Goal: Task Accomplishment & Management: Manage account settings

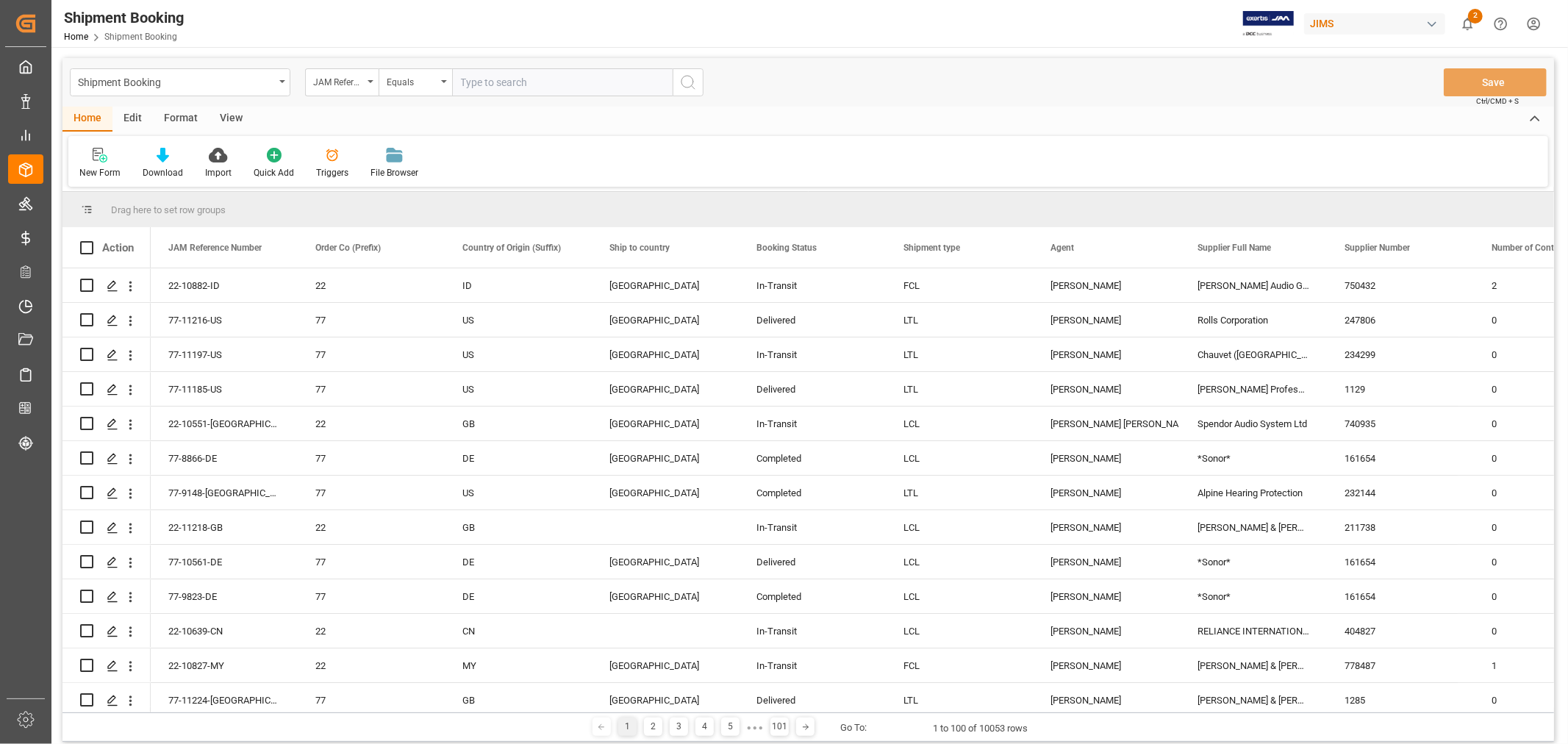
click at [537, 81] on input "text" at bounding box center [562, 82] width 221 height 28
type input "77-11118-CN"
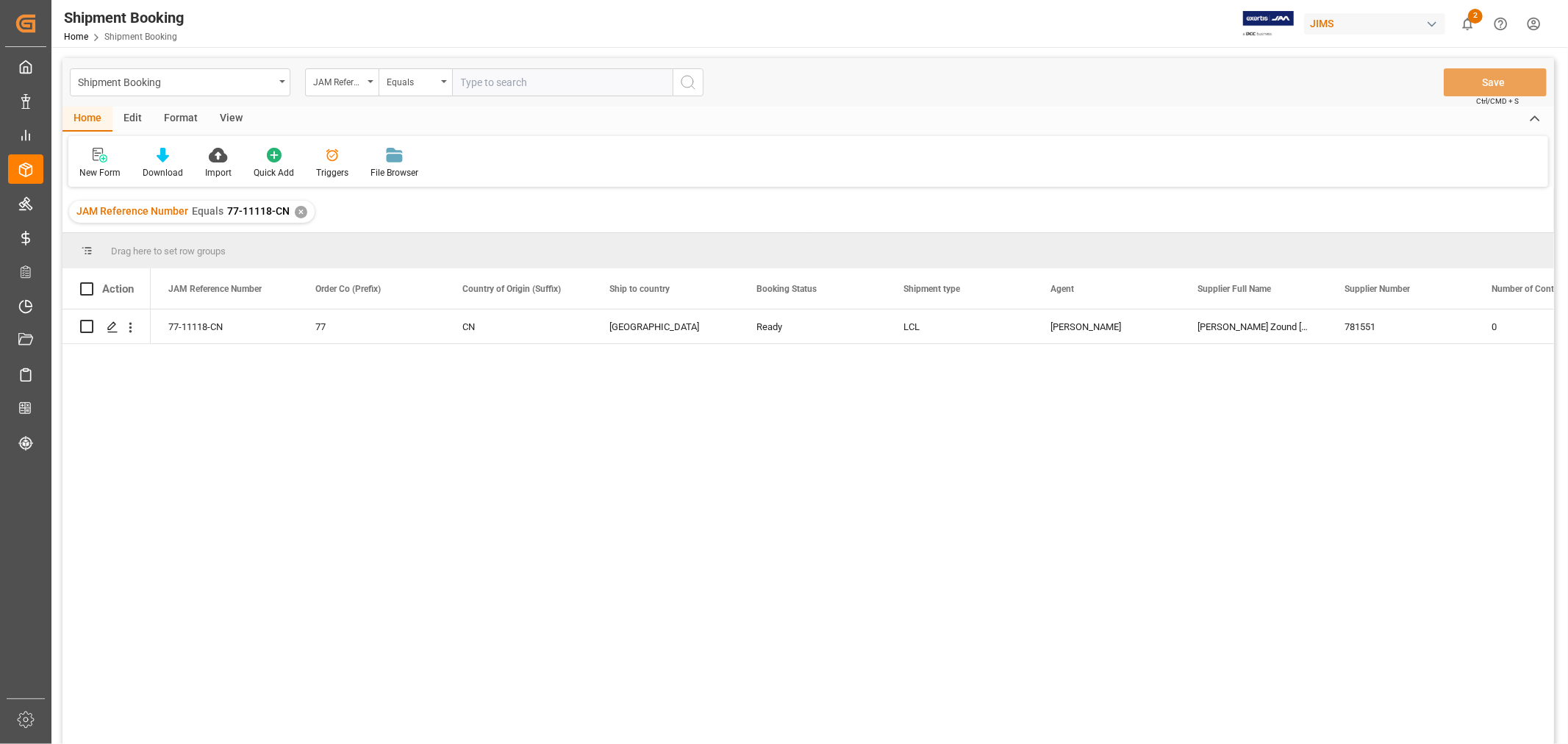
click at [217, 114] on div "View" at bounding box center [231, 119] width 44 height 25
click at [95, 166] on div "Default" at bounding box center [93, 173] width 29 height 13
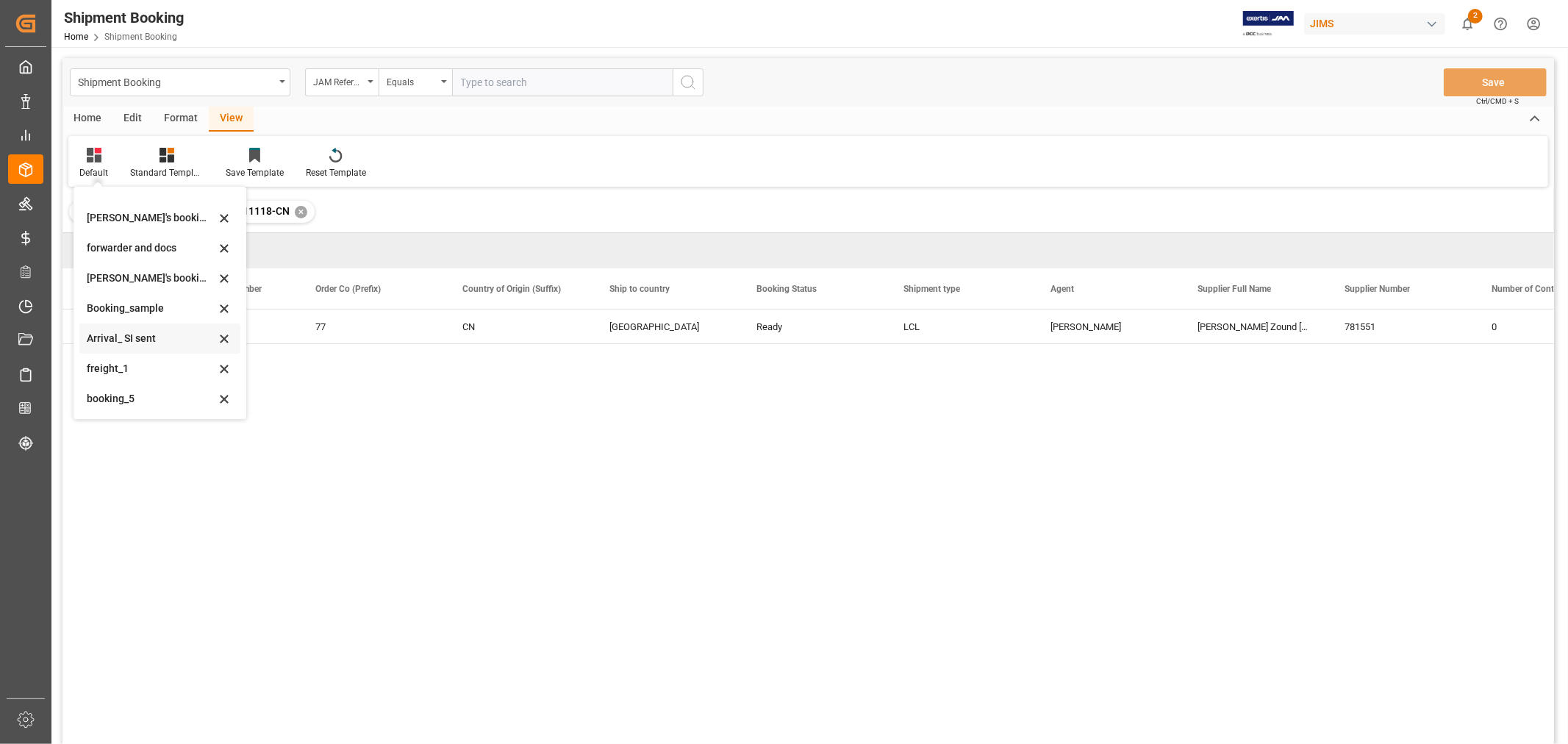
scroll to position [163, 0]
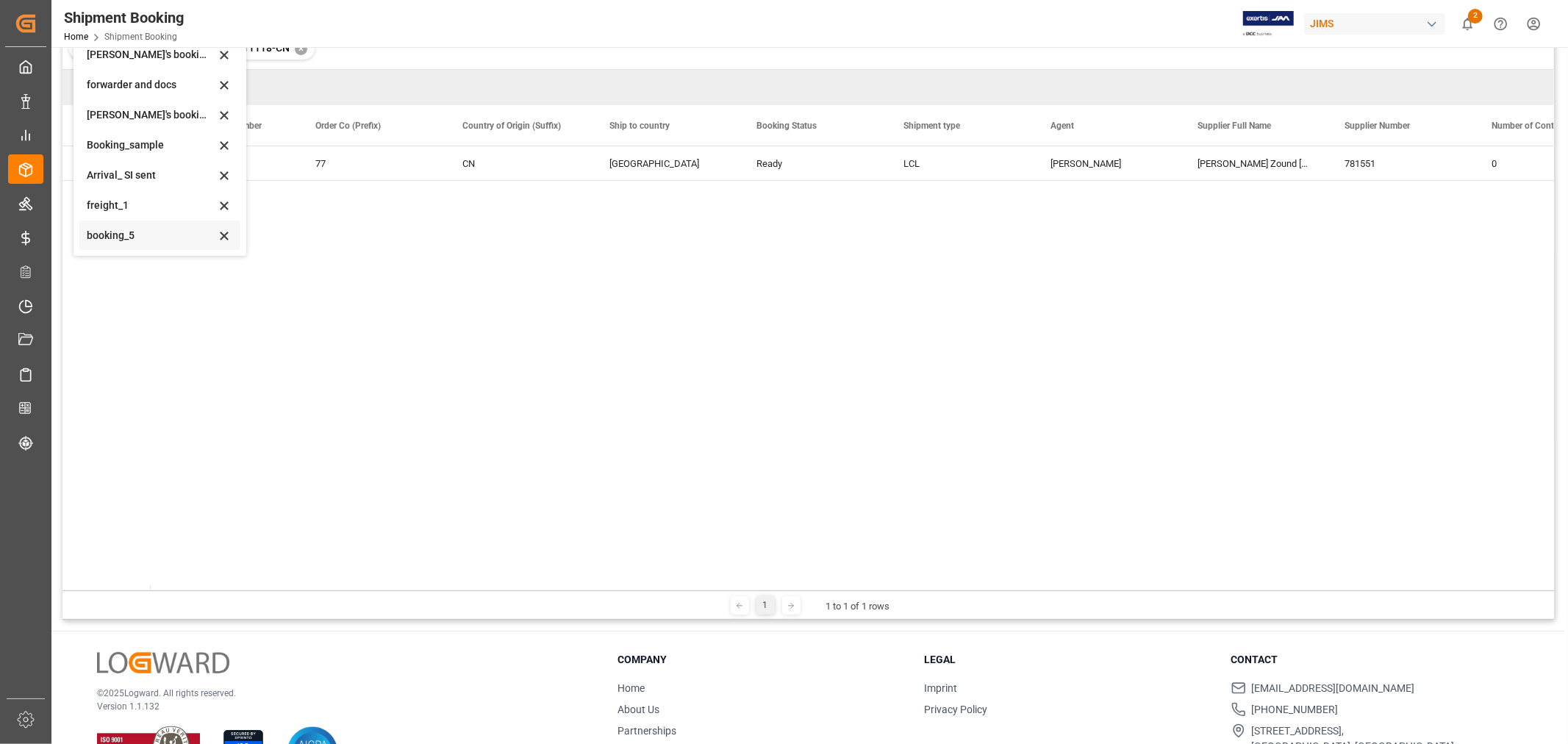
click at [125, 239] on div "booking_5" at bounding box center [151, 235] width 128 height 16
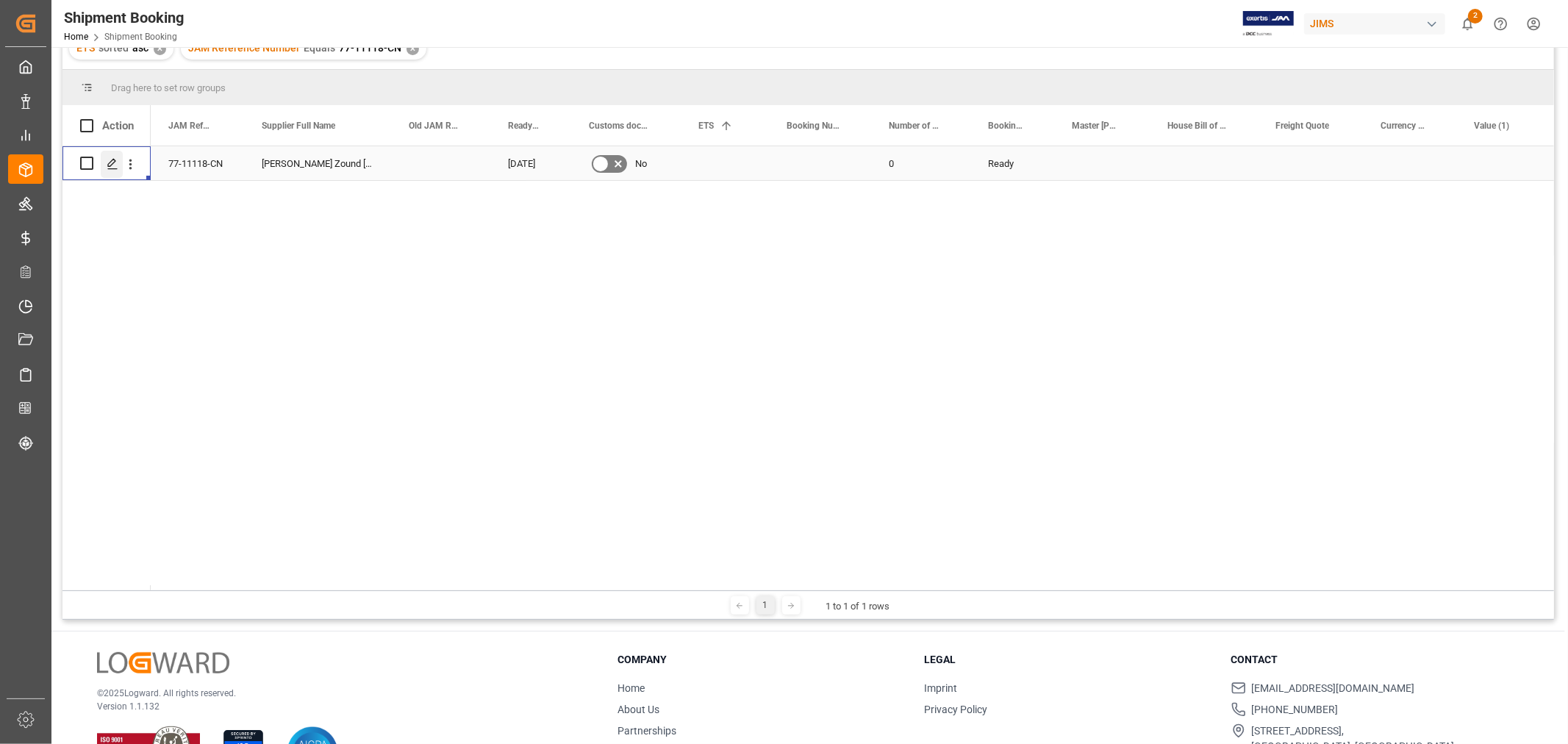
click at [108, 165] on polygon "Press SPACE to select this row." at bounding box center [111, 162] width 7 height 7
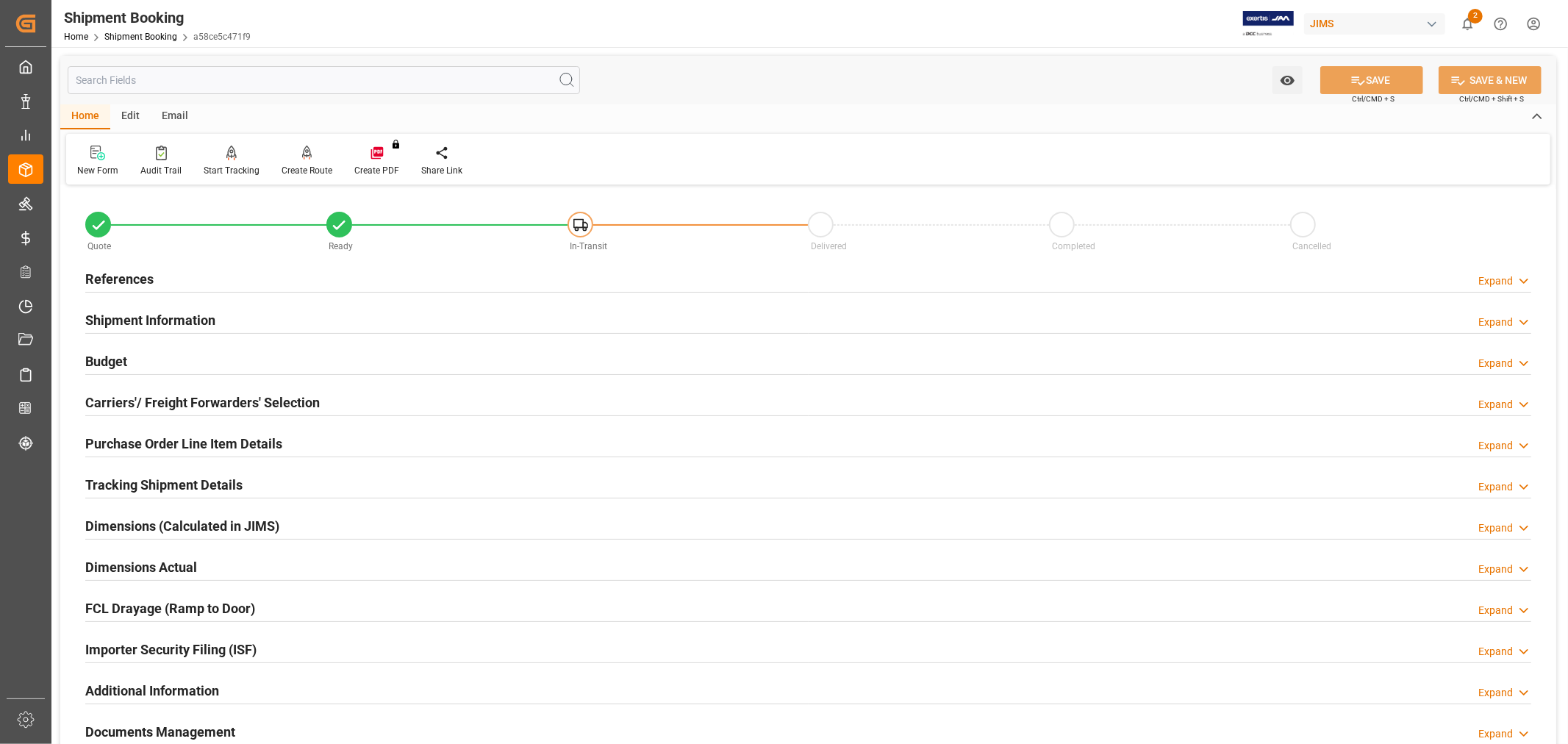
click at [167, 398] on h2 "Carriers'/ Freight Forwarders' Selection" at bounding box center [202, 402] width 235 height 20
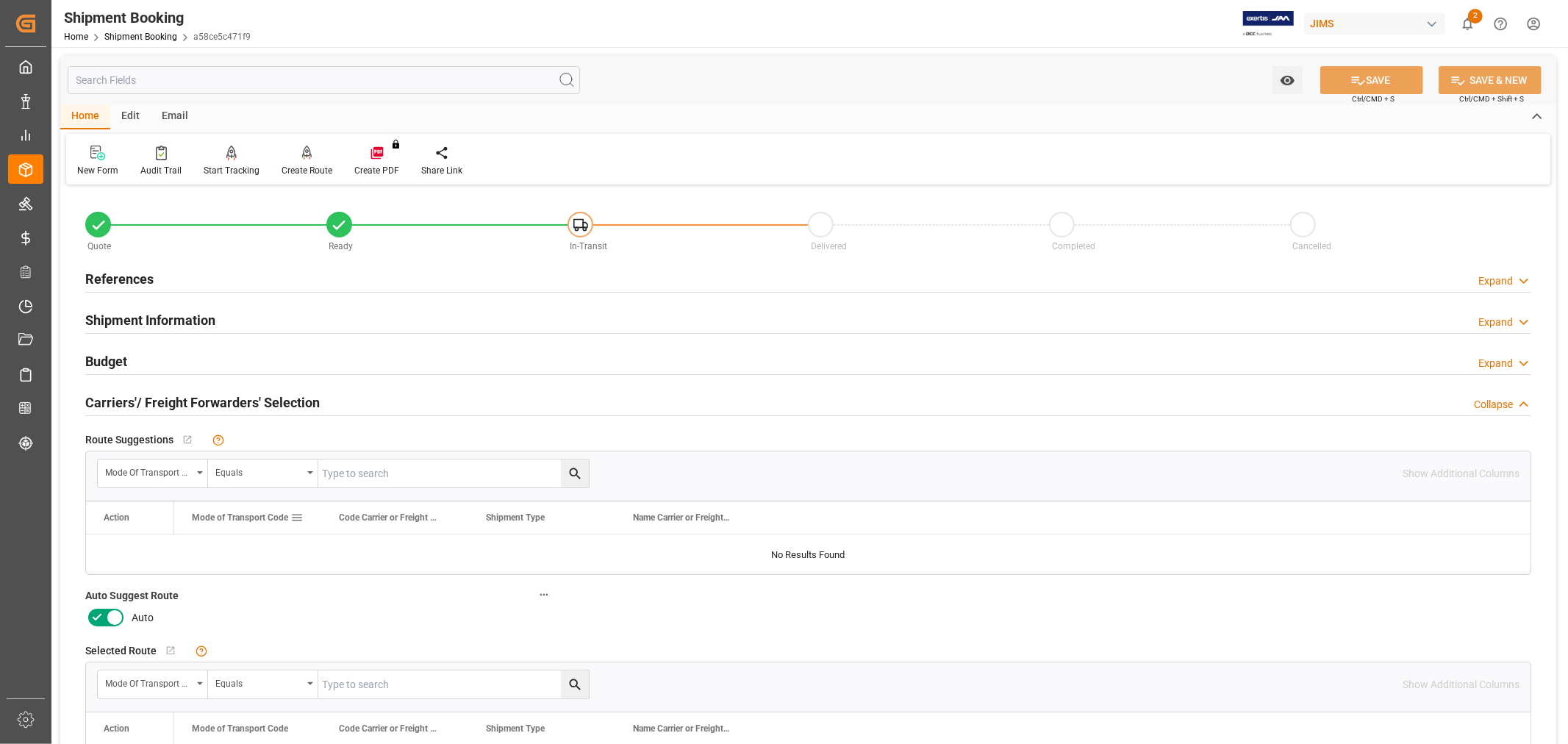
scroll to position [81, 0]
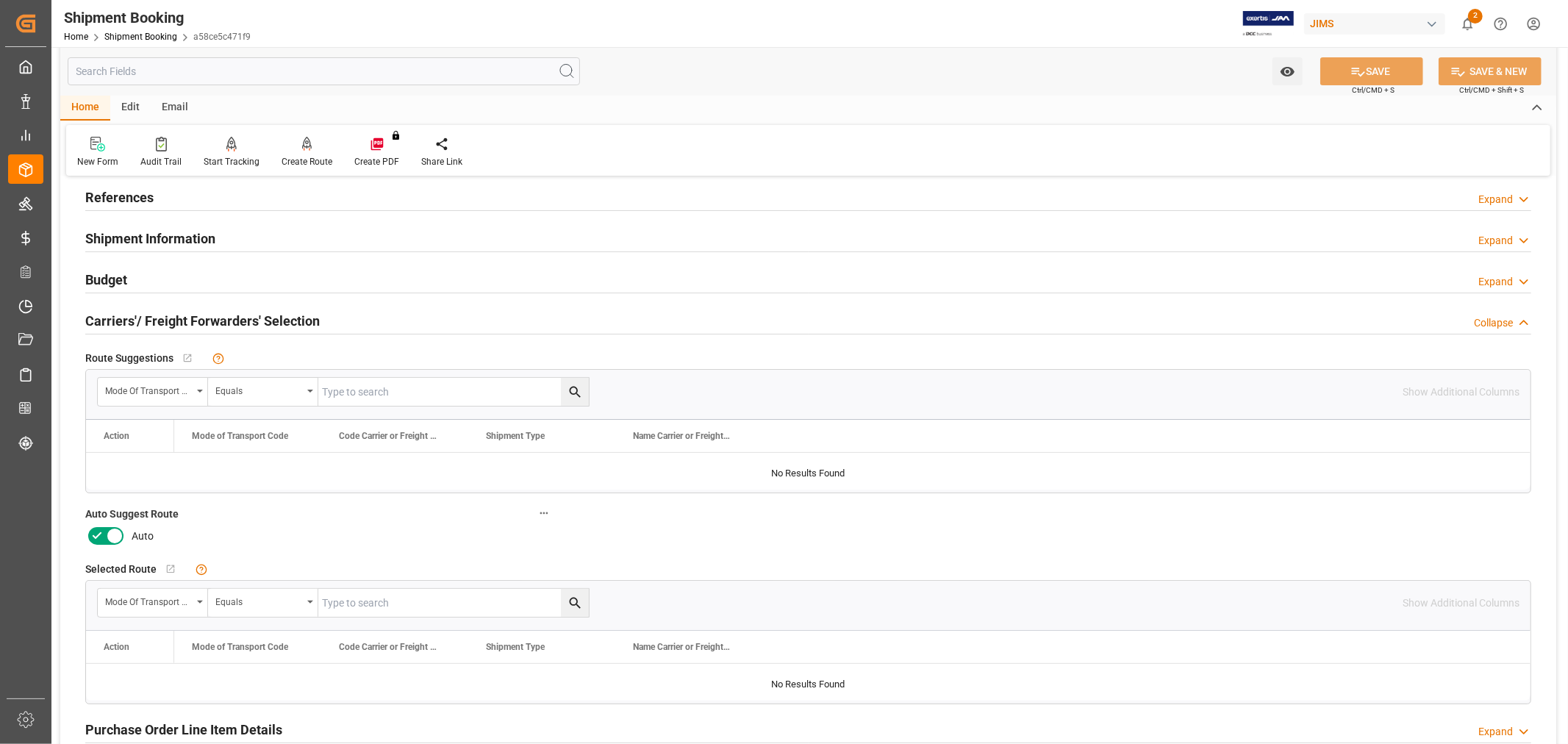
click at [92, 531] on icon at bounding box center [96, 535] width 17 height 17
click at [0, 0] on input "checkbox" at bounding box center [0, 0] width 0 height 0
click at [1374, 58] on button "SAVE" at bounding box center [1371, 72] width 103 height 28
click at [300, 159] on div "Create Route" at bounding box center [307, 161] width 51 height 13
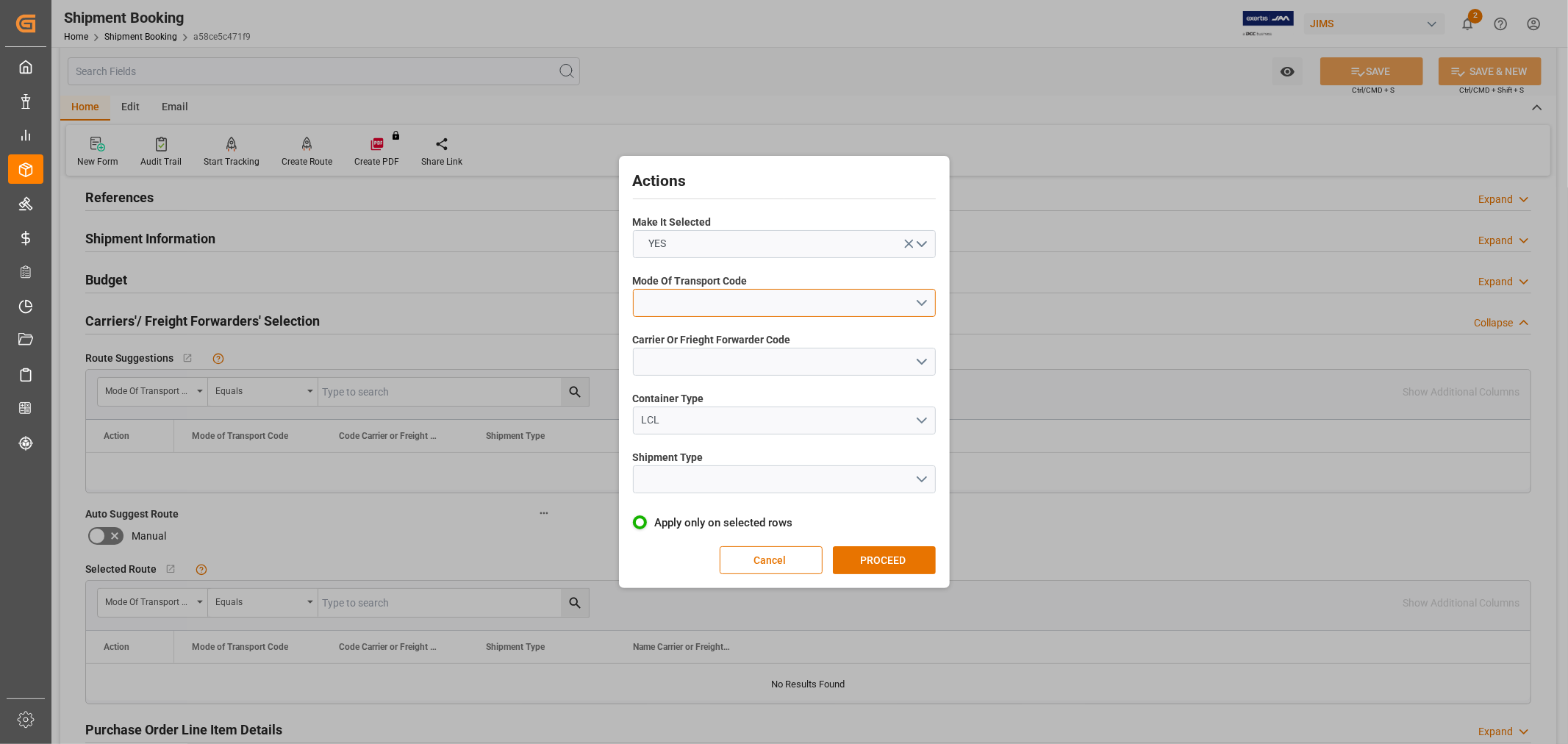
drag, startPoint x: 691, startPoint y: 302, endPoint x: 677, endPoint y: 288, distance: 19.8
click at [692, 301] on button "open menu" at bounding box center [784, 303] width 303 height 28
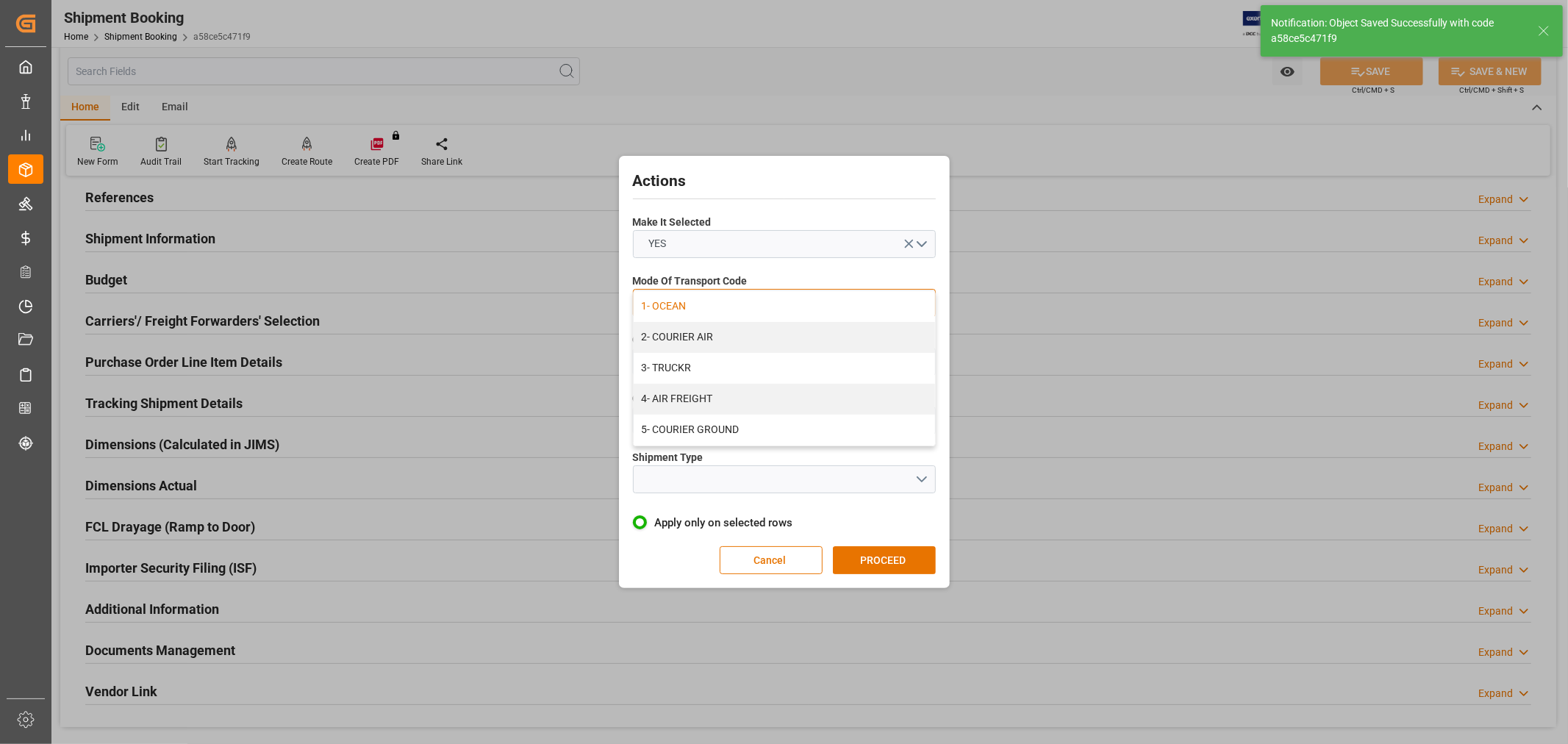
click at [678, 309] on div "1- OCEAN" at bounding box center [784, 307] width 301 height 31
click at [693, 368] on button "open menu" at bounding box center [784, 362] width 303 height 28
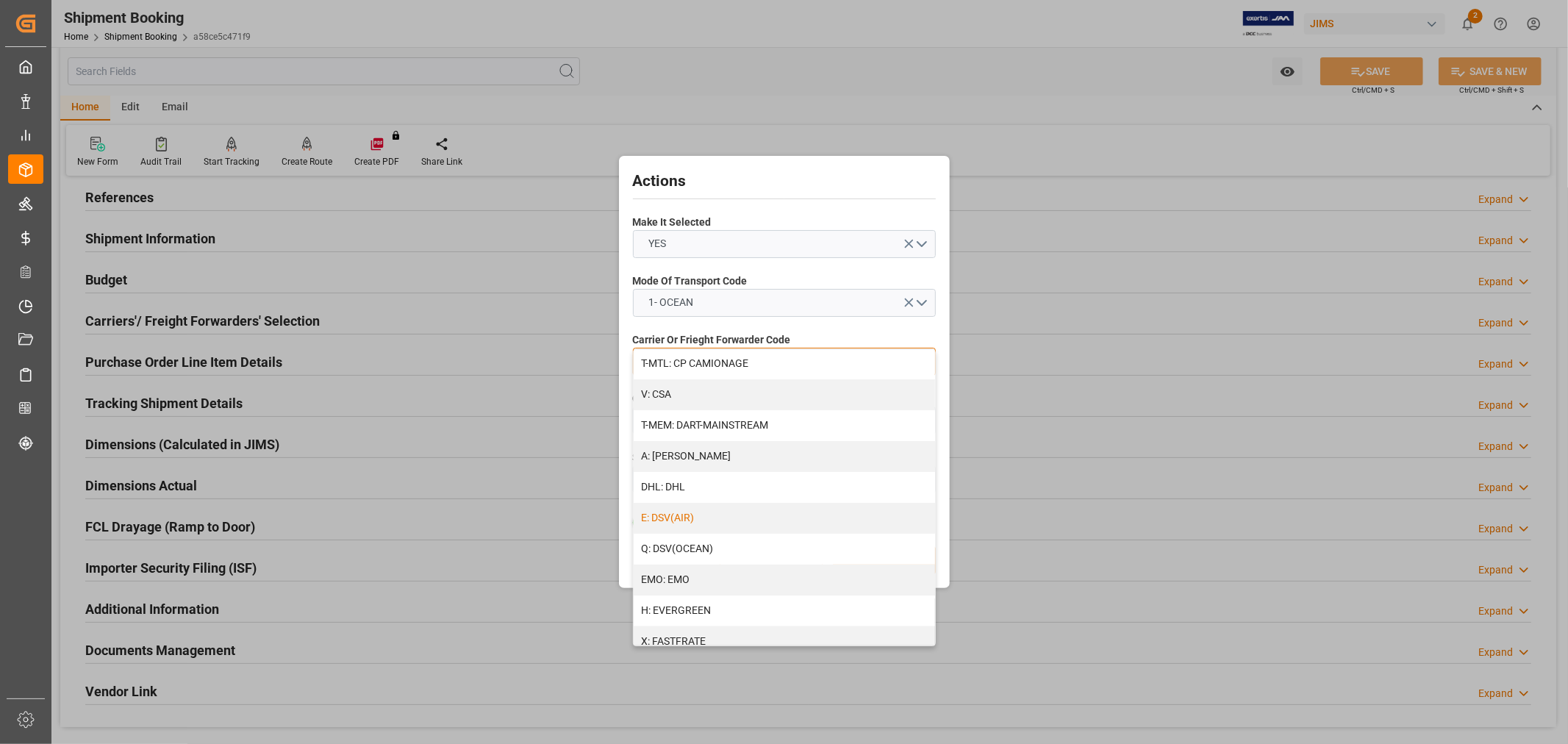
scroll to position [163, 0]
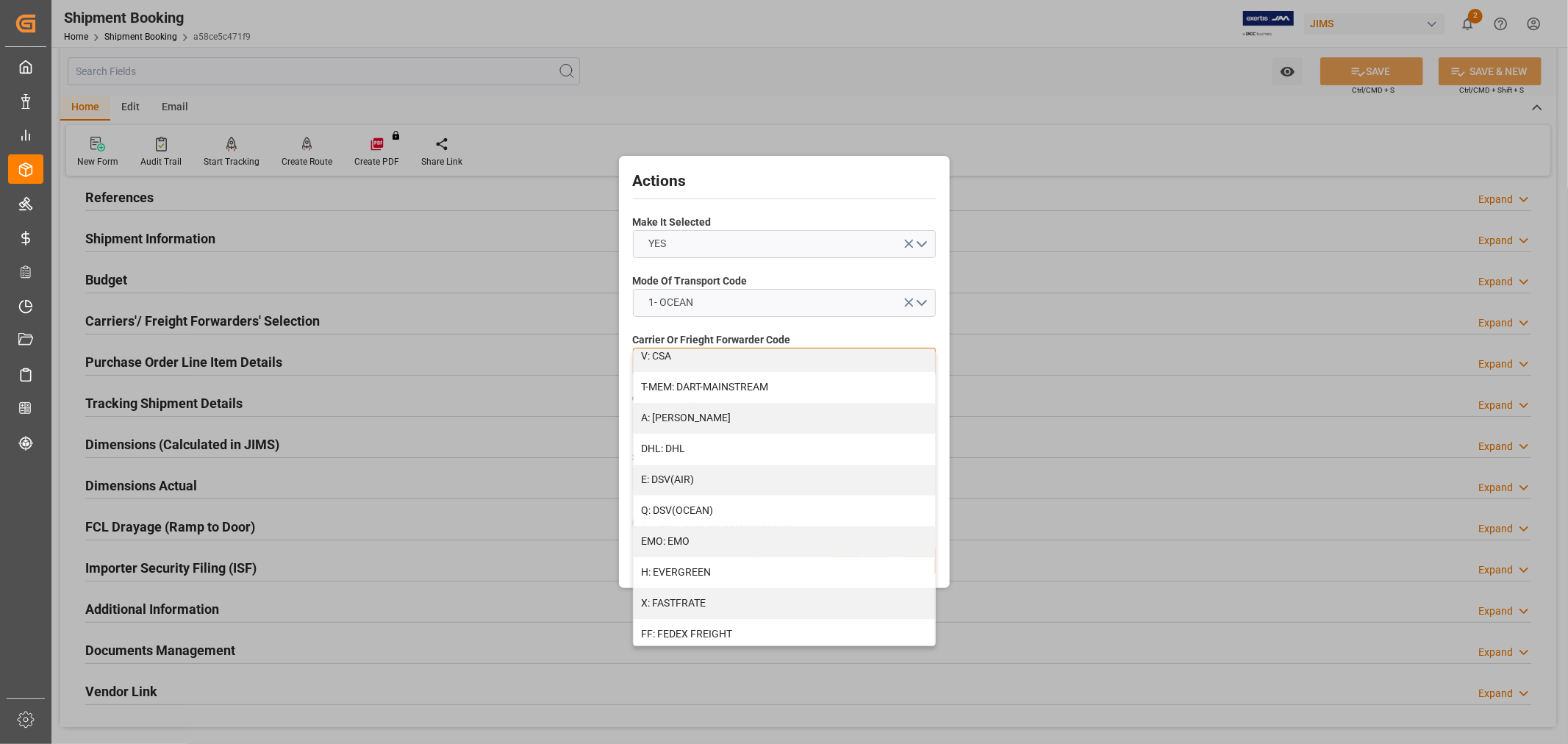
click at [708, 576] on div "H: EVERGREEN" at bounding box center [784, 573] width 301 height 31
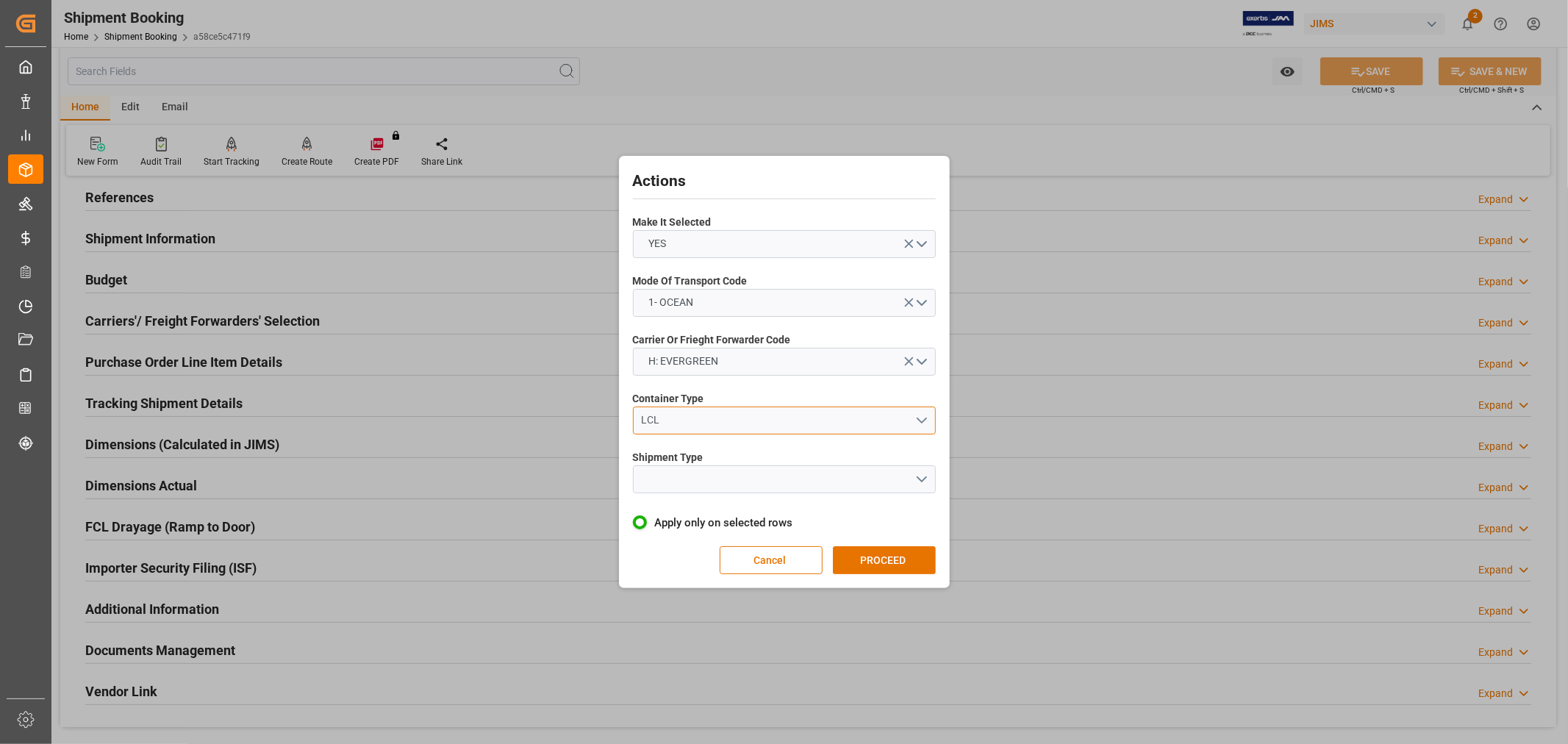
click at [685, 424] on div "LCL" at bounding box center [778, 420] width 273 height 16
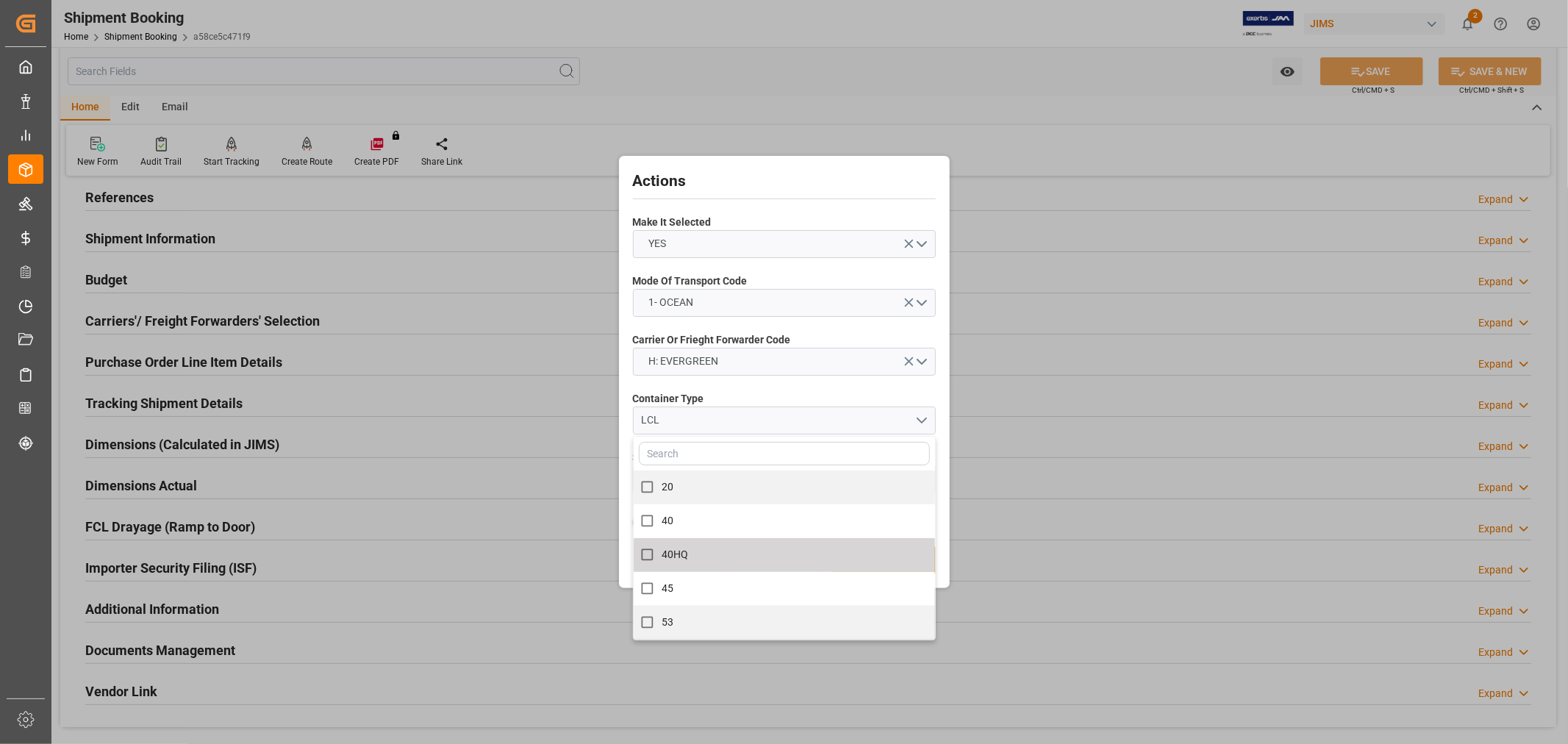
click at [687, 556] on span "40HQ" at bounding box center [675, 554] width 27 height 12
checkbox input "true"
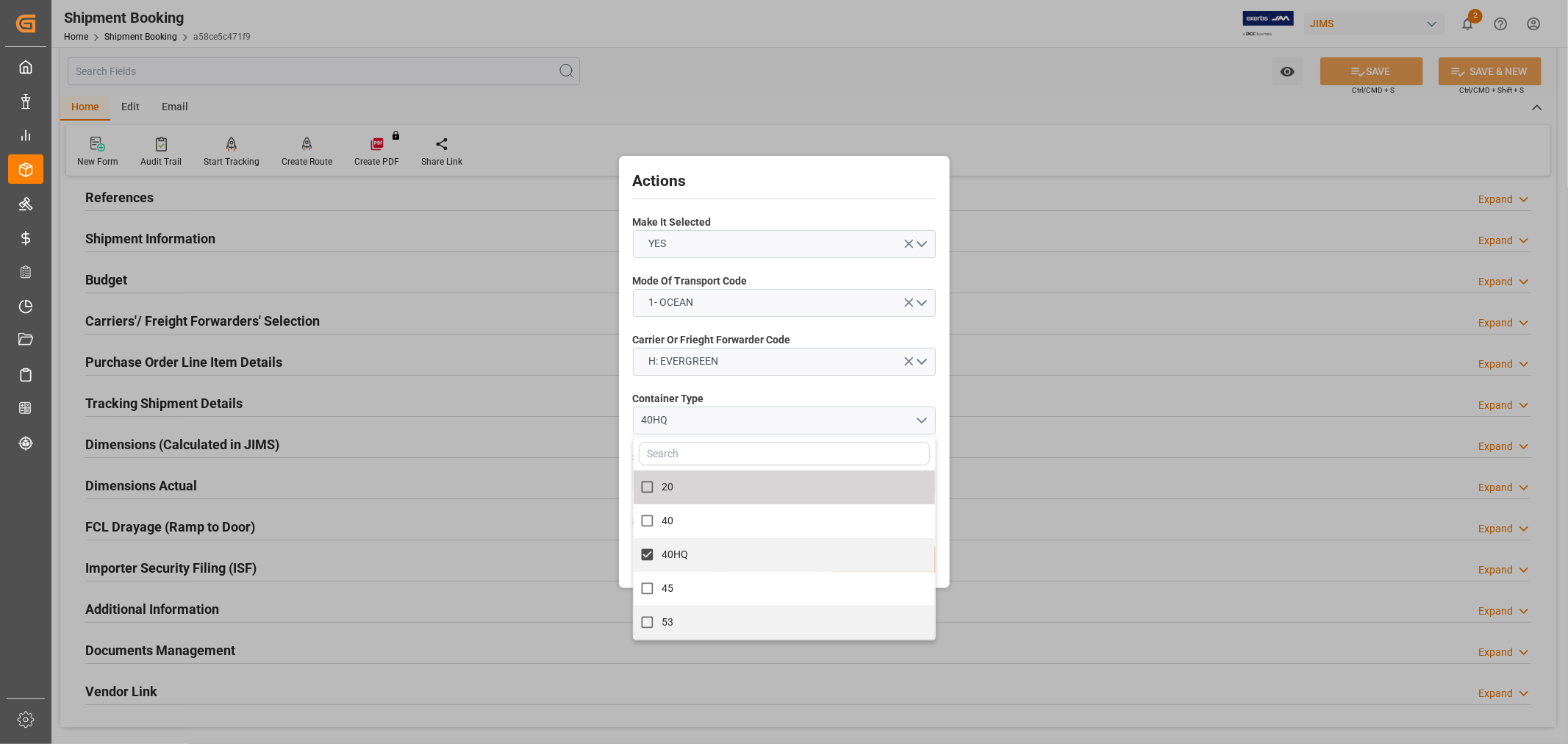
click at [733, 379] on div "Carrier Or Frieght Forwarder Code H: EVERGREEN" at bounding box center [784, 354] width 303 height 53
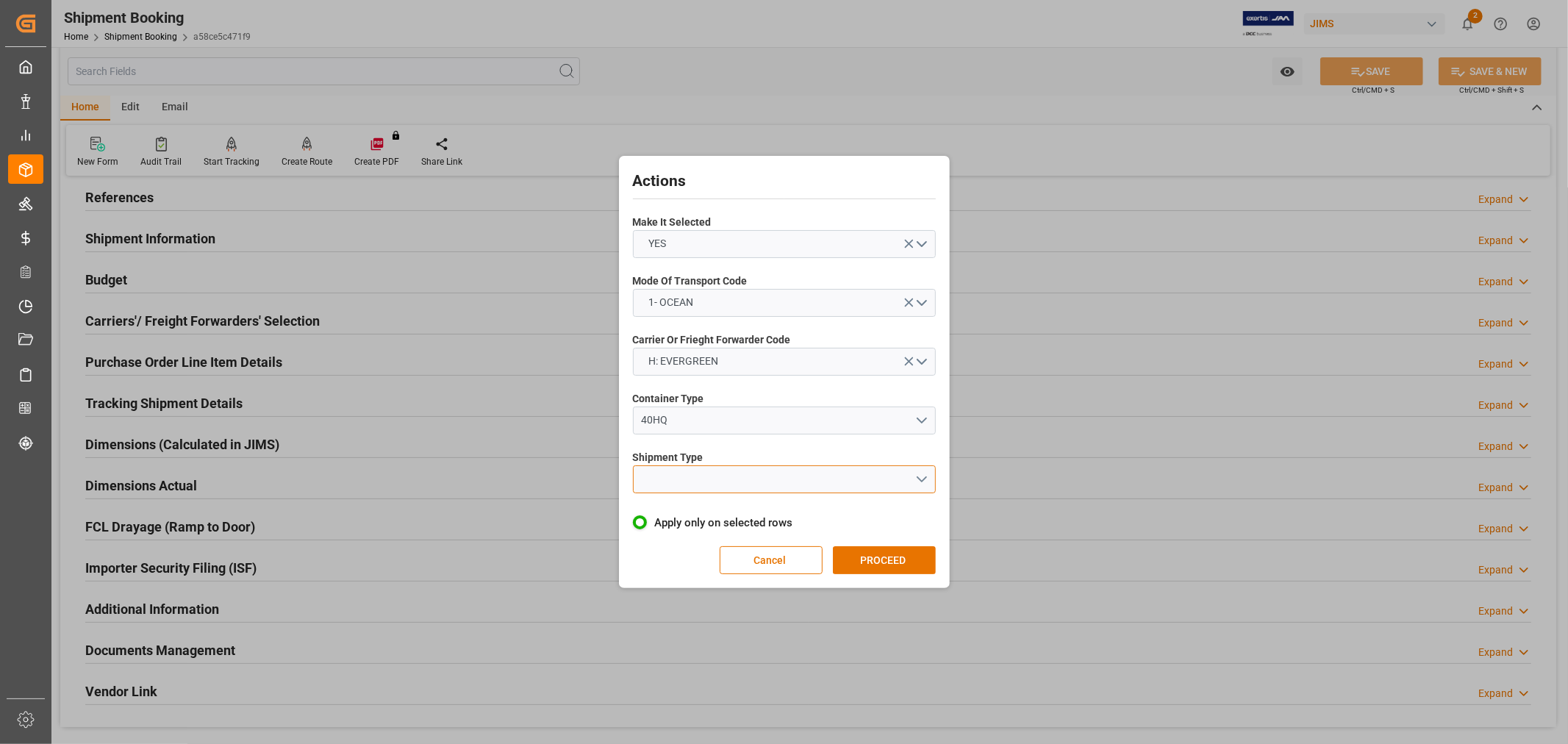
click at [725, 482] on button "open menu" at bounding box center [784, 479] width 303 height 28
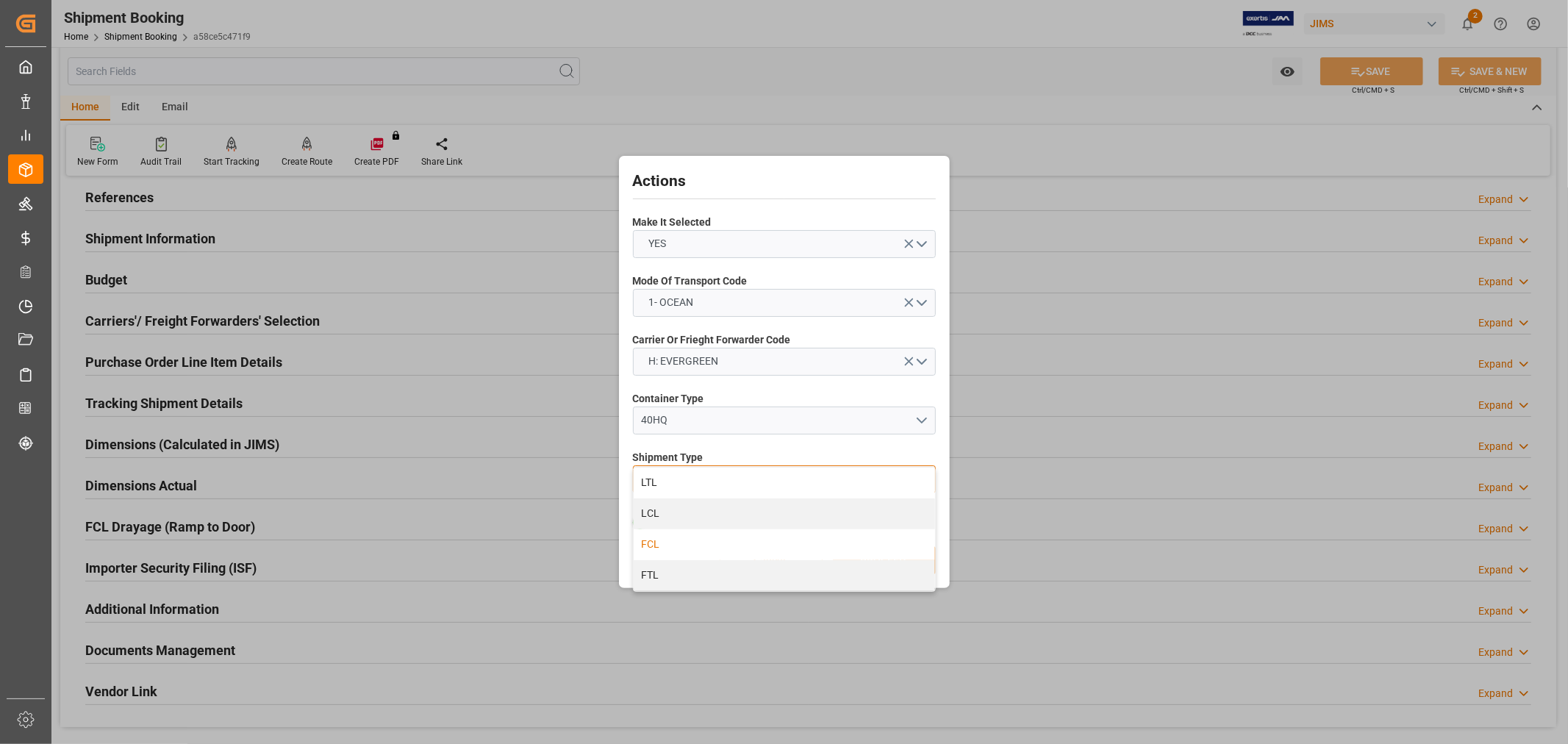
click at [656, 549] on div "FCL" at bounding box center [784, 545] width 301 height 31
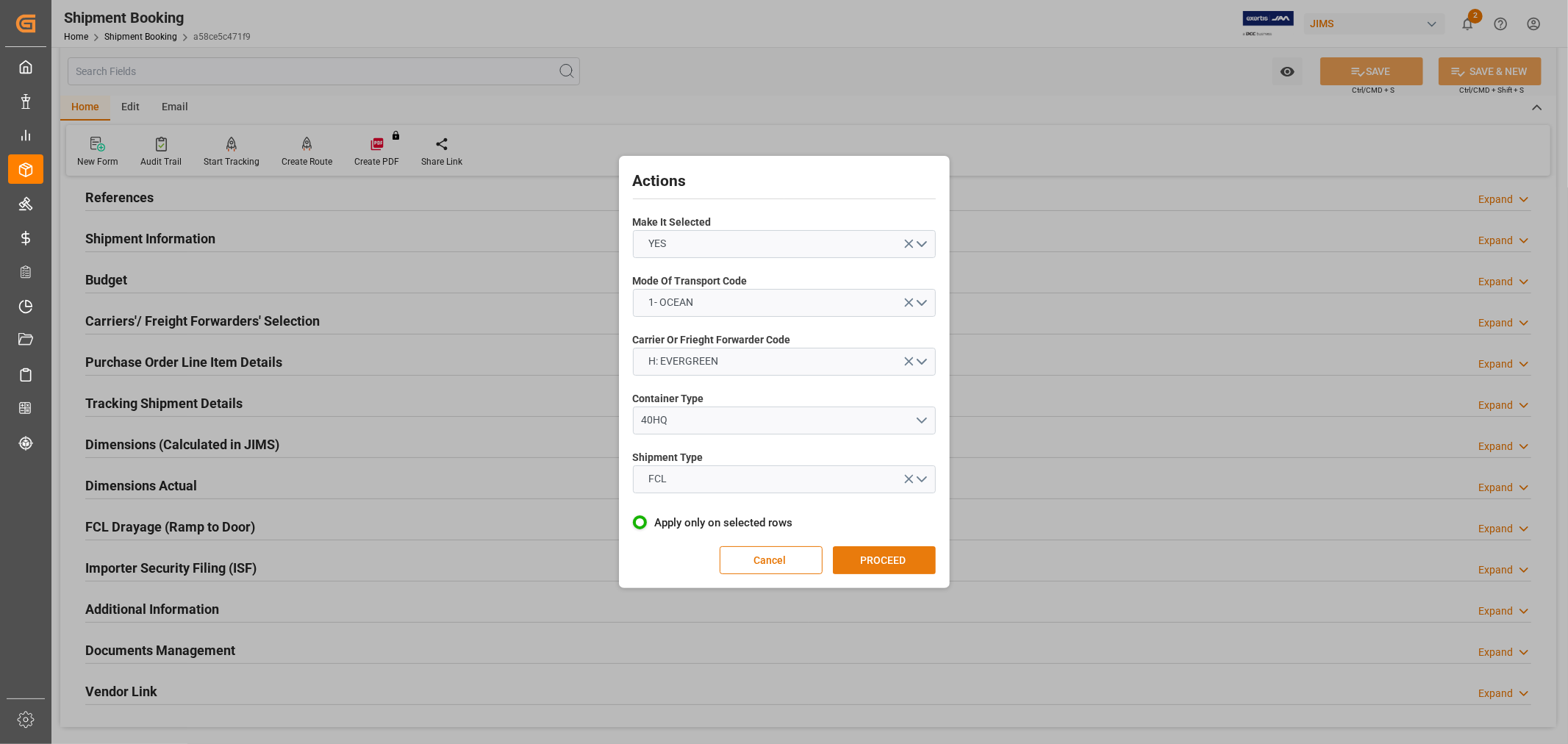
click at [849, 560] on button "PROCEED" at bounding box center [884, 560] width 103 height 28
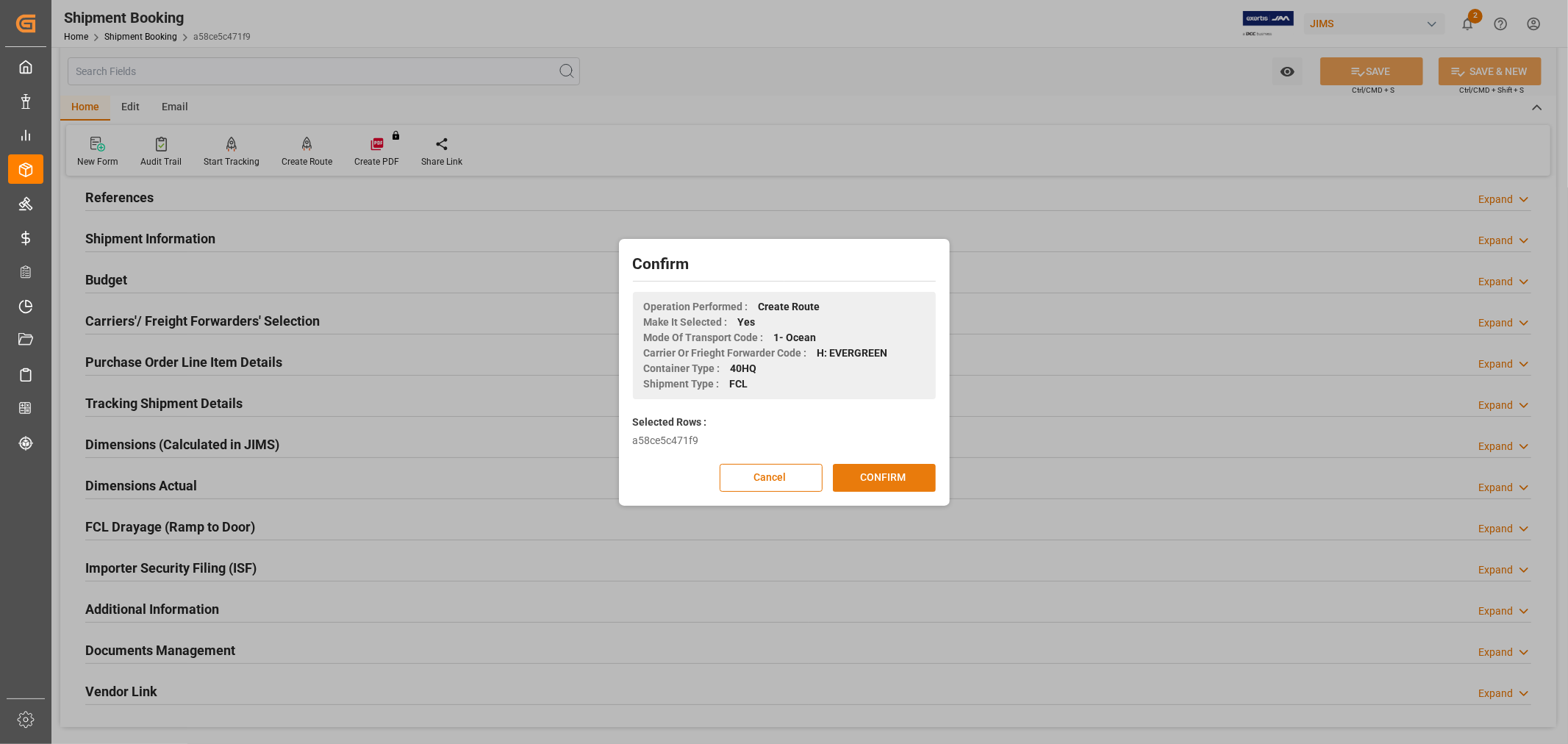
click at [886, 475] on button "CONFIRM" at bounding box center [884, 478] width 103 height 28
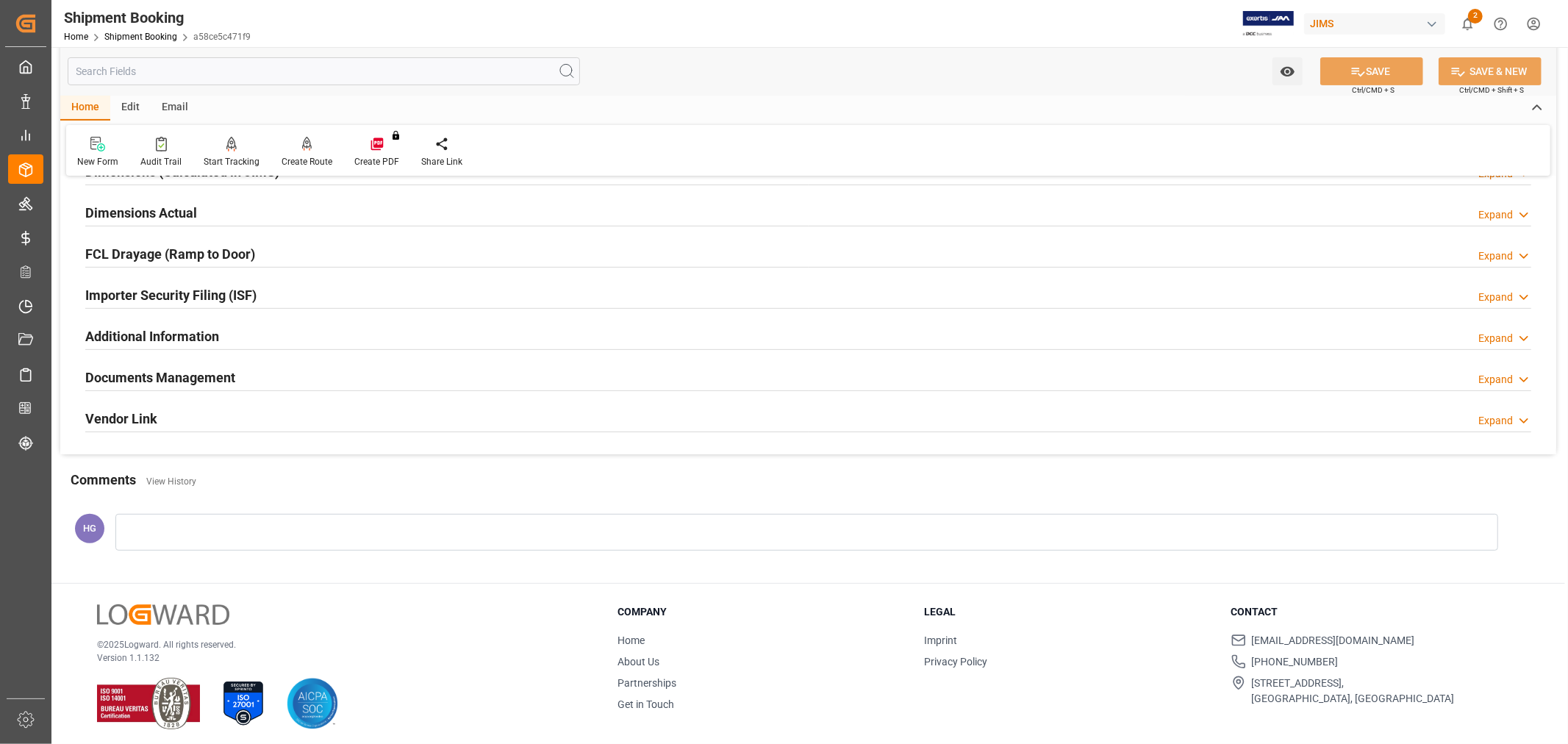
scroll to position [361, 0]
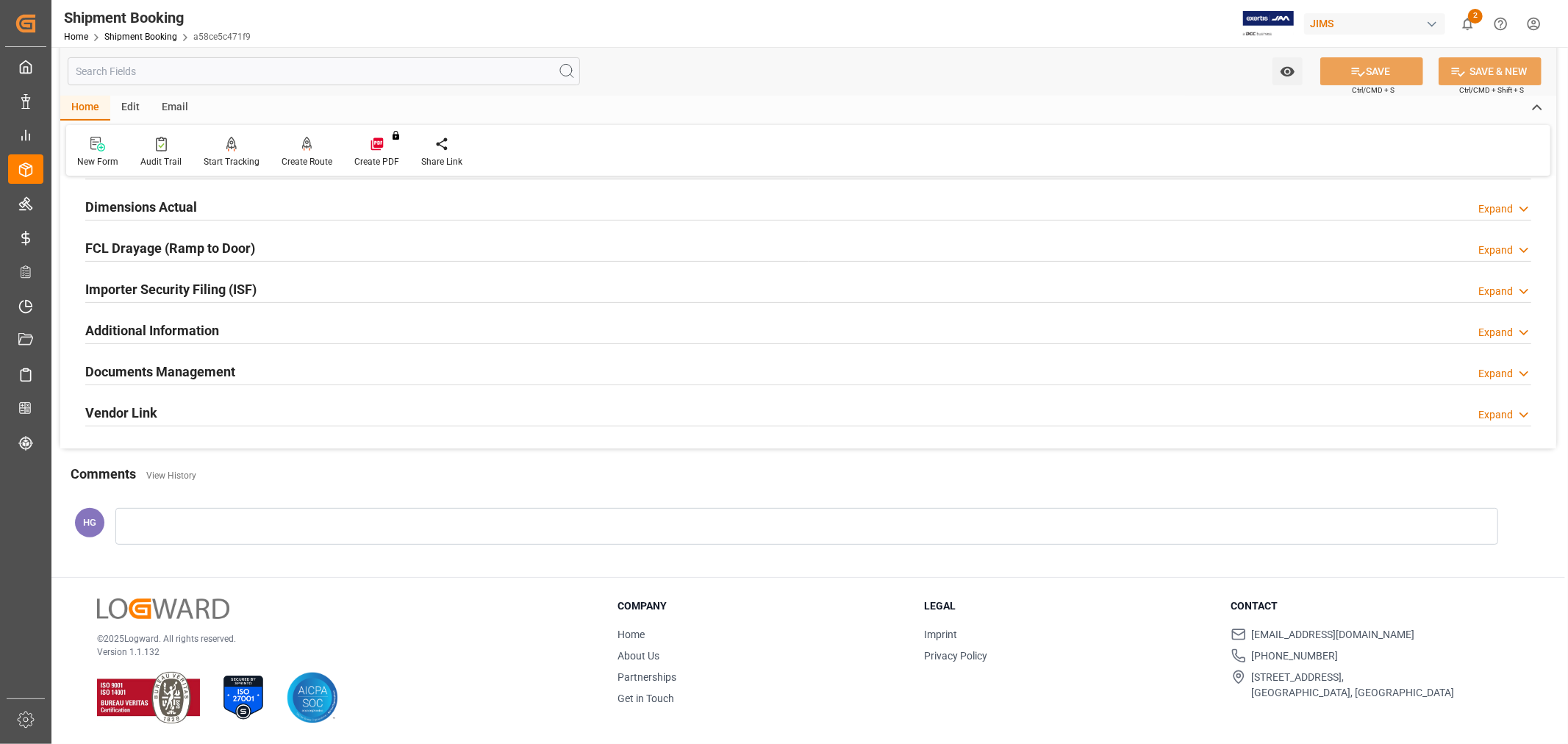
click at [159, 373] on h2 "Documents Management" at bounding box center [161, 371] width 150 height 20
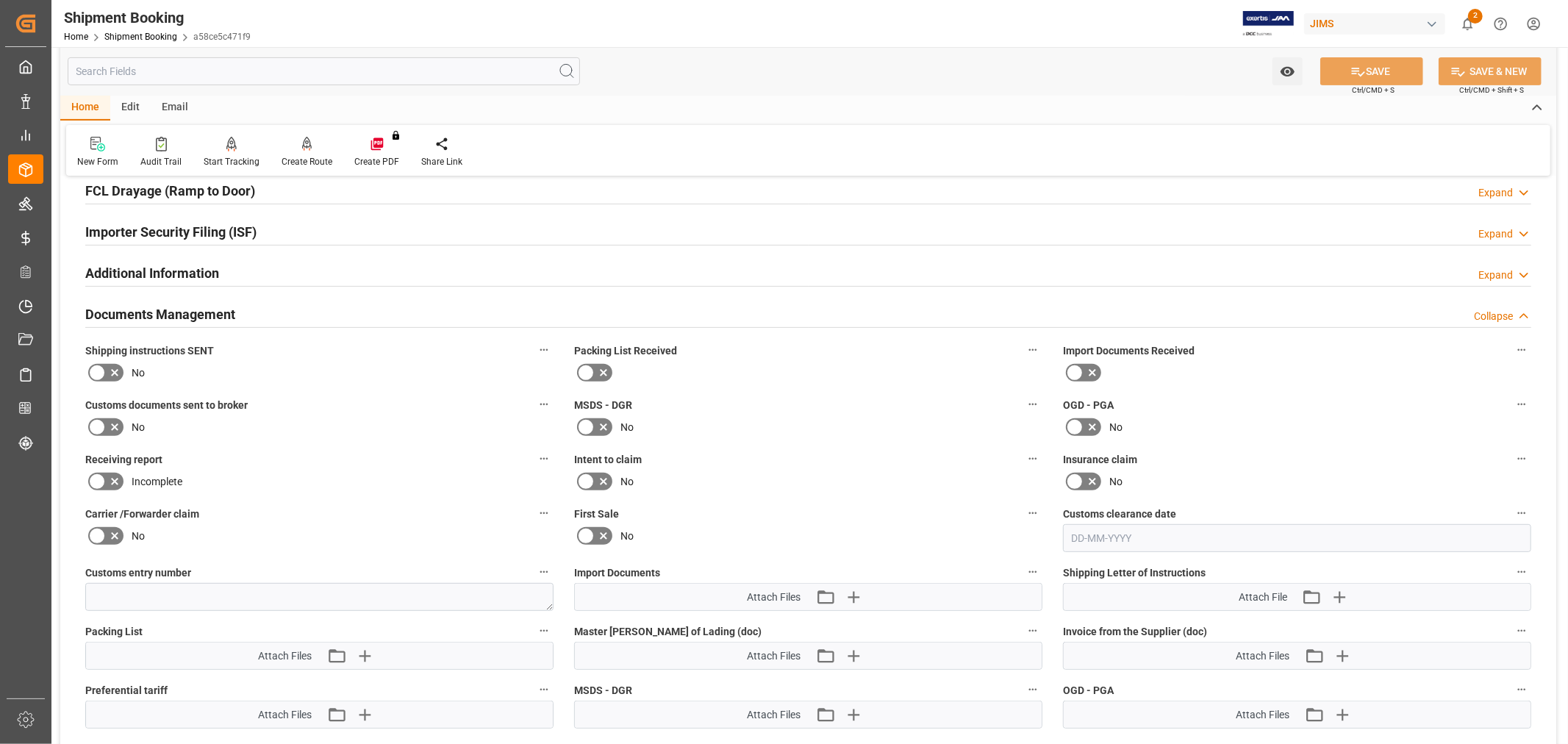
scroll to position [443, 0]
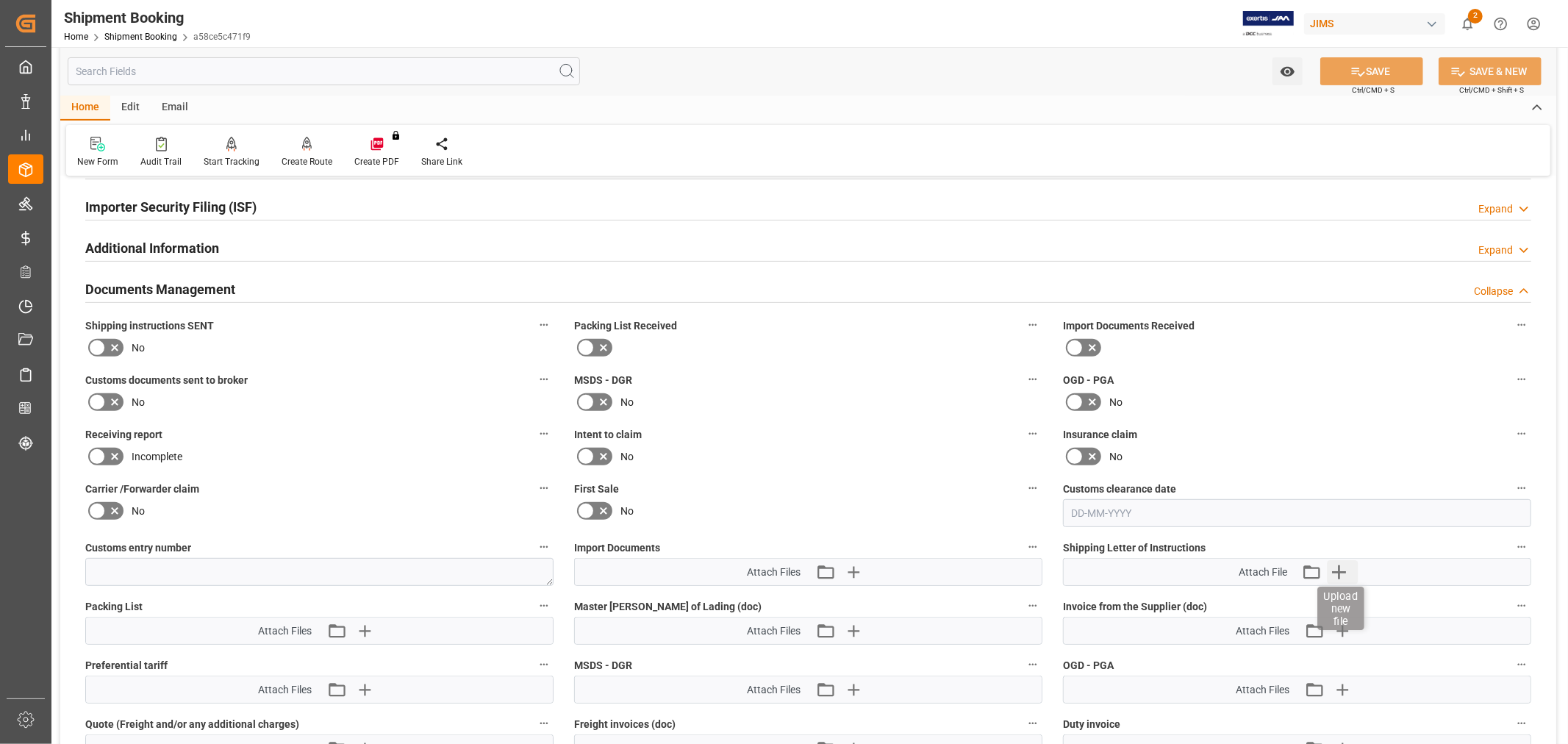
click at [1338, 571] on icon "button" at bounding box center [1339, 572] width 24 height 24
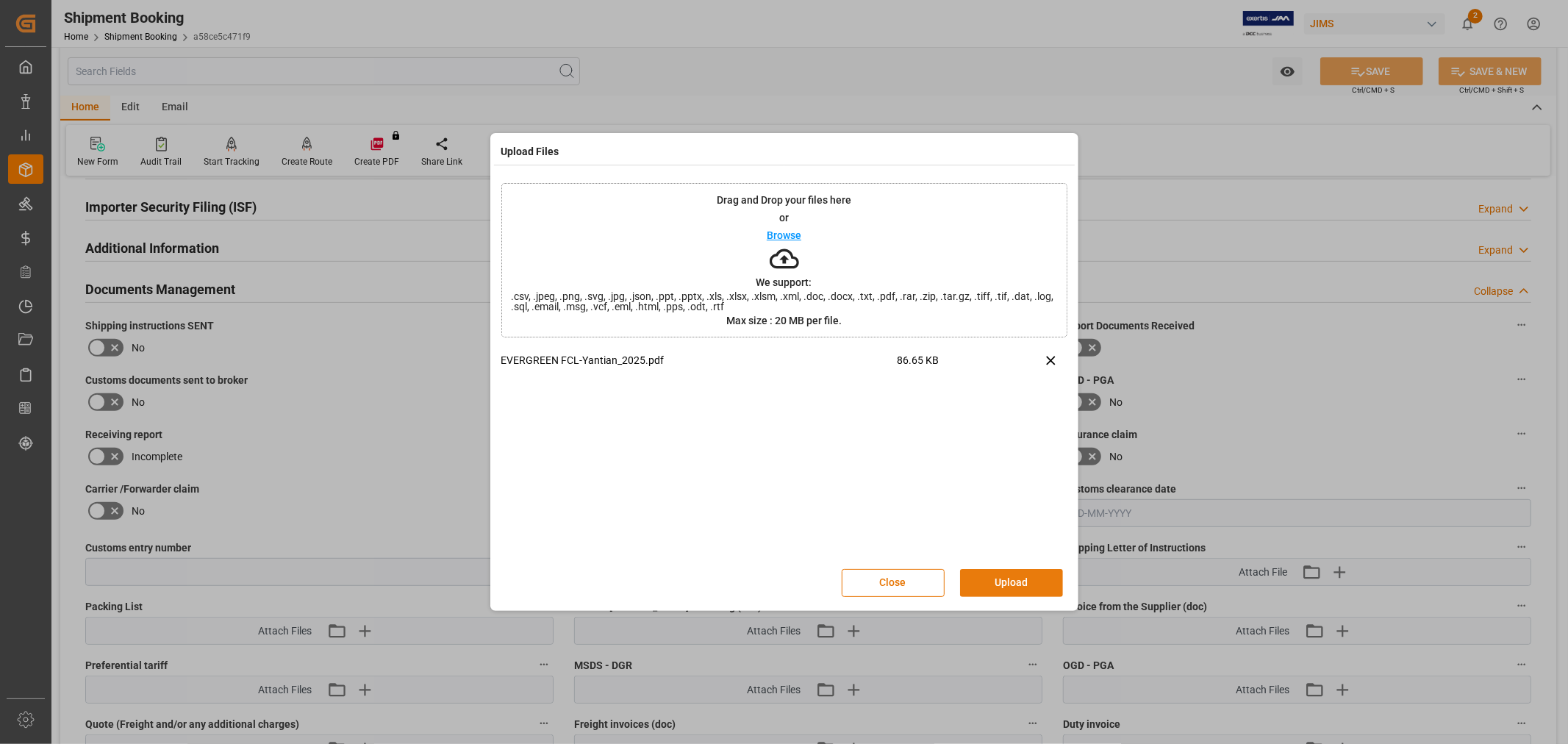
click at [1009, 588] on button "Upload" at bounding box center [1012, 583] width 103 height 28
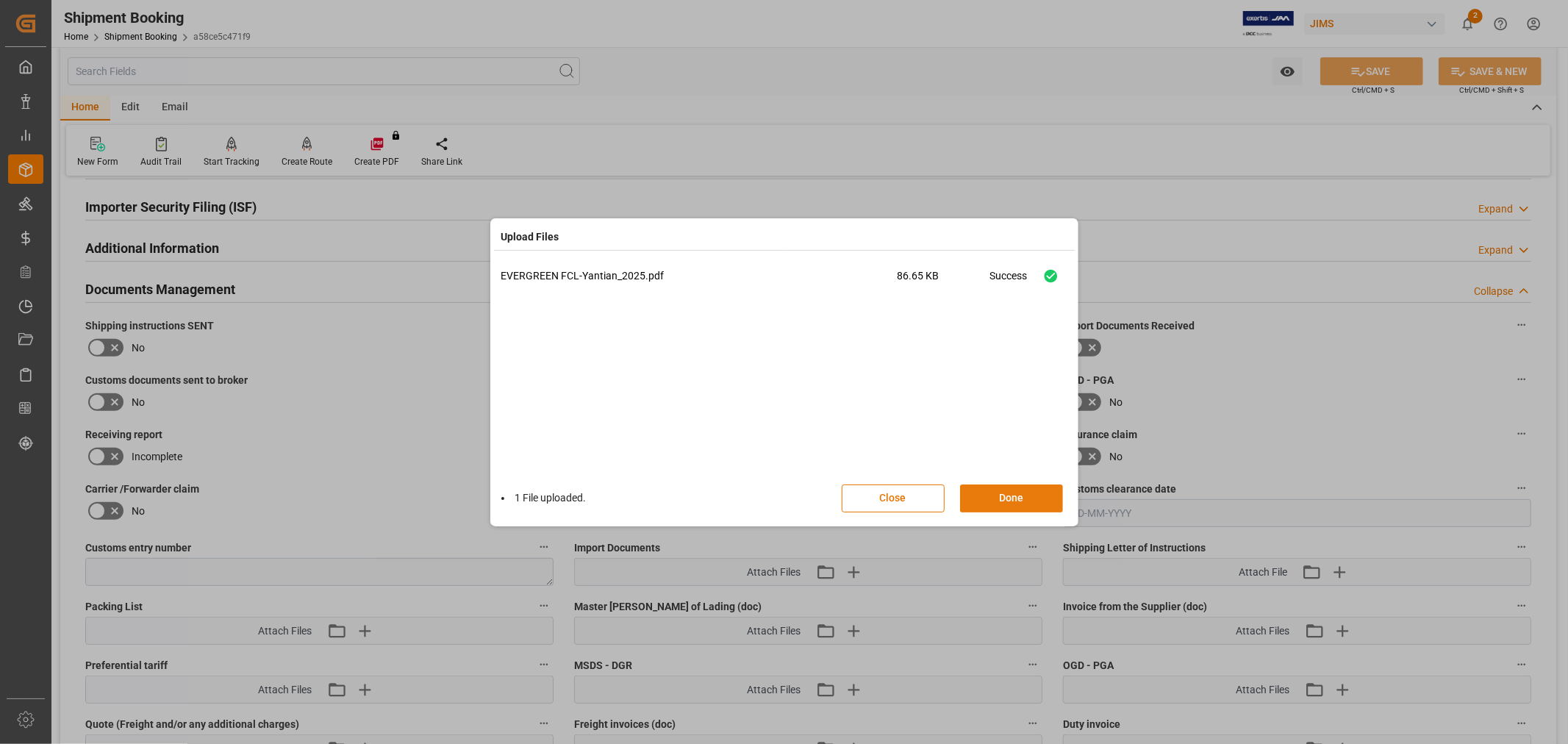
click at [1015, 502] on button "Done" at bounding box center [1012, 499] width 103 height 28
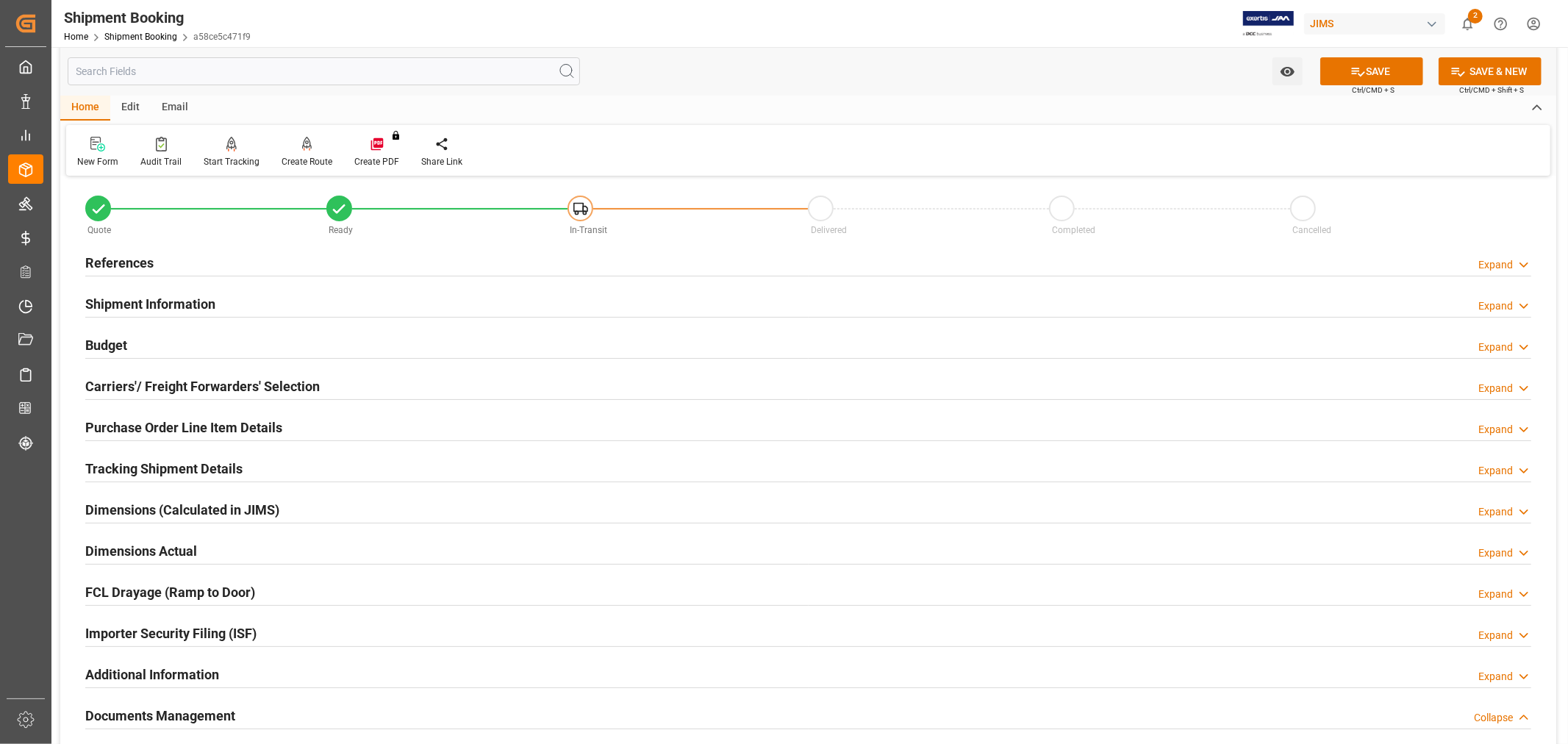
scroll to position [0, 0]
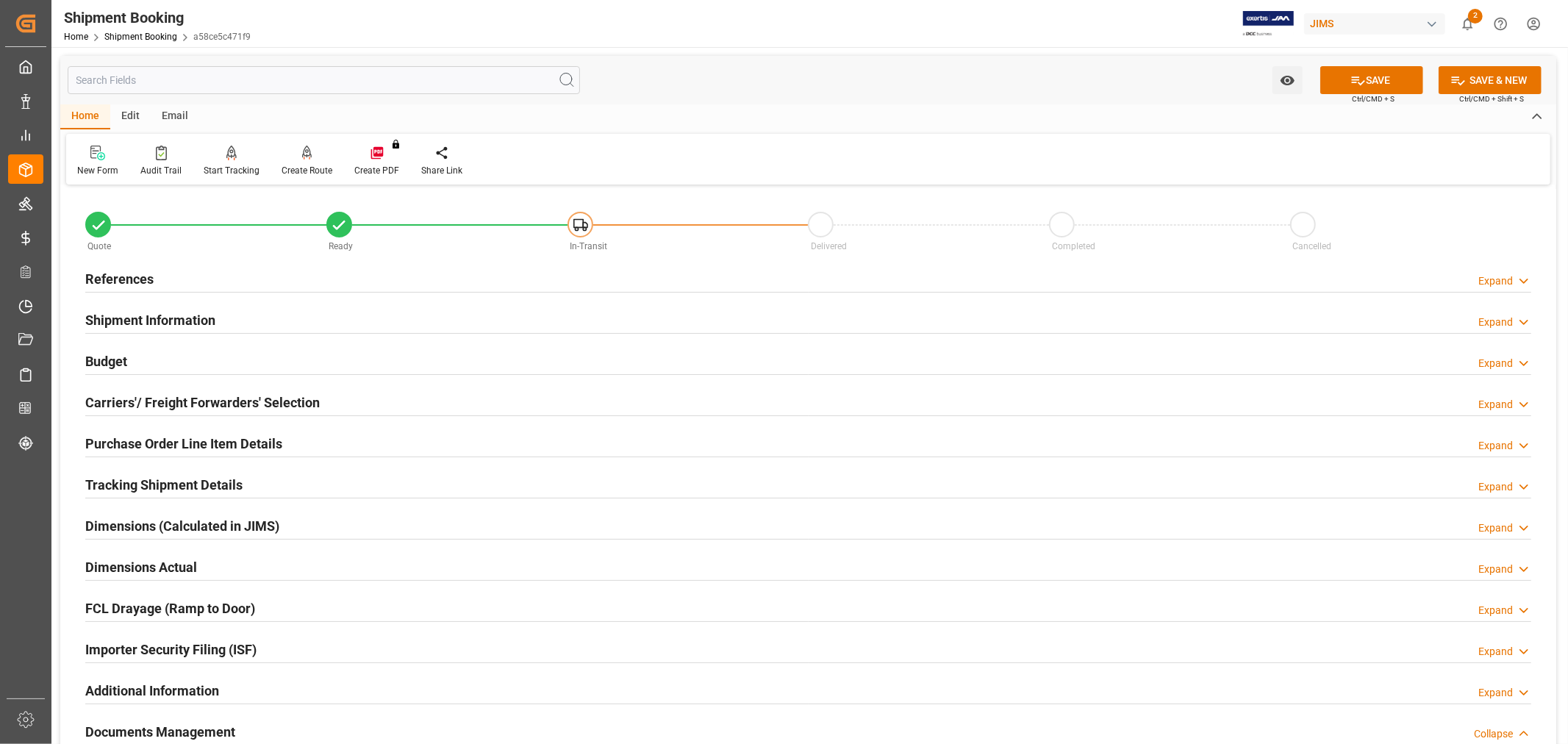
click at [177, 116] on div "Email" at bounding box center [174, 117] width 49 height 25
click at [104, 171] on div "Send Email" at bounding box center [100, 170] width 44 height 13
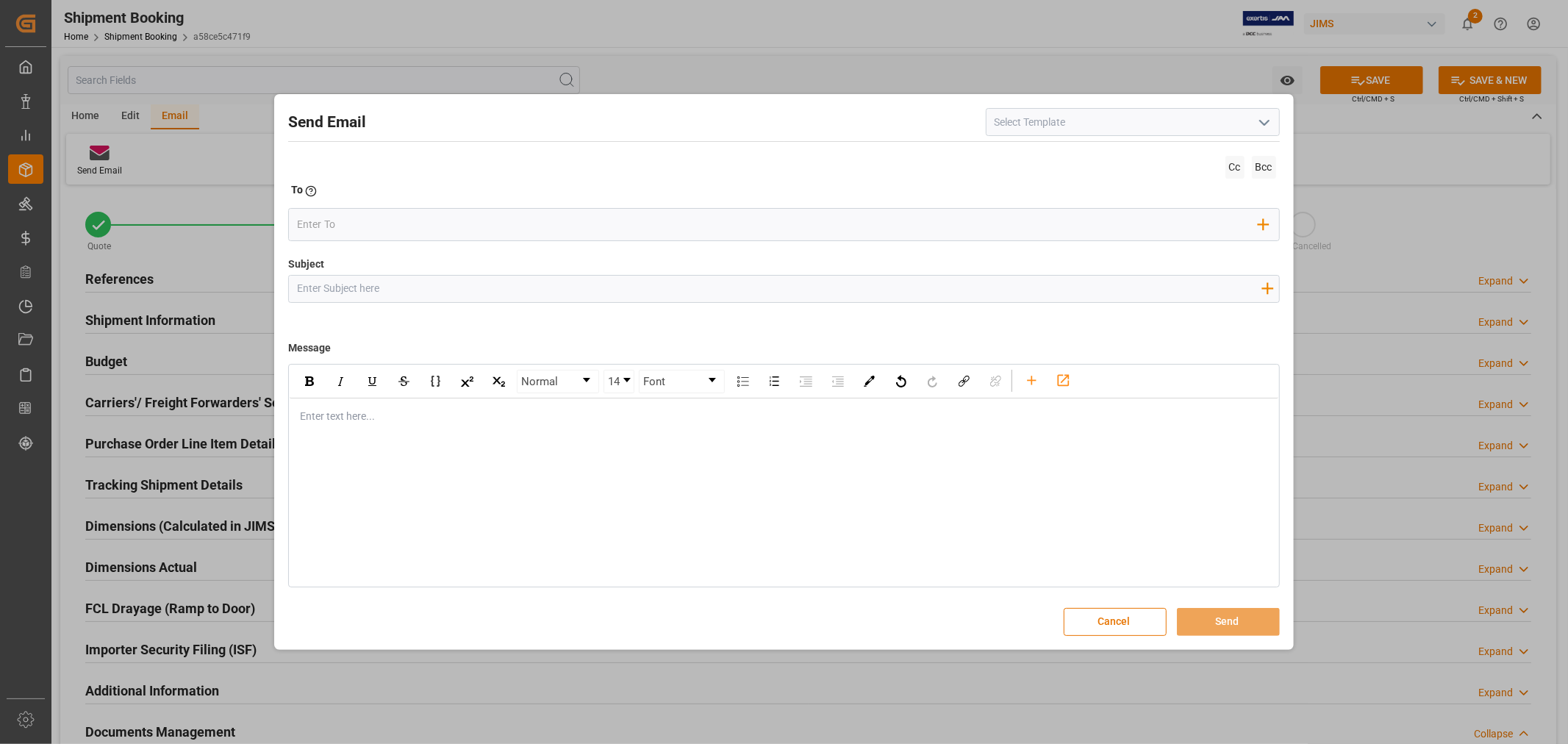
click at [1093, 129] on input at bounding box center [1133, 122] width 294 height 28
click at [1262, 121] on polyline "open menu" at bounding box center [1264, 122] width 9 height 4
click at [1127, 151] on div "2BOOK - Ocean - Air freight" at bounding box center [1133, 155] width 293 height 33
type input "2BOOK - Ocean - Air freight"
type input "2BOOK {{jamReferenceNumber}} {{supplierFullName}} Ship from: {{country}} Ship t…"
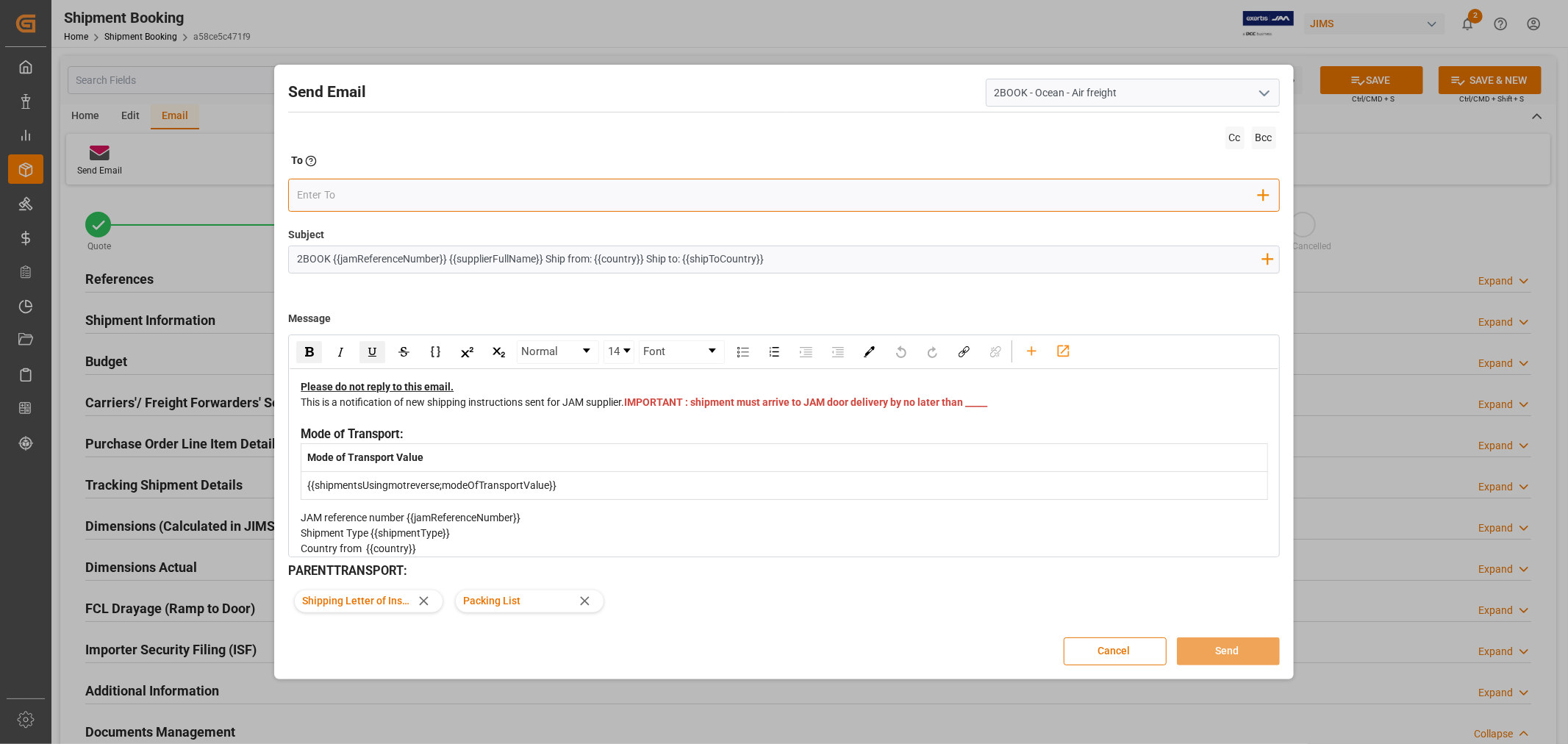
click at [702, 197] on input "email" at bounding box center [778, 195] width 961 height 22
type input "nitin.bhugun@jamindustries.com"
click at [672, 420] on div "This is a notification of new shipping instructions sent for JAM supplier. IMPO…" at bounding box center [784, 411] width 967 height 31
click at [1207, 645] on button "Send" at bounding box center [1228, 651] width 103 height 28
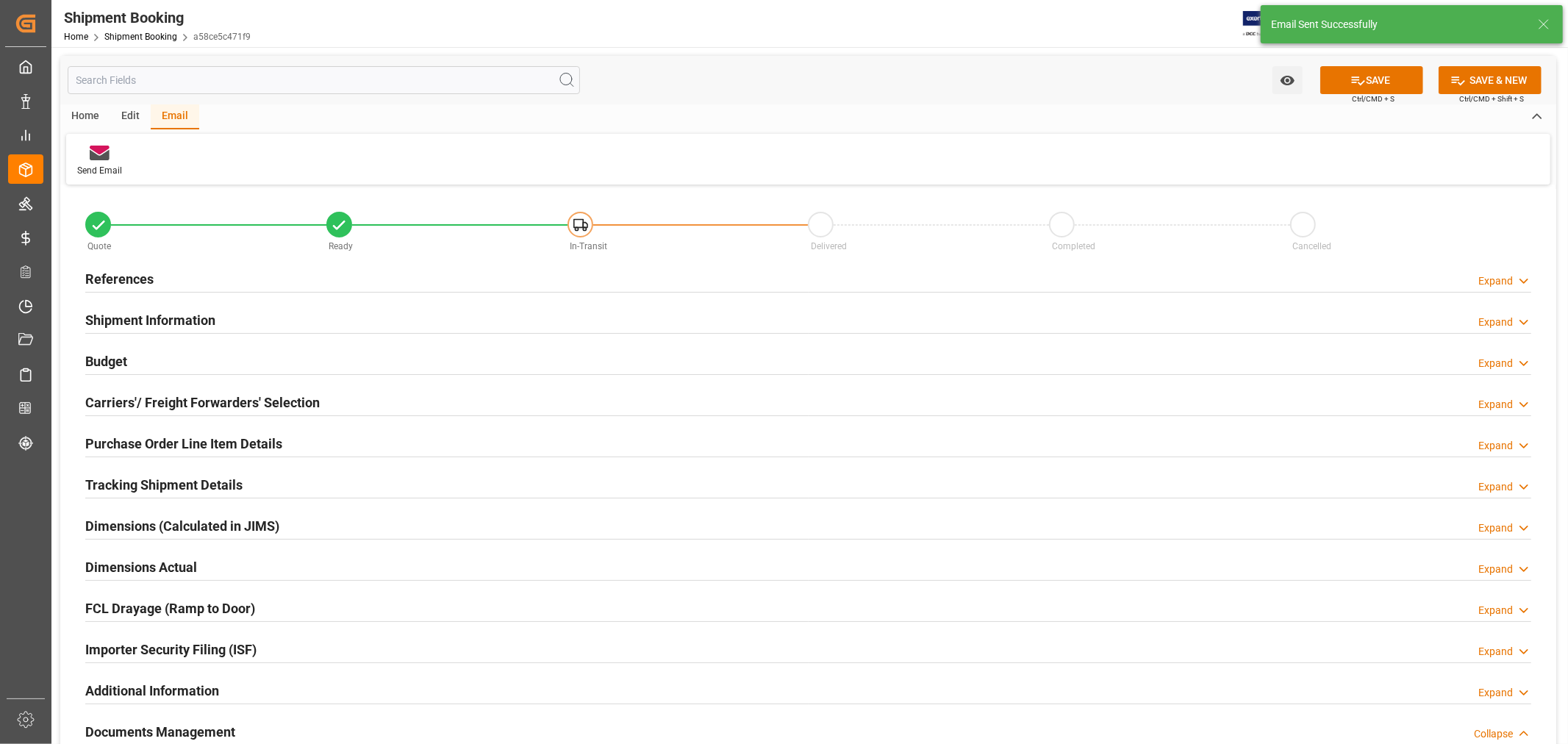
click at [114, 279] on h2 "References" at bounding box center [119, 279] width 68 height 20
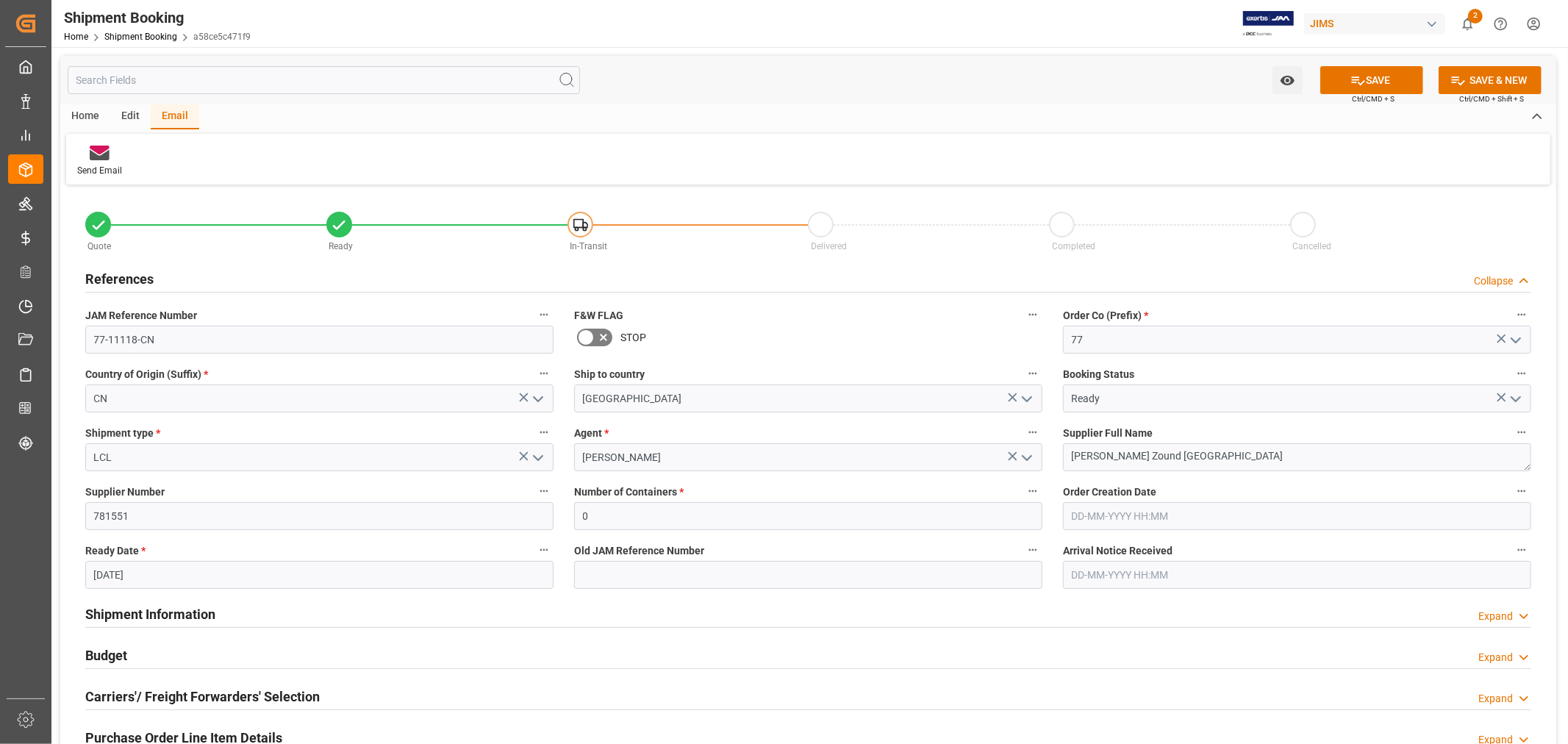
click at [100, 35] on span "Home" at bounding box center [84, 36] width 40 height 11
click at [123, 38] on link "Shipment Booking" at bounding box center [141, 36] width 72 height 11
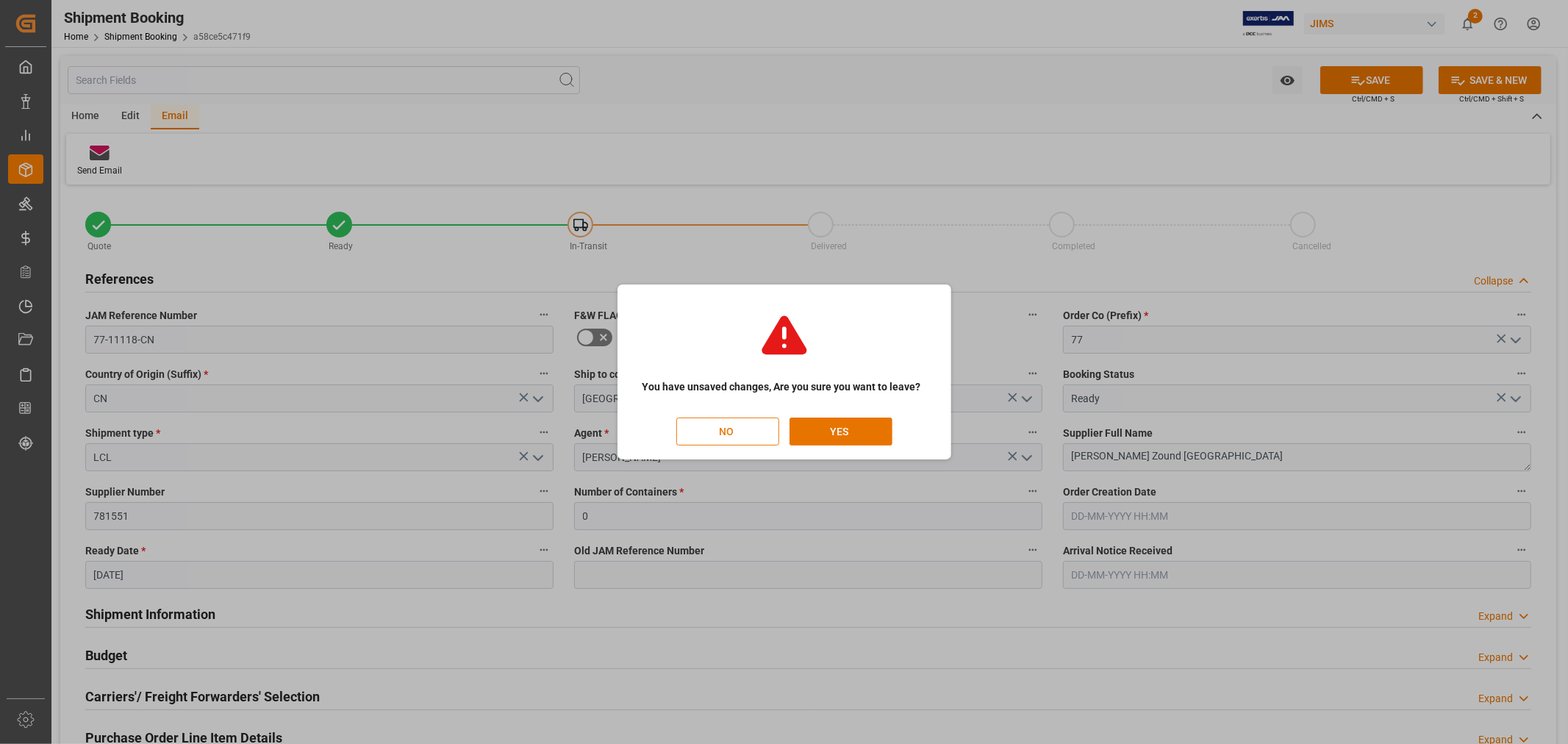
click at [725, 434] on button "NO" at bounding box center [728, 431] width 103 height 28
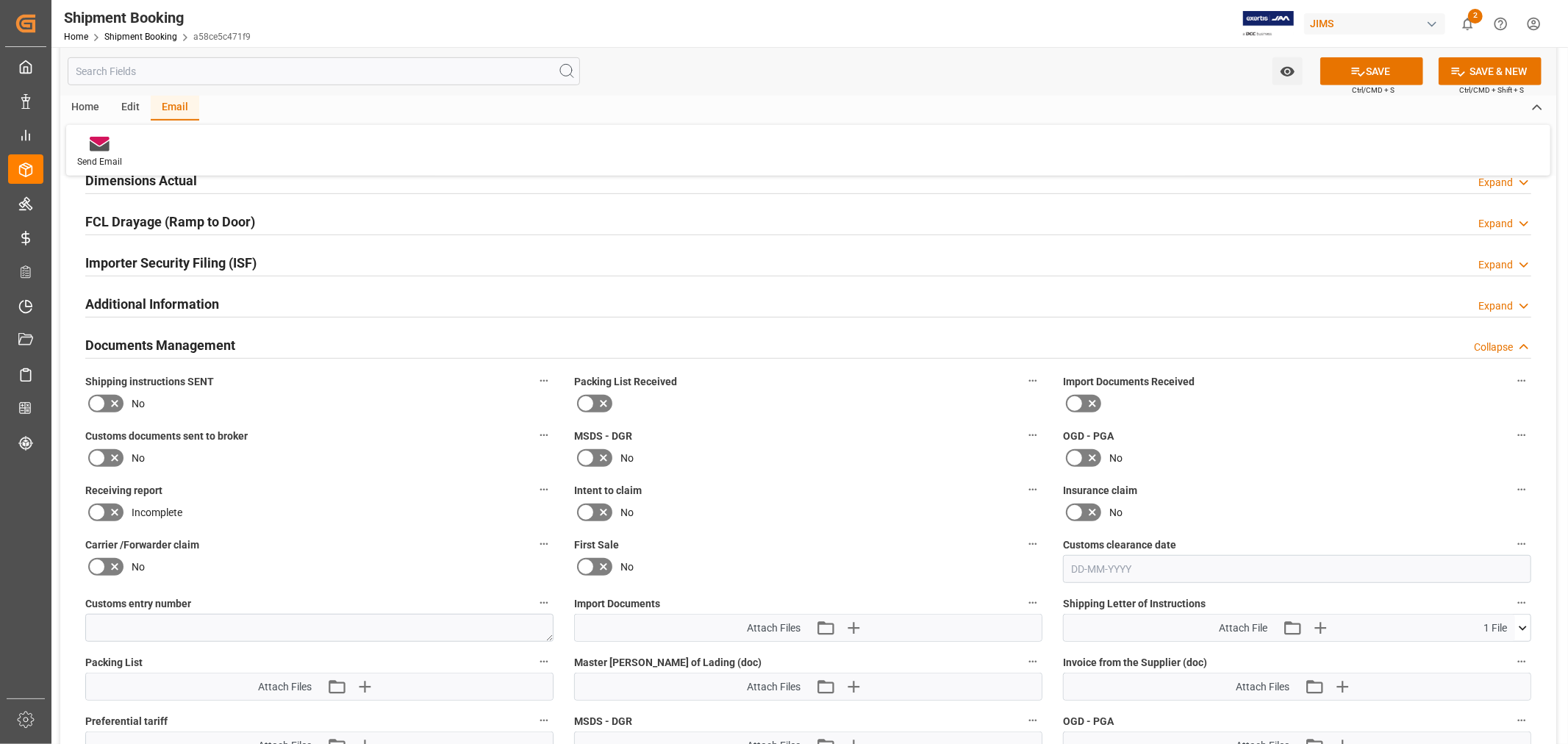
scroll to position [735, 0]
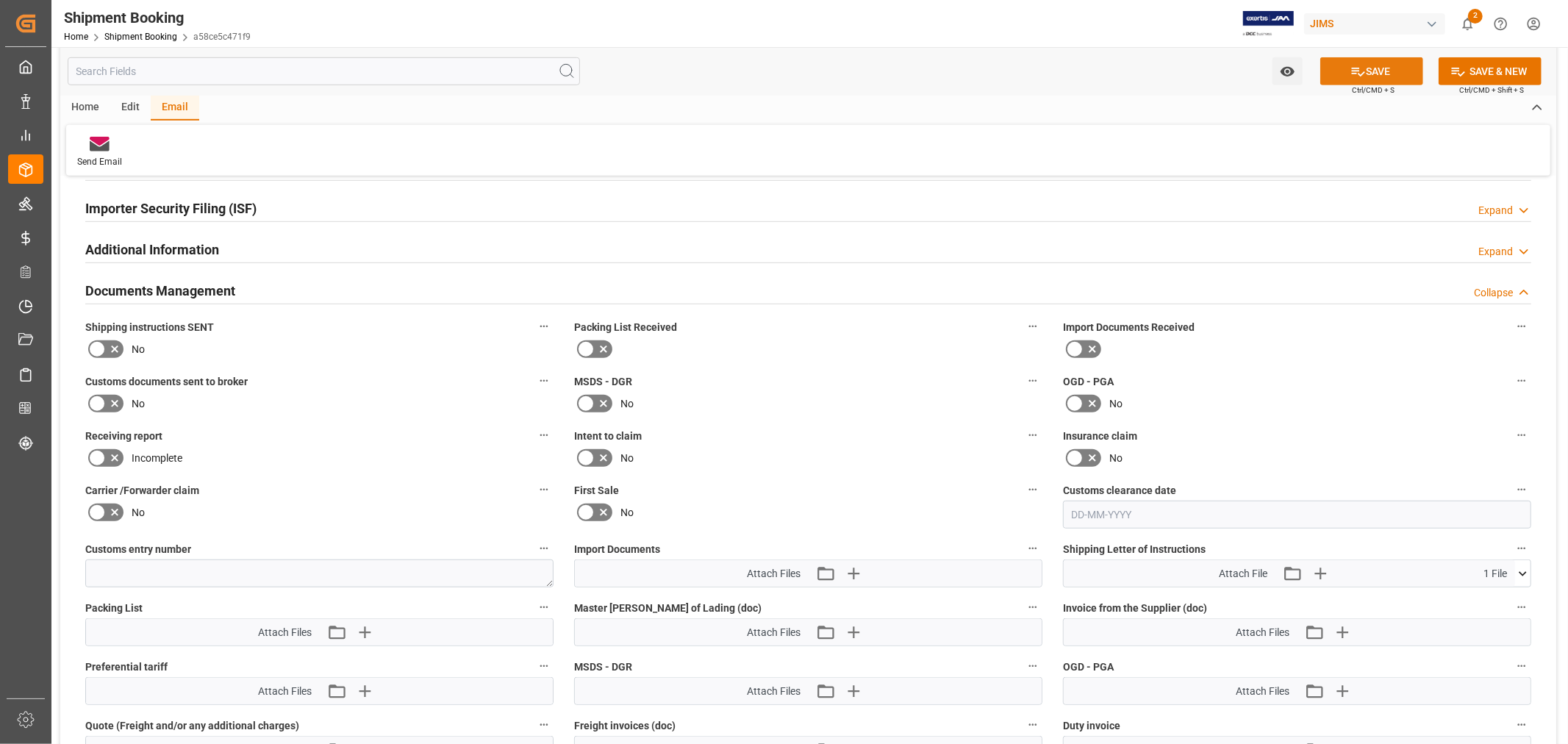
click at [1340, 69] on button "SAVE" at bounding box center [1371, 72] width 103 height 28
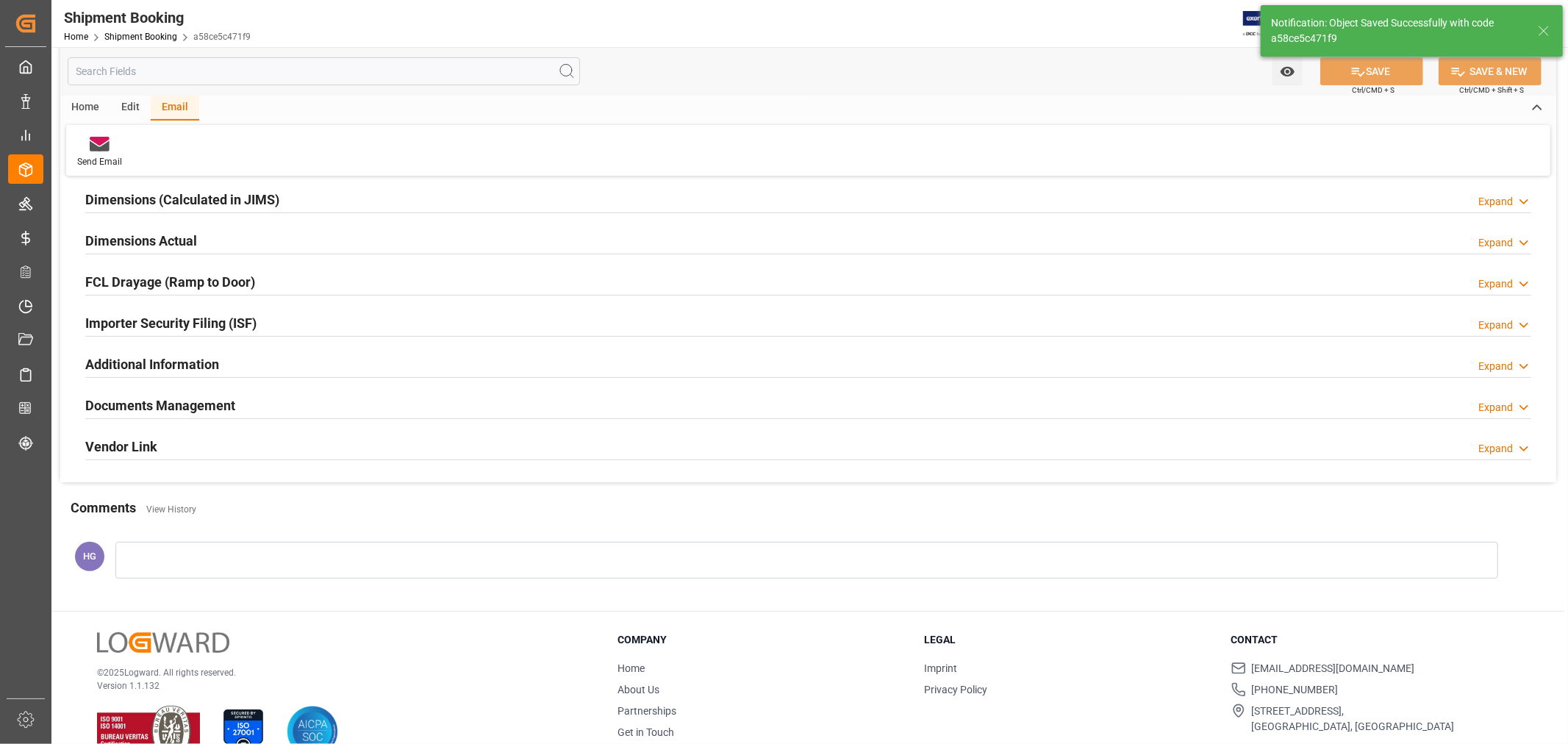
scroll to position [0, 0]
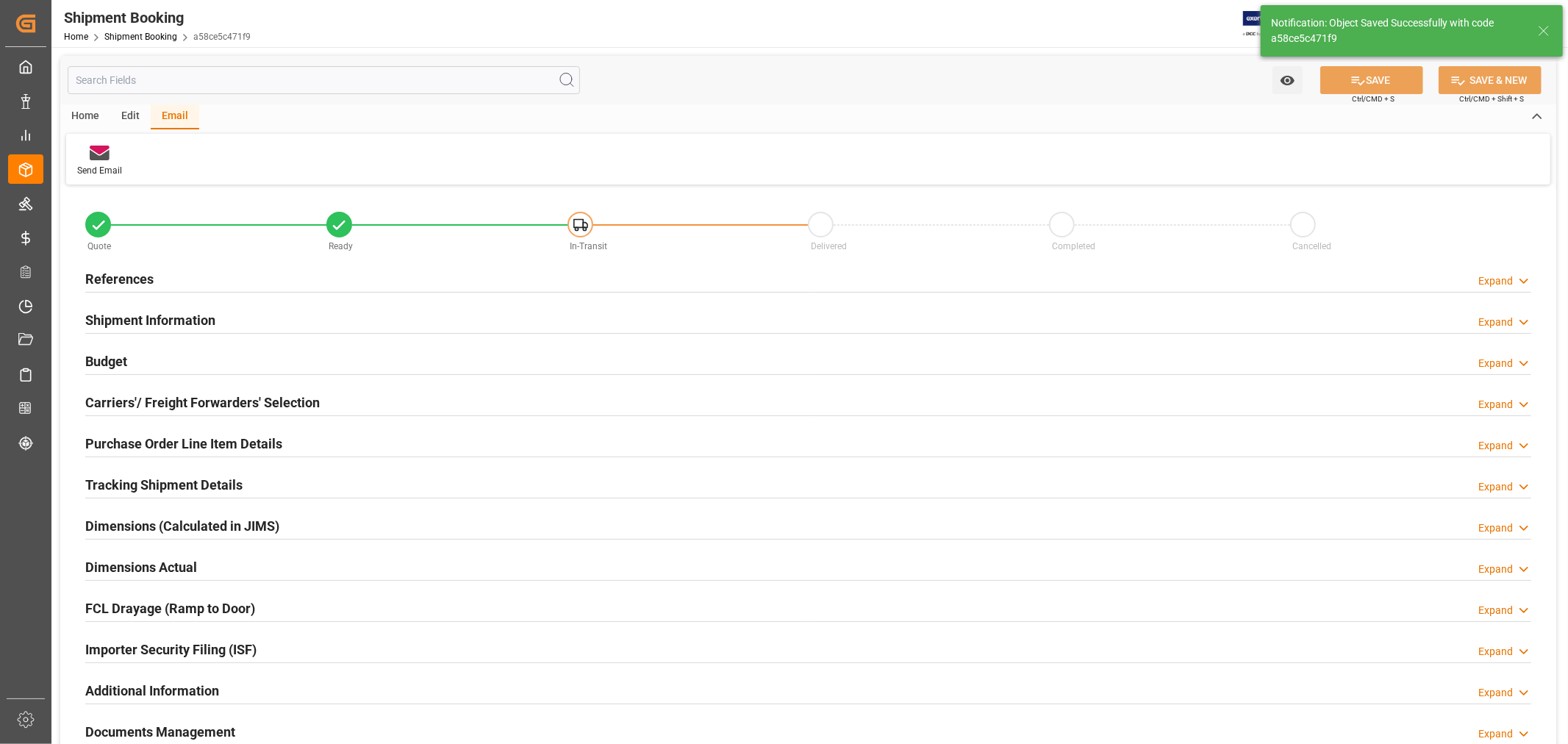
click at [121, 278] on h2 "References" at bounding box center [119, 279] width 68 height 20
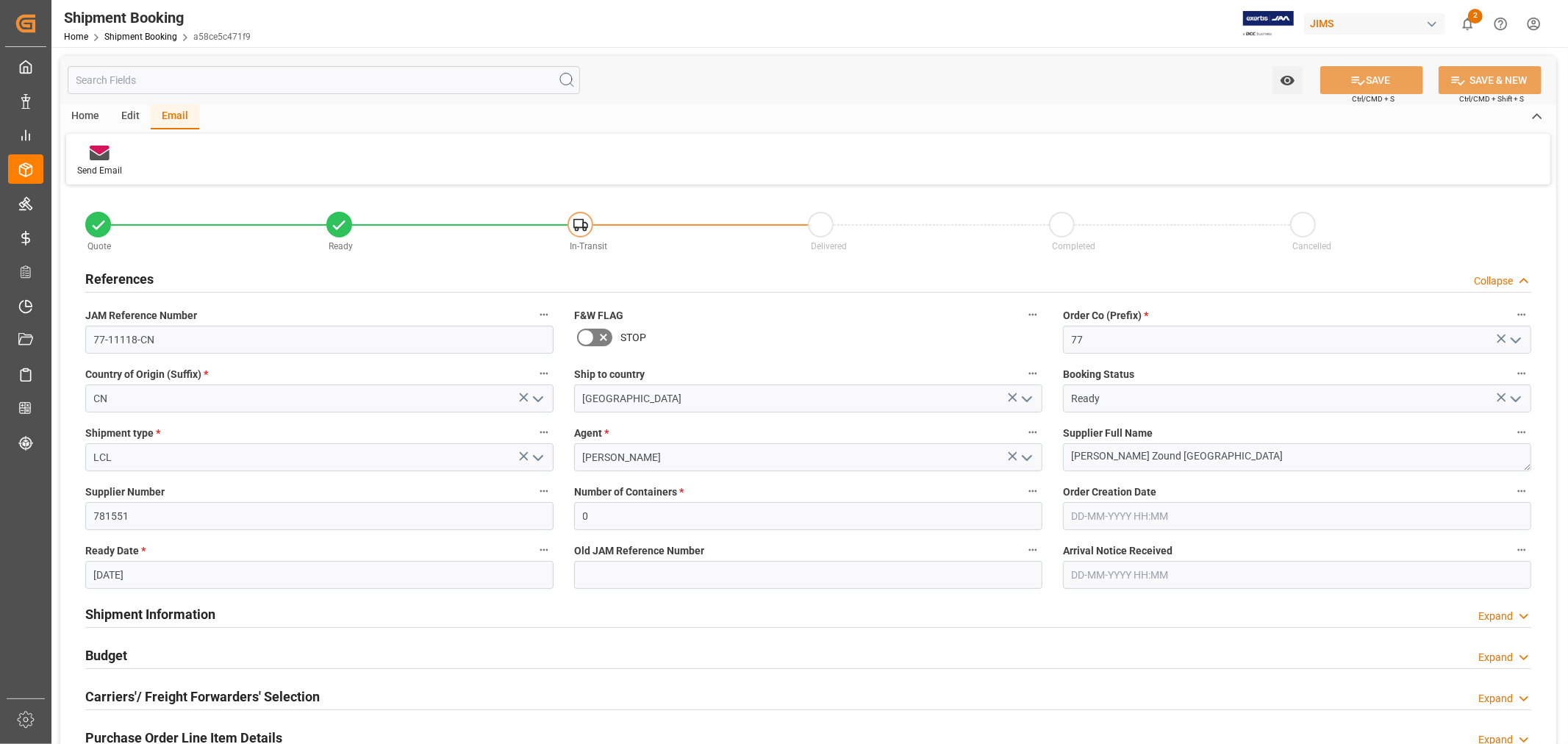
click at [121, 278] on h2 "References" at bounding box center [119, 279] width 68 height 20
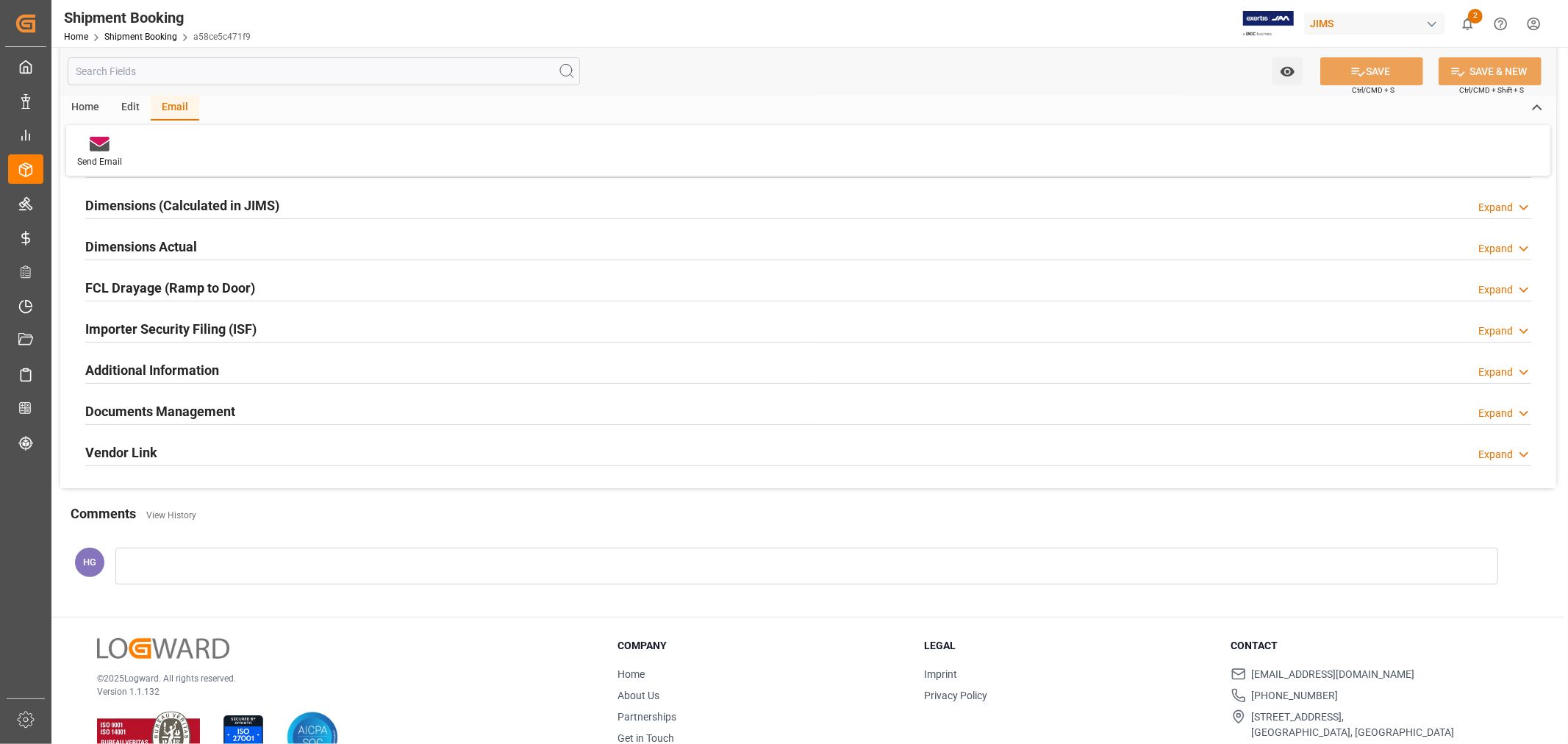
scroll to position [327, 0]
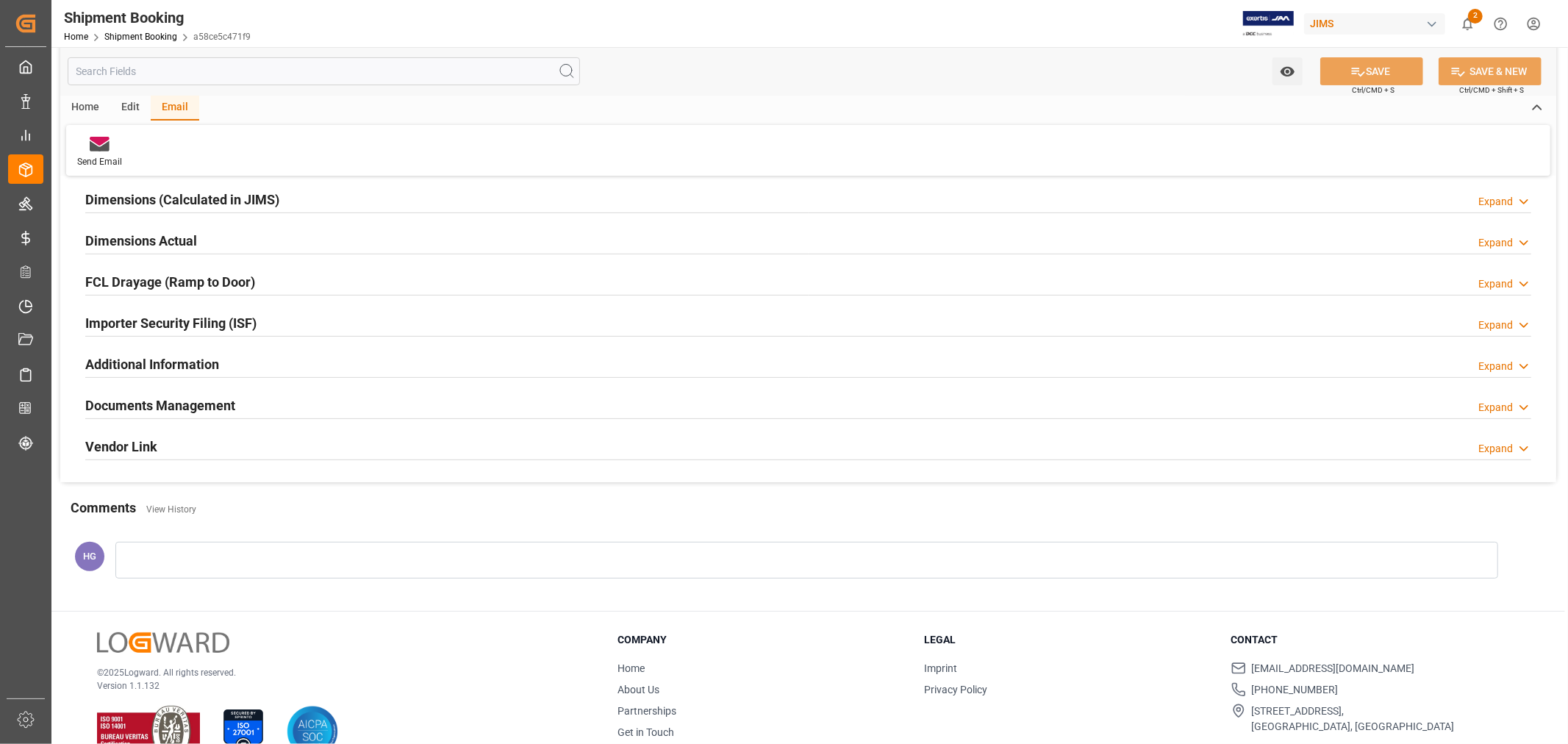
click at [174, 407] on h2 "Documents Management" at bounding box center [161, 406] width 150 height 20
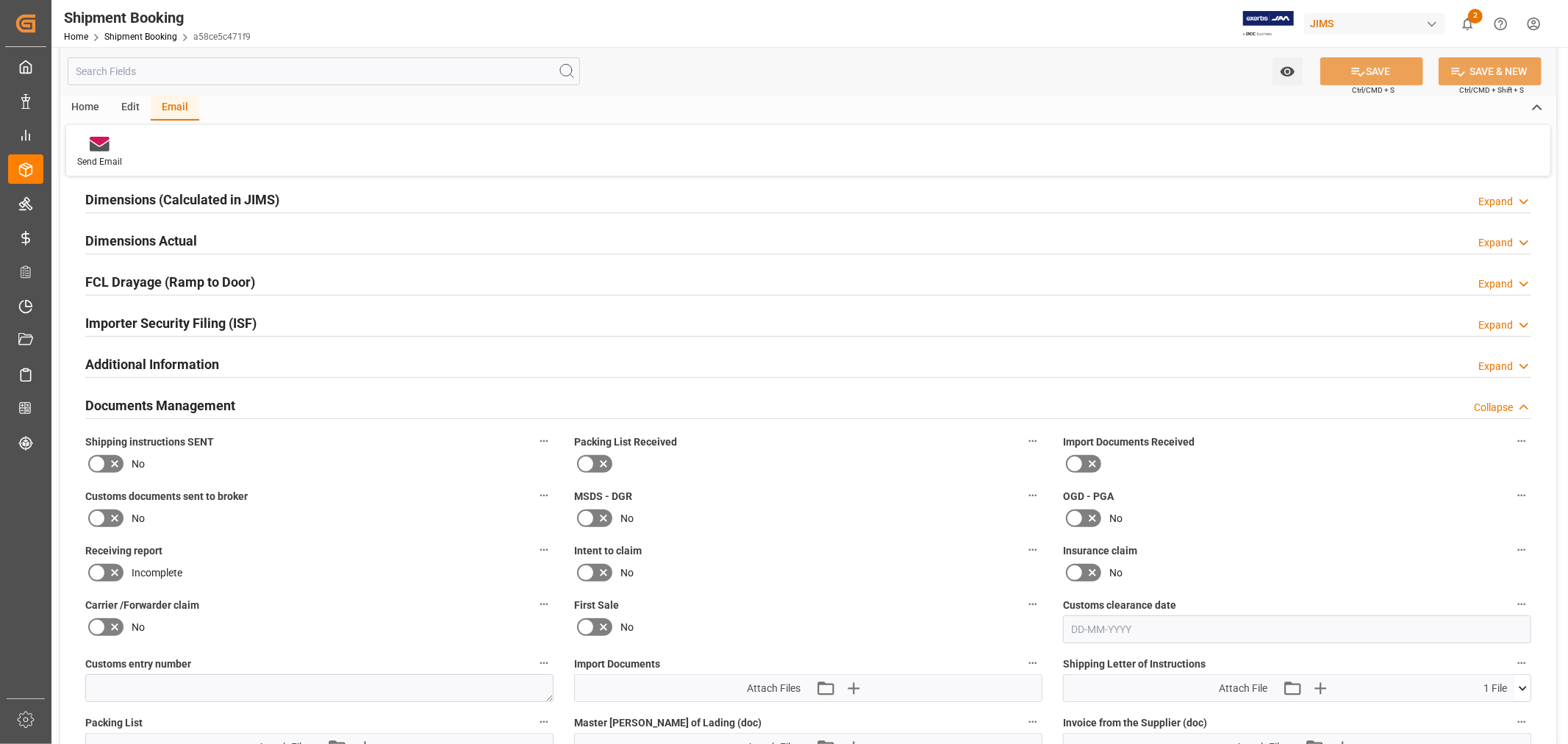
click at [174, 407] on h2 "Documents Management" at bounding box center [161, 406] width 150 height 20
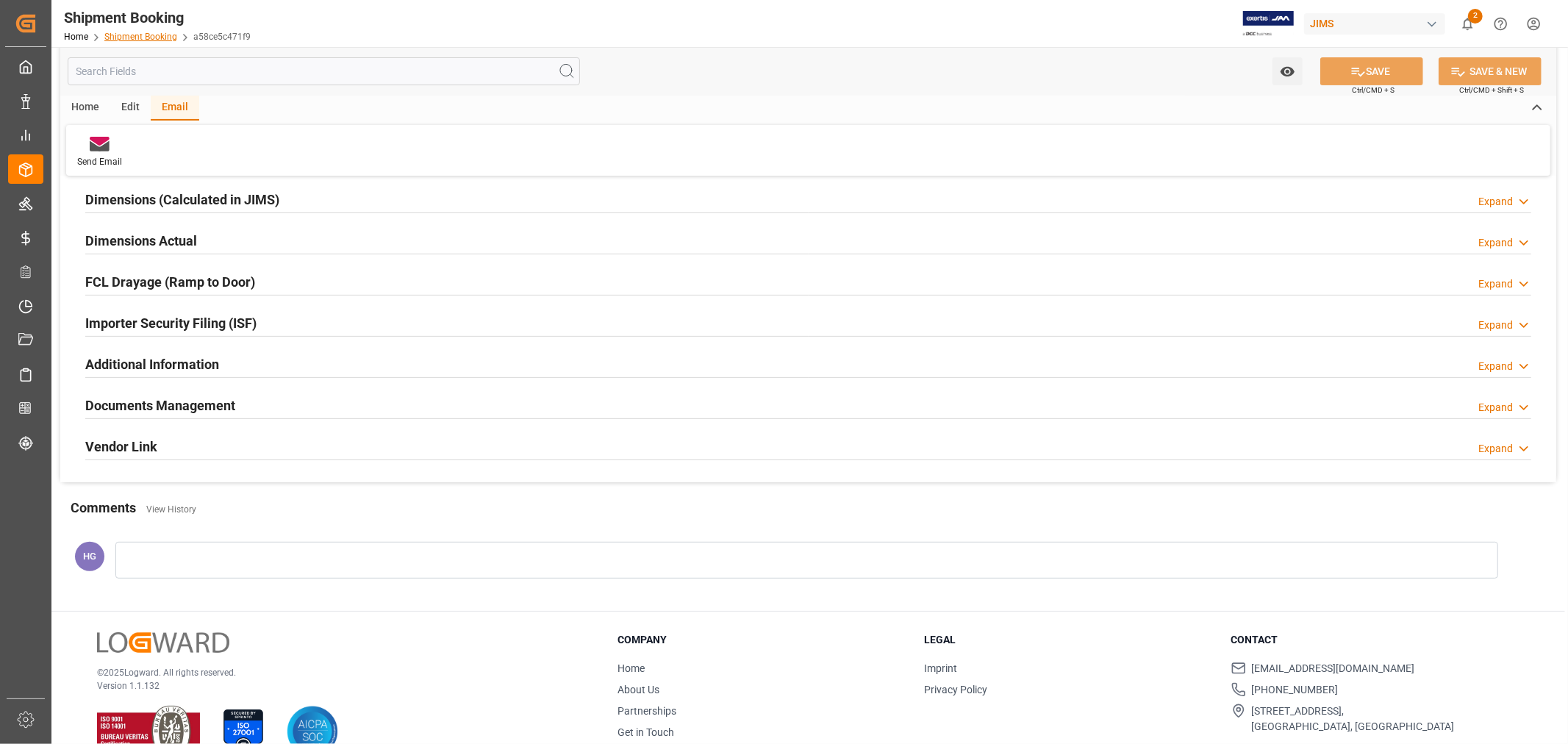
click at [128, 35] on link "Shipment Booking" at bounding box center [141, 36] width 72 height 11
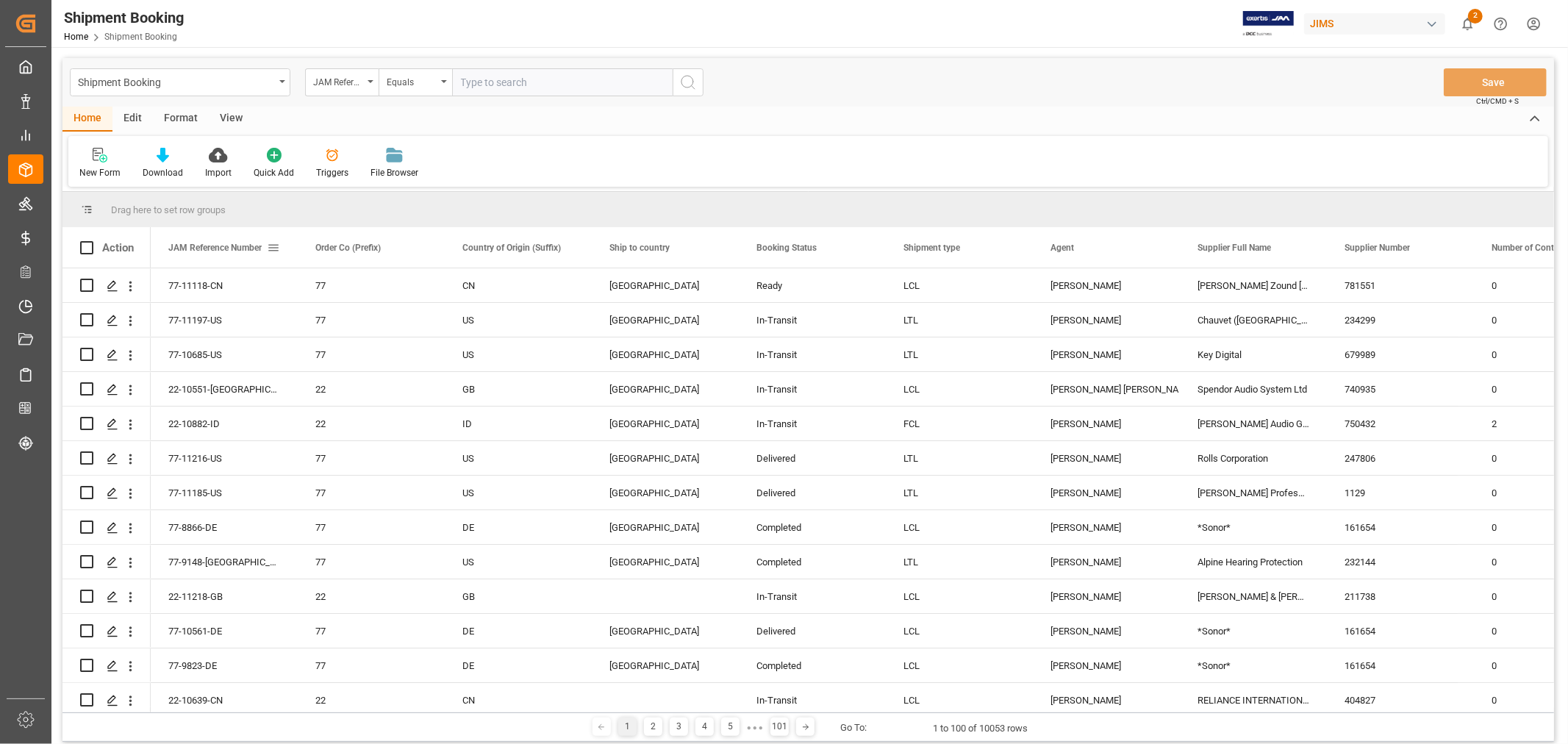
click at [276, 245] on span at bounding box center [273, 248] width 13 height 13
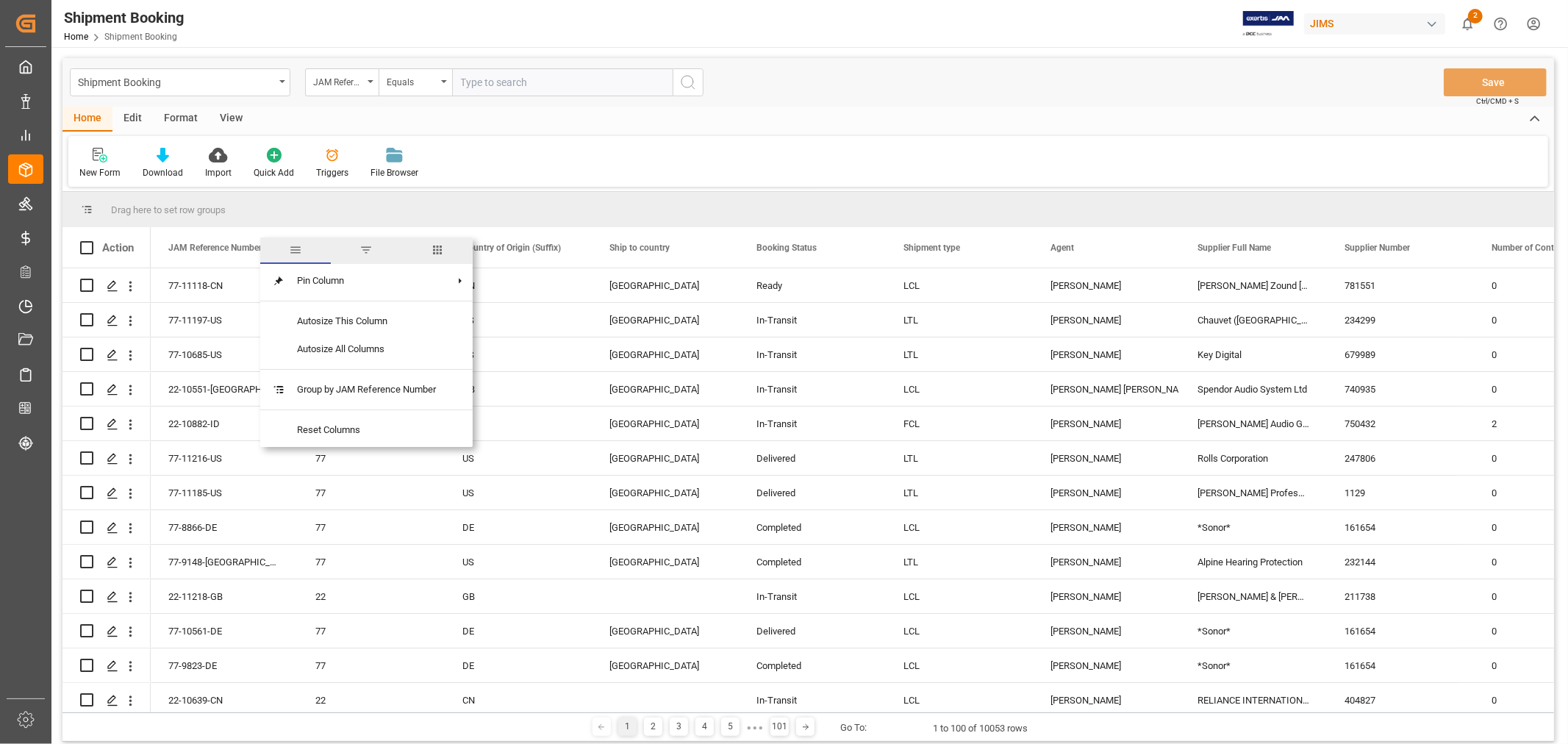
click at [438, 248] on span "columns" at bounding box center [437, 250] width 13 height 13
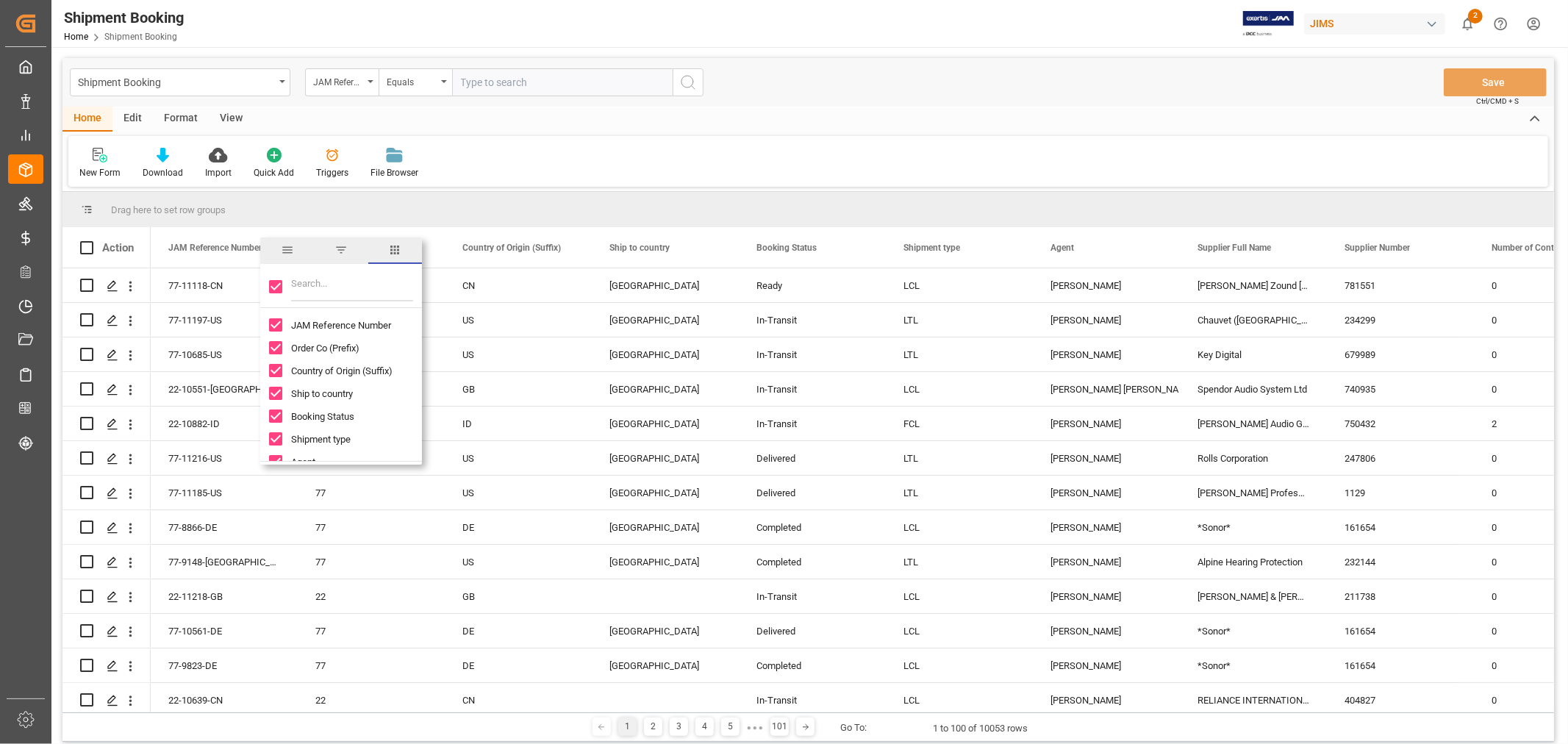
click at [281, 296] on div at bounding box center [341, 287] width 162 height 41
click at [278, 295] on div at bounding box center [341, 287] width 162 height 41
click at [273, 287] on input "Toggle Select All Columns" at bounding box center [276, 286] width 13 height 13
checkbox input "false"
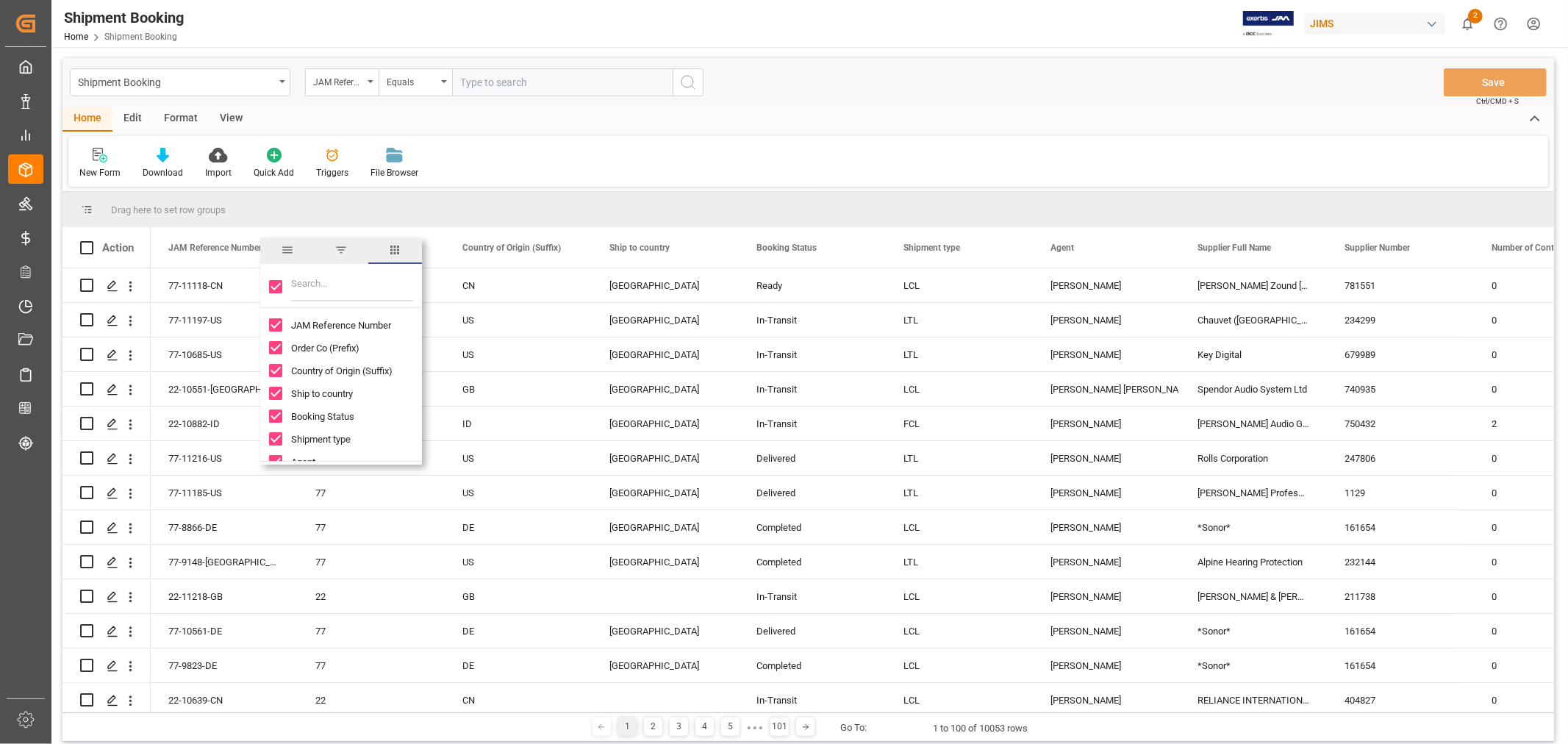
checkbox input "false"
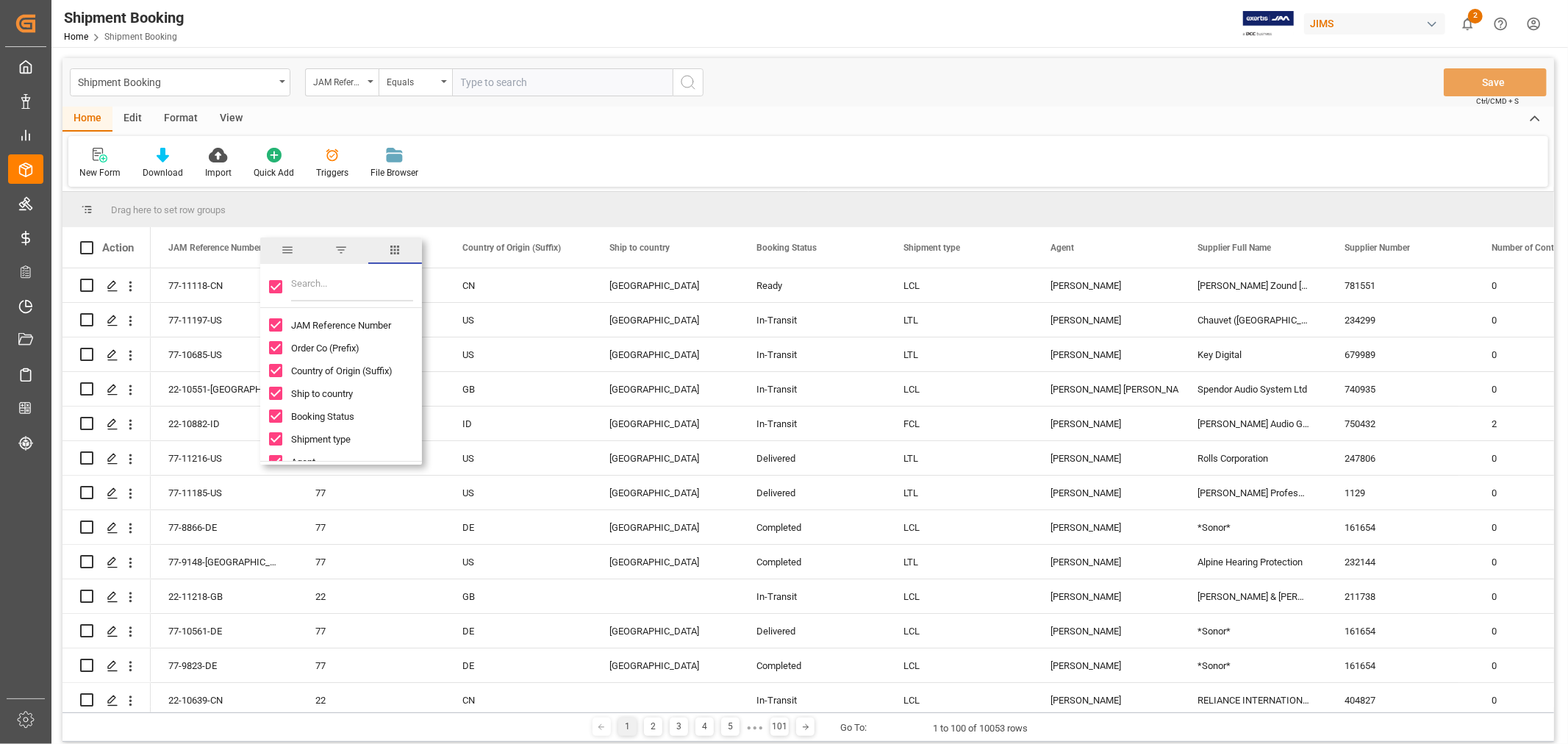
checkbox input "false"
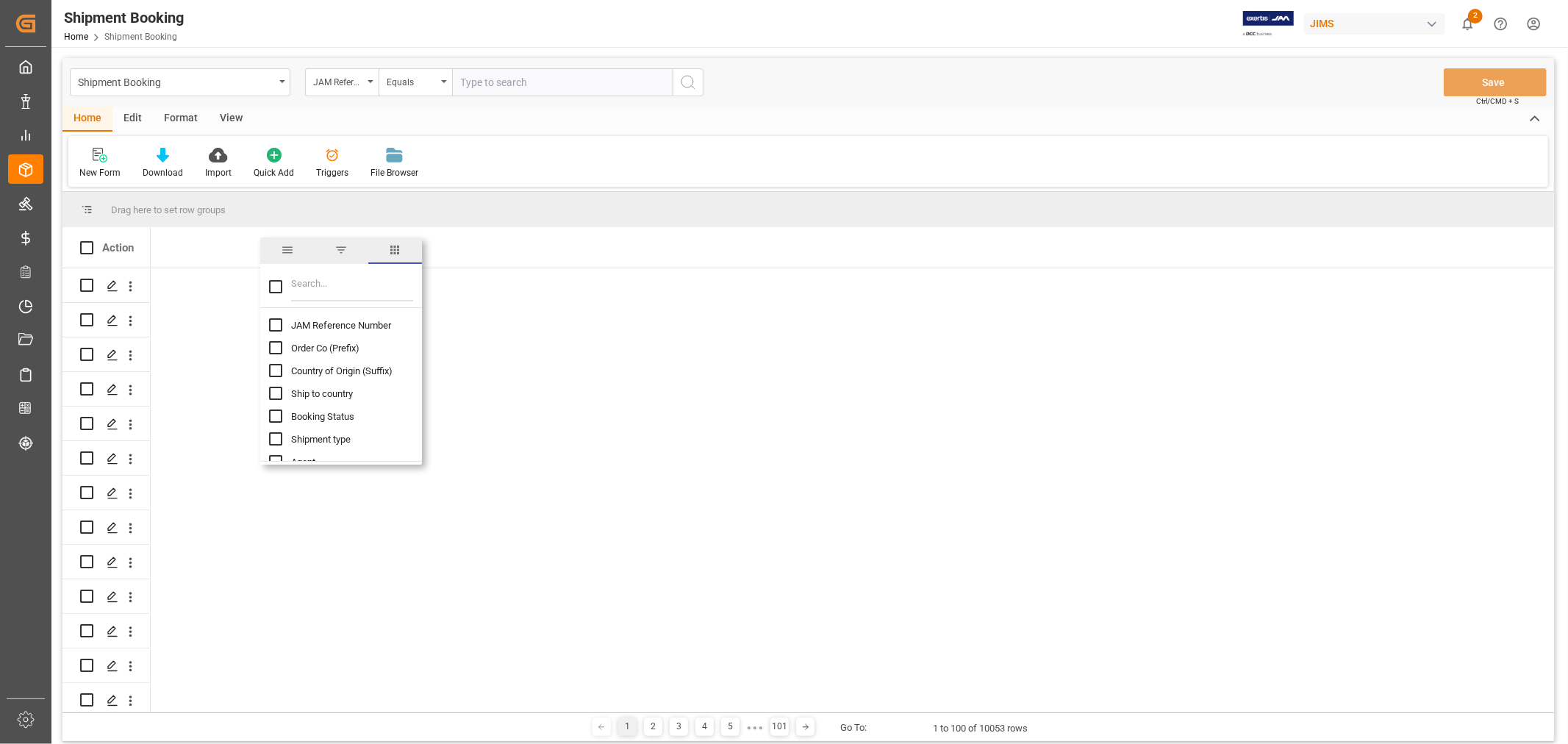
click at [275, 322] on input "JAM Reference Number column toggle visibility (hidden)" at bounding box center [276, 325] width 13 height 13
checkbox input "true"
checkbox input "false"
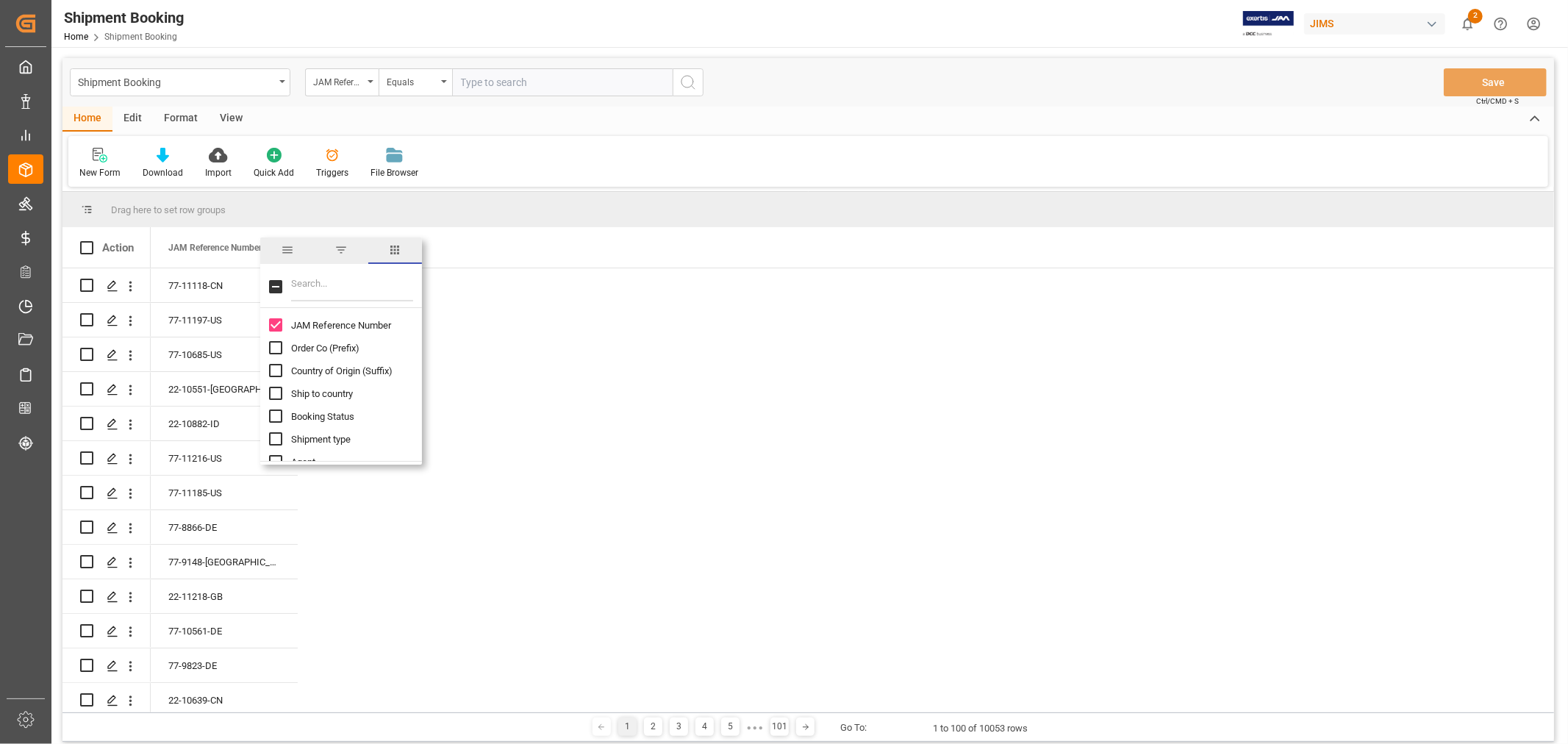
click at [299, 287] on input "Filter Columns Input" at bounding box center [352, 287] width 122 height 30
type input "entry"
click at [277, 329] on input "Customs entry number column toggle visibility (hidden)" at bounding box center [276, 325] width 13 height 13
checkbox input "true"
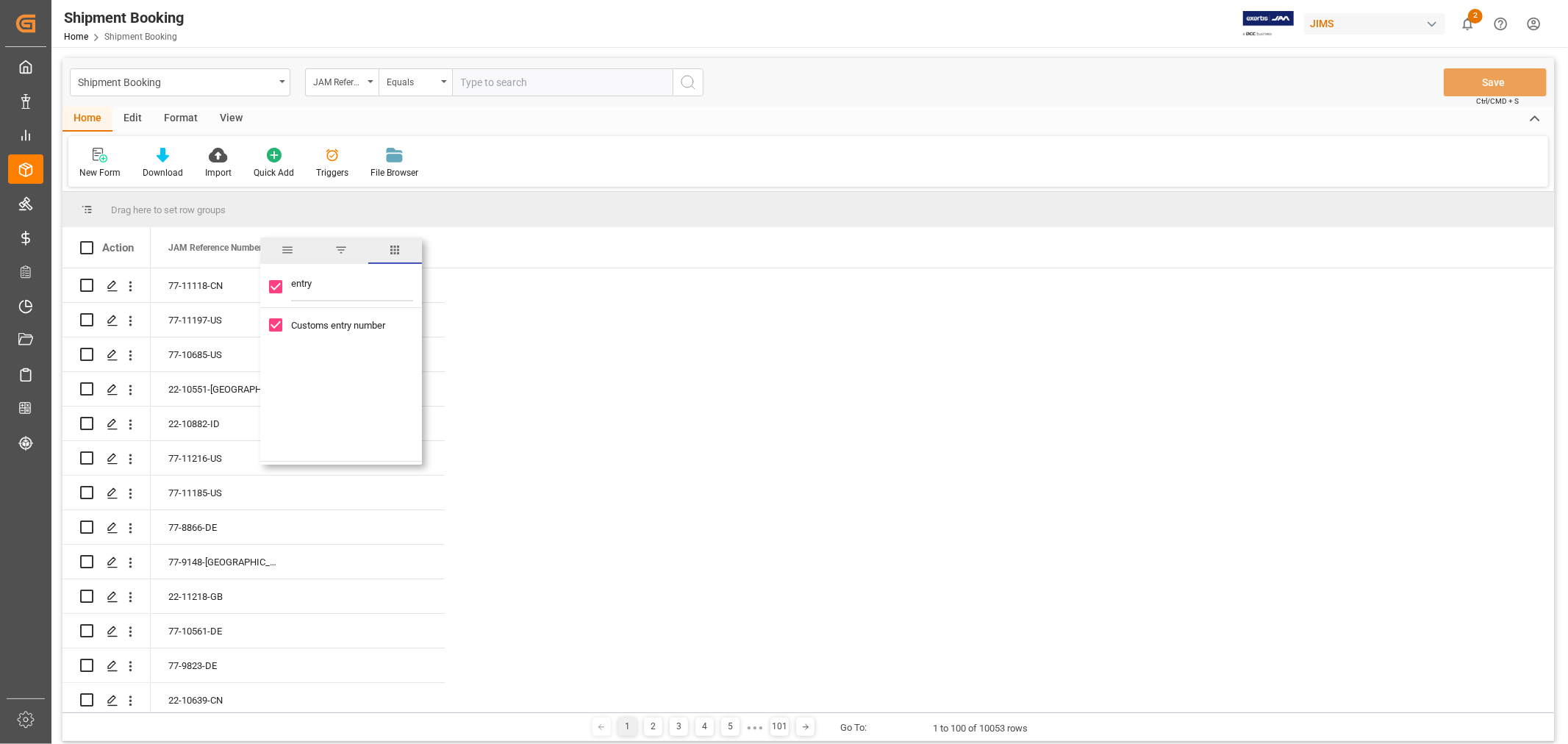
click at [505, 74] on input "text" at bounding box center [562, 82] width 221 height 28
paste input "77-10432-CN"
type input "77-10432-CN"
click at [690, 86] on icon "search button" at bounding box center [687, 81] width 17 height 17
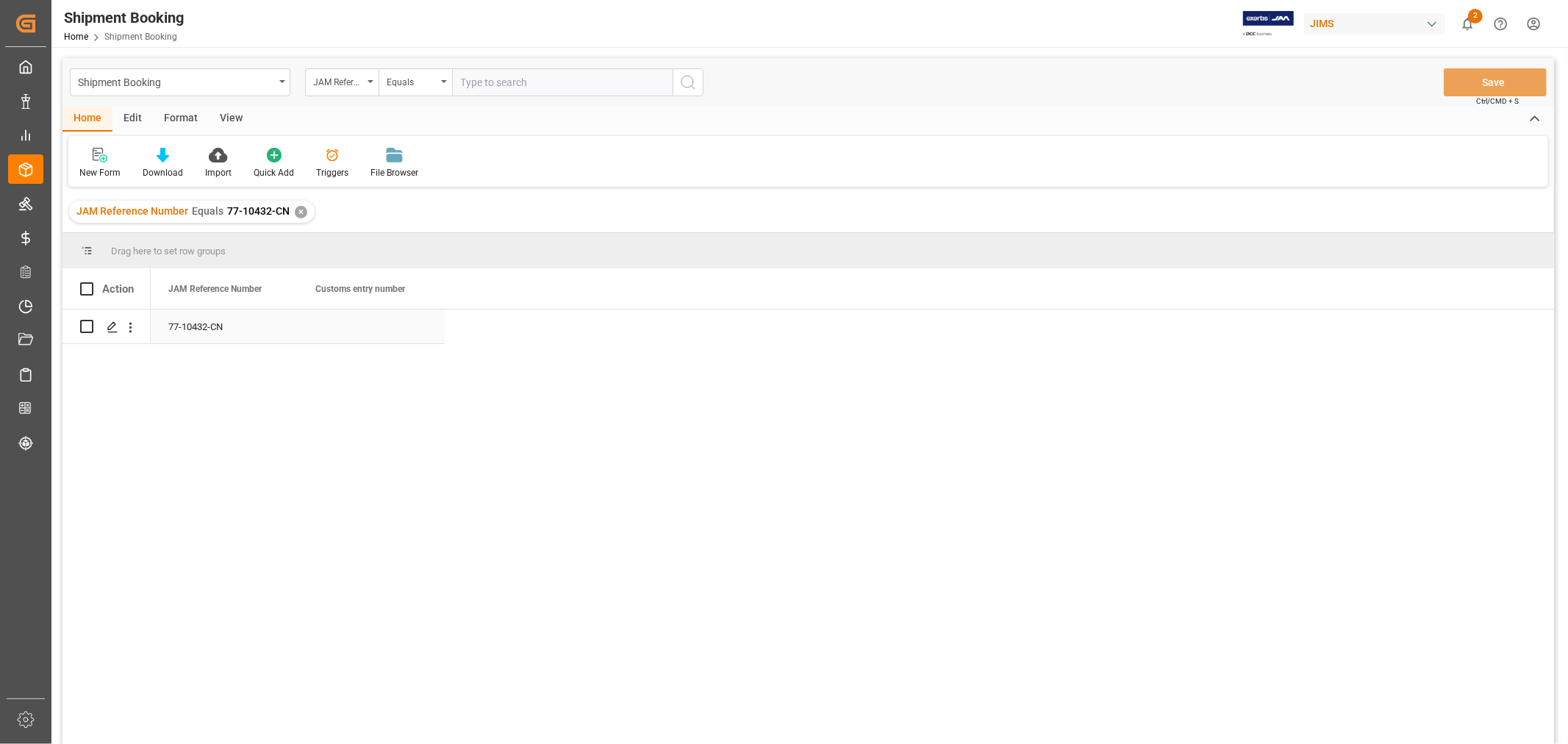
click at [384, 334] on div "Press SPACE to select this row." at bounding box center [371, 326] width 147 height 34
click at [479, 334] on div "77-10432-CN 13391-69285644-3" at bounding box center [852, 532] width 1403 height 444
click at [1462, 89] on button "Save" at bounding box center [1495, 82] width 103 height 28
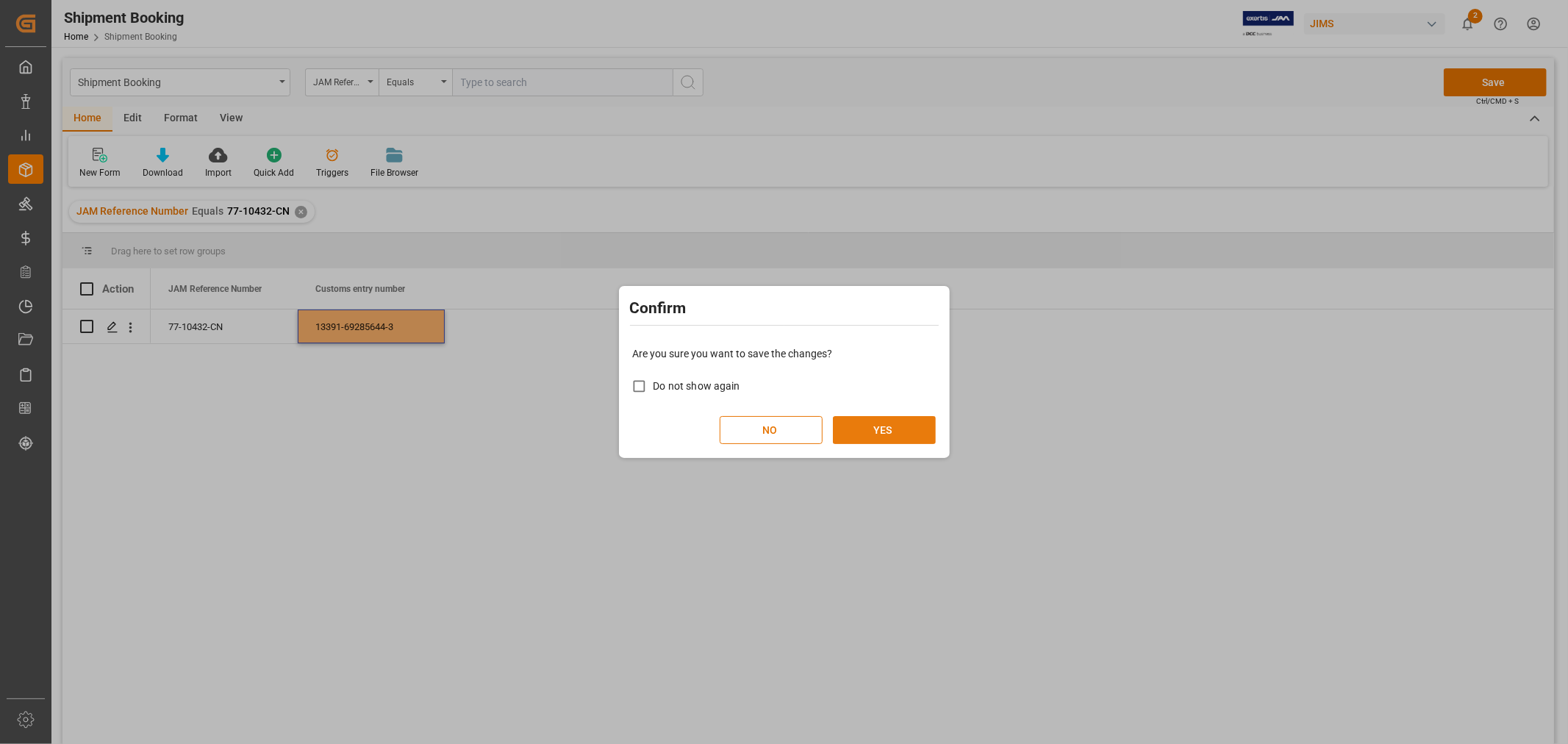
click at [850, 437] on button "YES" at bounding box center [884, 430] width 103 height 28
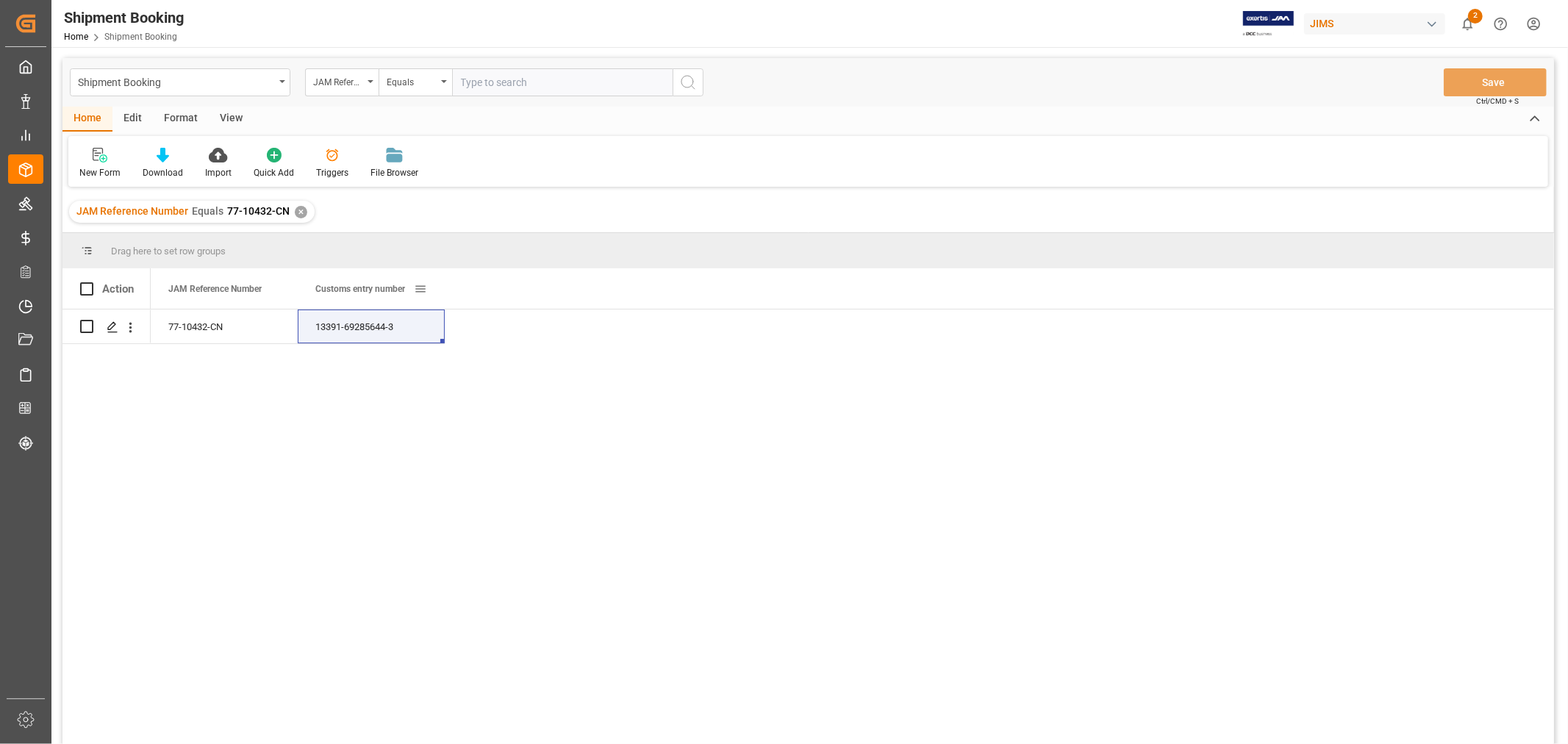
click at [417, 287] on span at bounding box center [421, 289] width 13 height 13
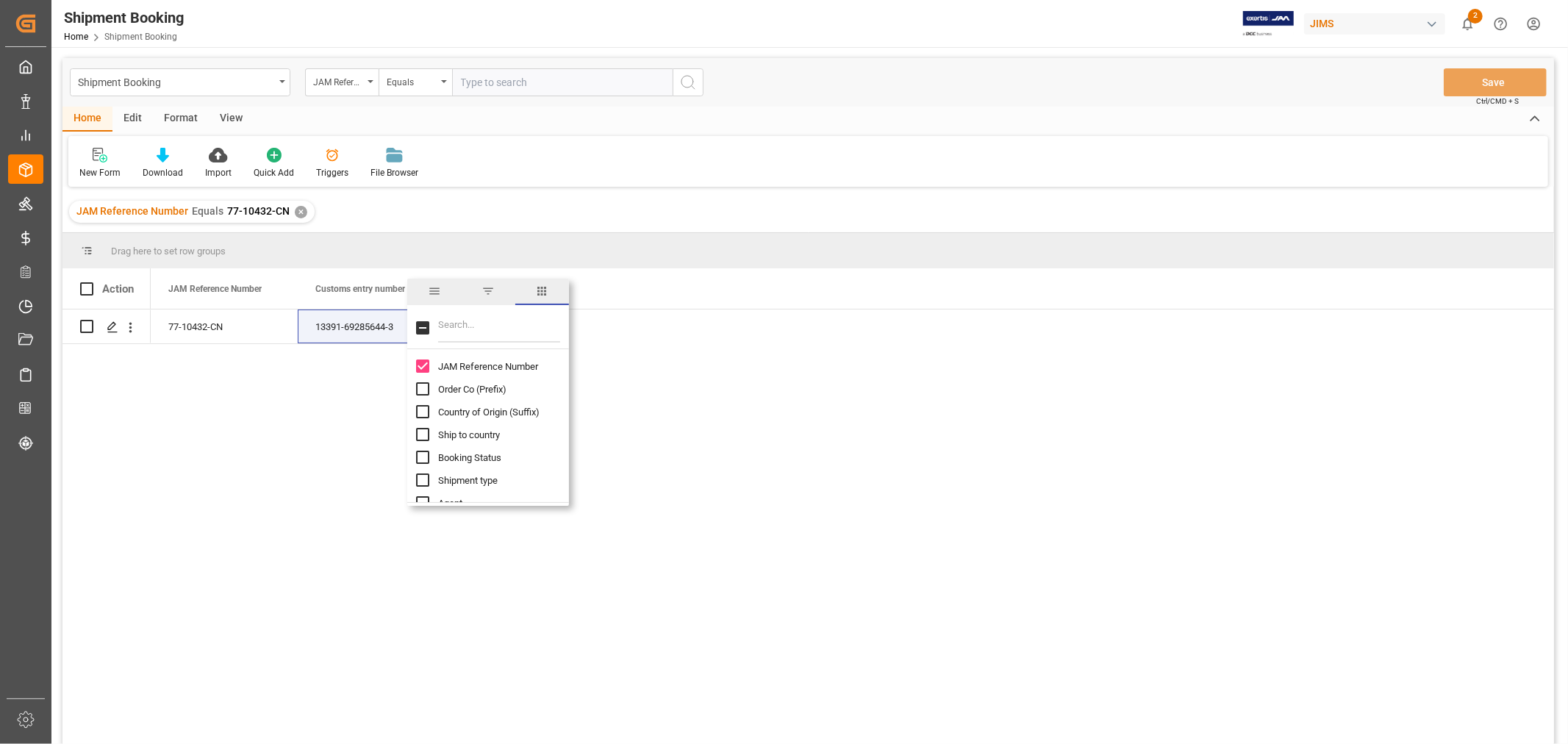
click at [439, 324] on input "Filter Columns Input" at bounding box center [499, 328] width 122 height 30
type input "ag"
click at [426, 369] on input "Agent column toggle visibility (hidden)" at bounding box center [423, 366] width 13 height 13
checkbox input "true"
checkbox input "false"
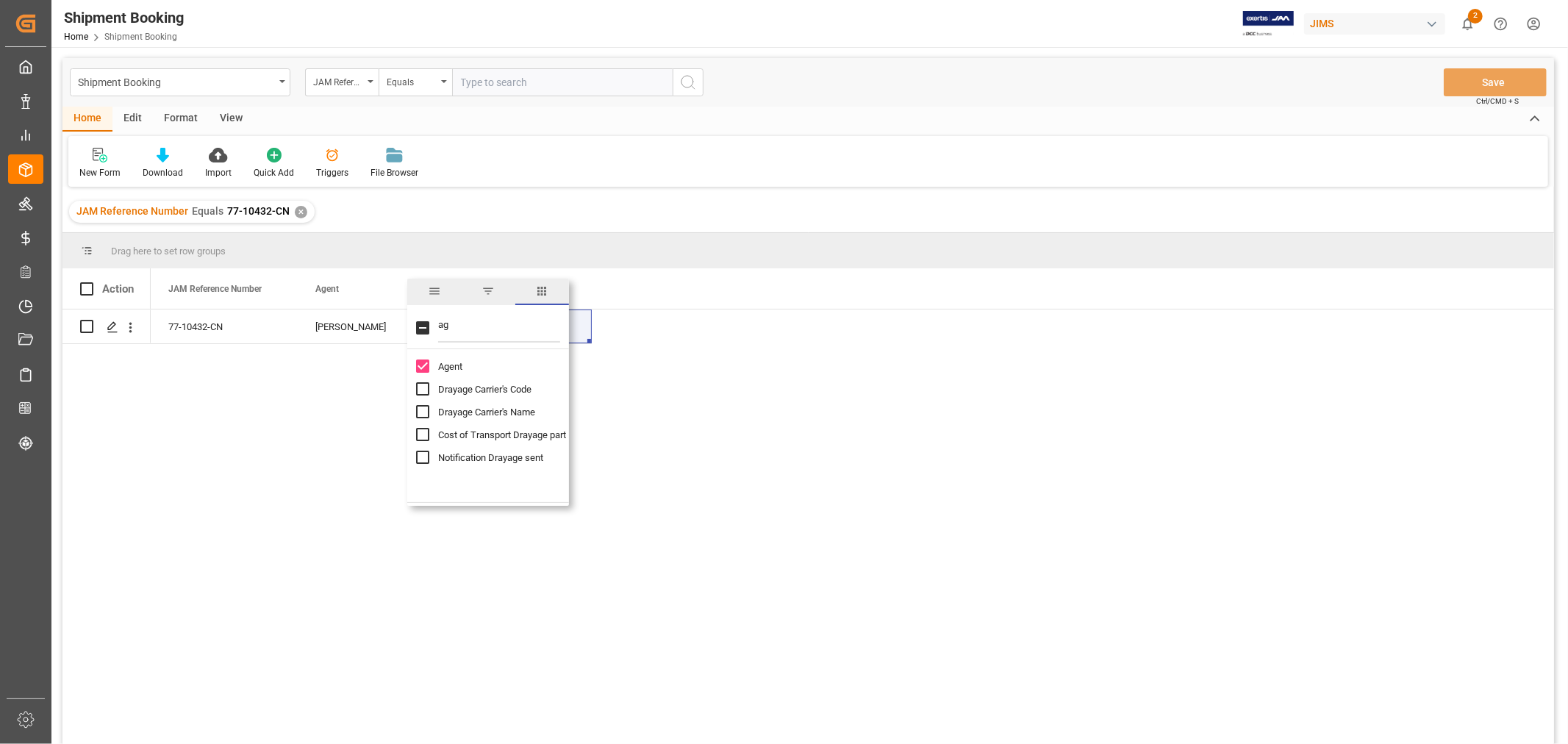
click at [736, 390] on div "77-10432-CN 13391-69285644-3 HuiXin Gao" at bounding box center [852, 532] width 1403 height 444
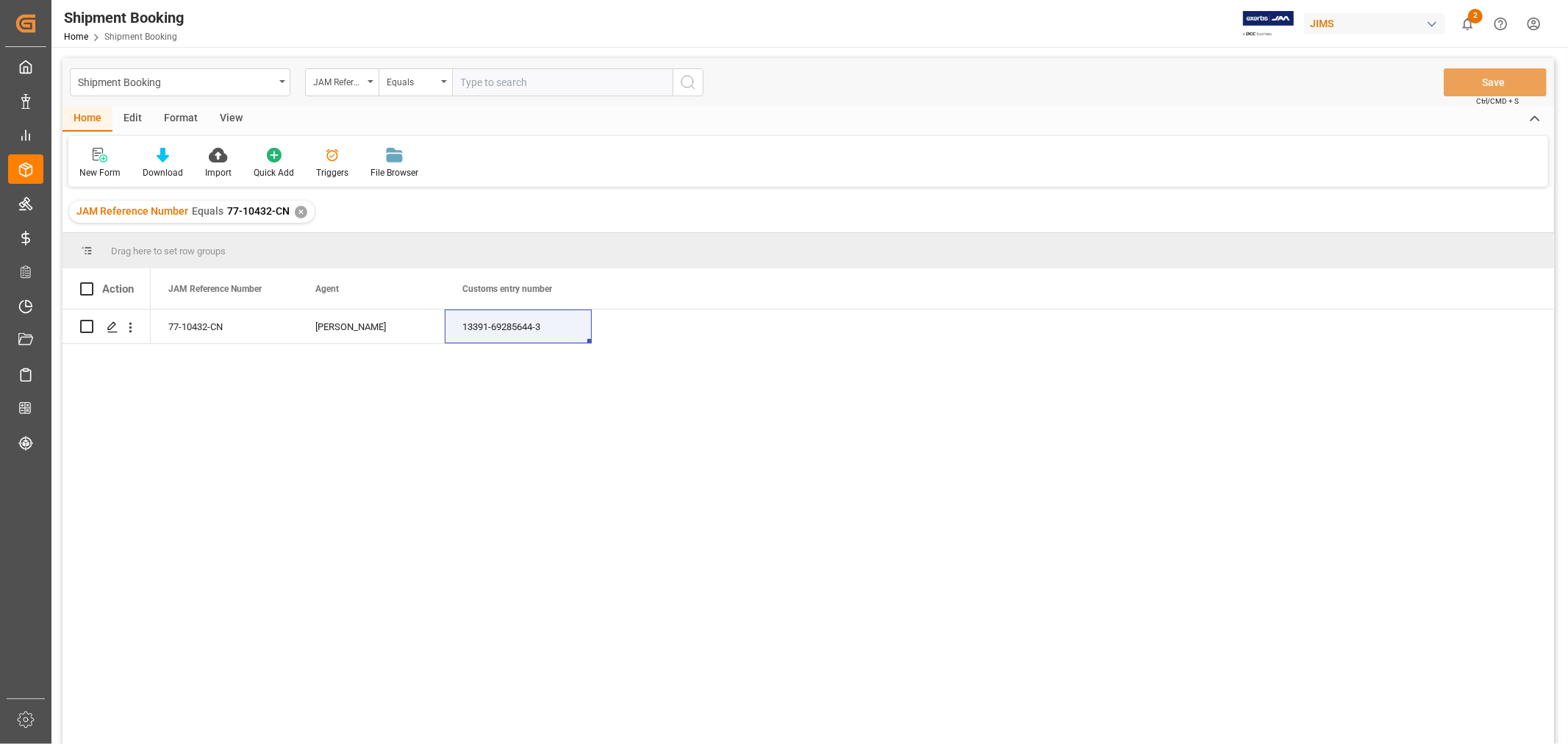
click at [295, 213] on div "✕" at bounding box center [300, 212] width 12 height 12
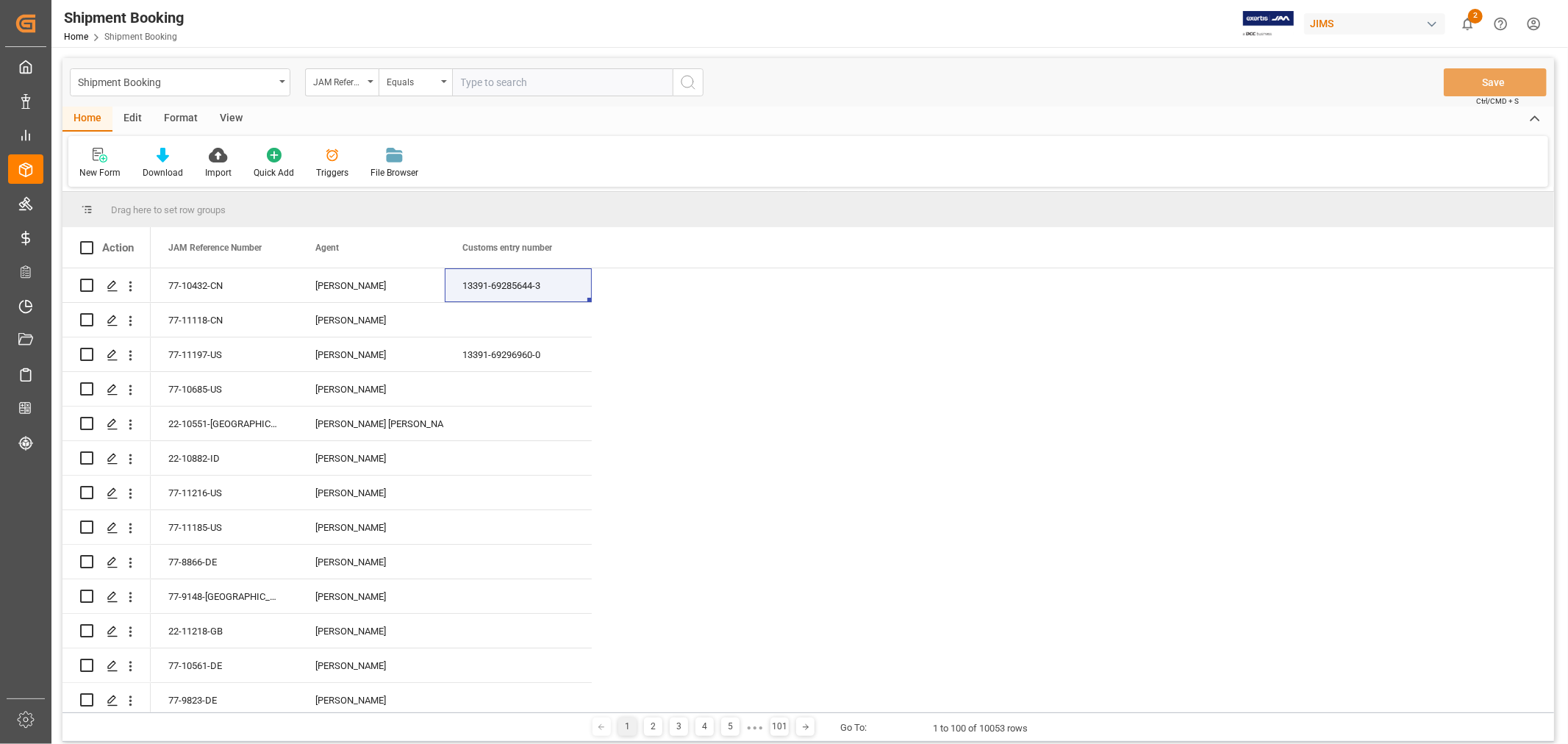
click at [491, 82] on input "text" at bounding box center [562, 82] width 221 height 28
paste input "77-10337-CN"
type input "77-10337-CN"
click at [681, 84] on icon "search button" at bounding box center [687, 81] width 17 height 17
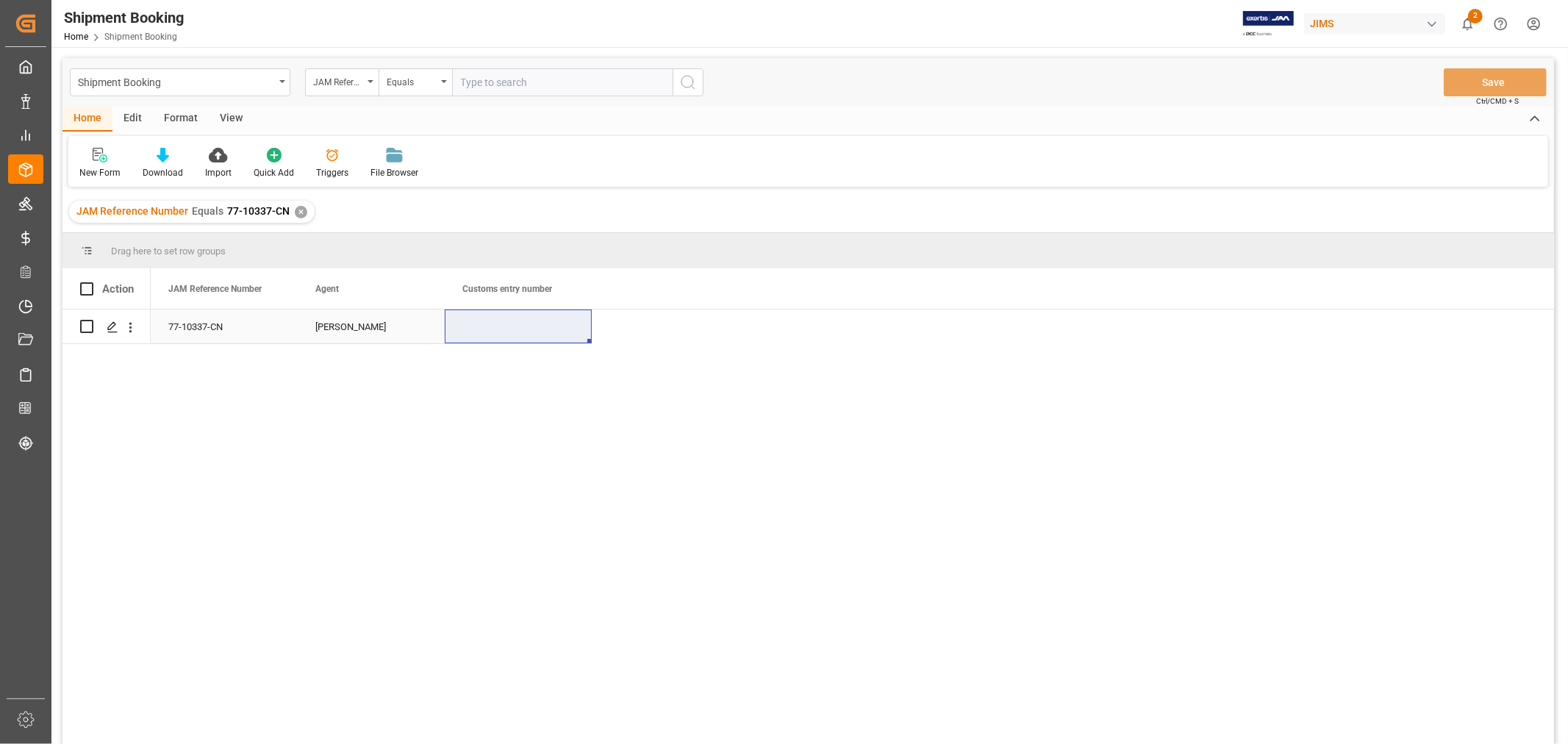
click at [477, 333] on div "Press SPACE to select this row." at bounding box center [518, 326] width 147 height 34
click at [477, 333] on input "Press SPACE to select this row." at bounding box center [519, 335] width 123 height 28
paste input "13391-69285641-0"
type input "13391-69285641-0"
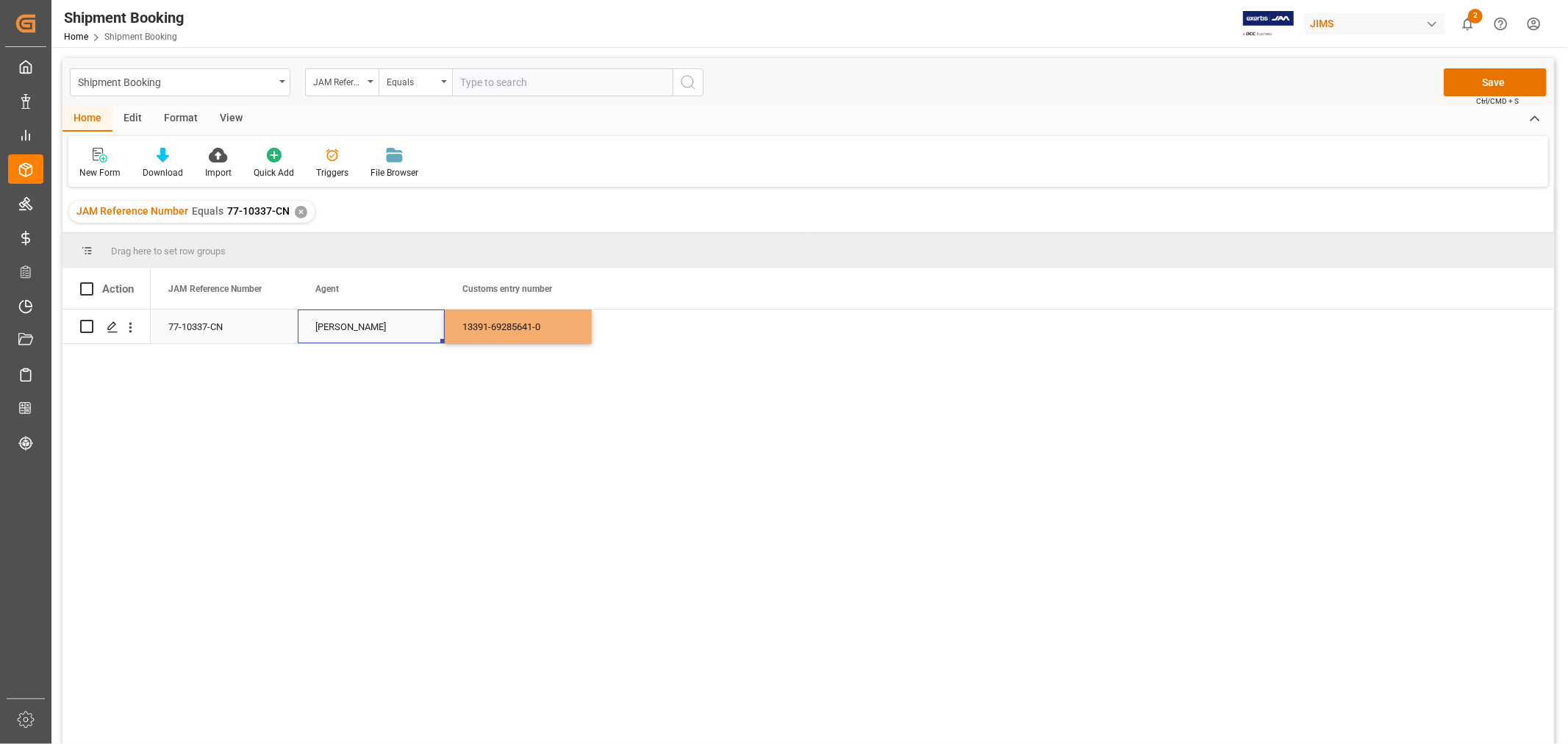
click at [399, 333] on div "[PERSON_NAME]" at bounding box center [371, 327] width 112 height 34
click at [1485, 82] on button "Save" at bounding box center [1495, 82] width 103 height 28
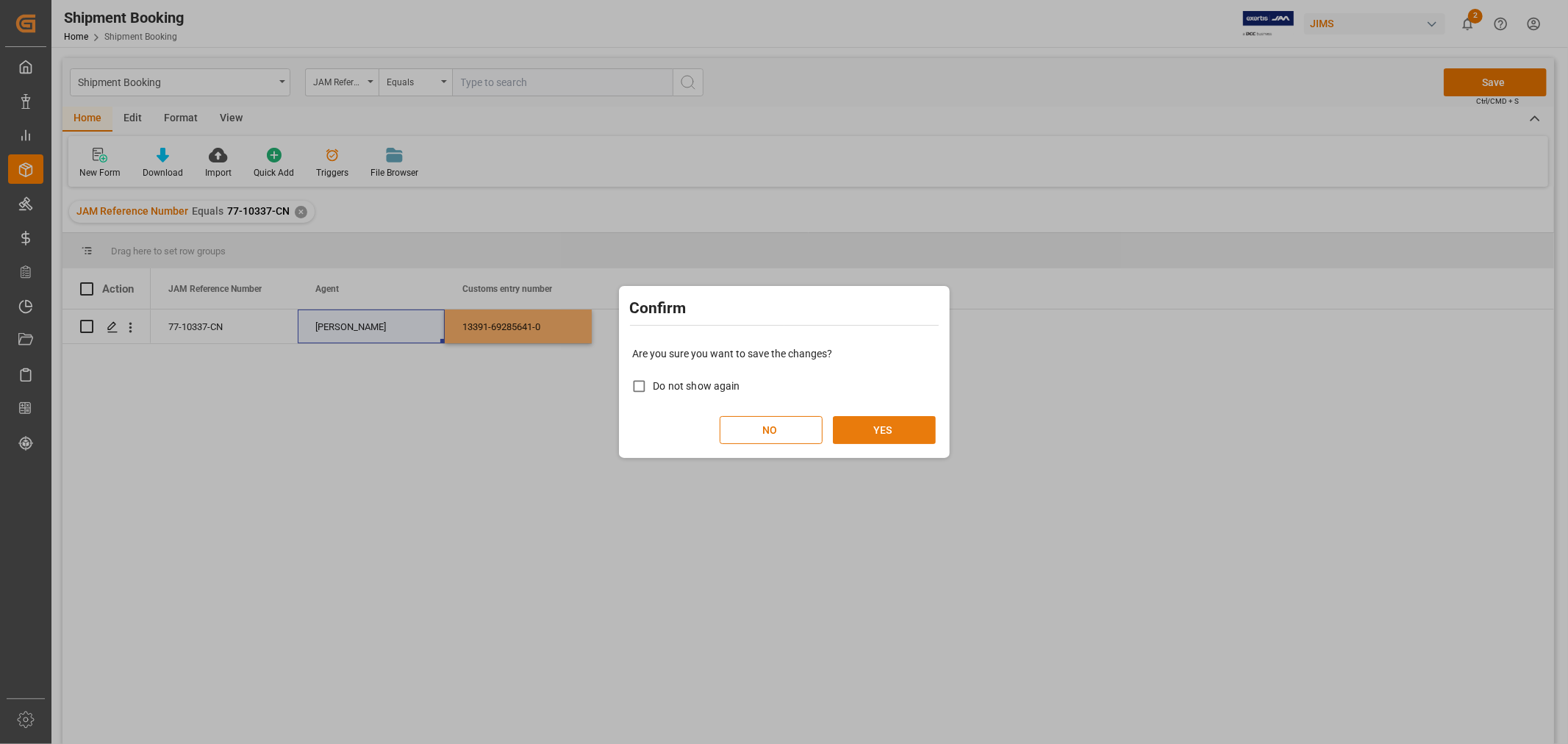
click at [870, 426] on button "YES" at bounding box center [884, 430] width 103 height 28
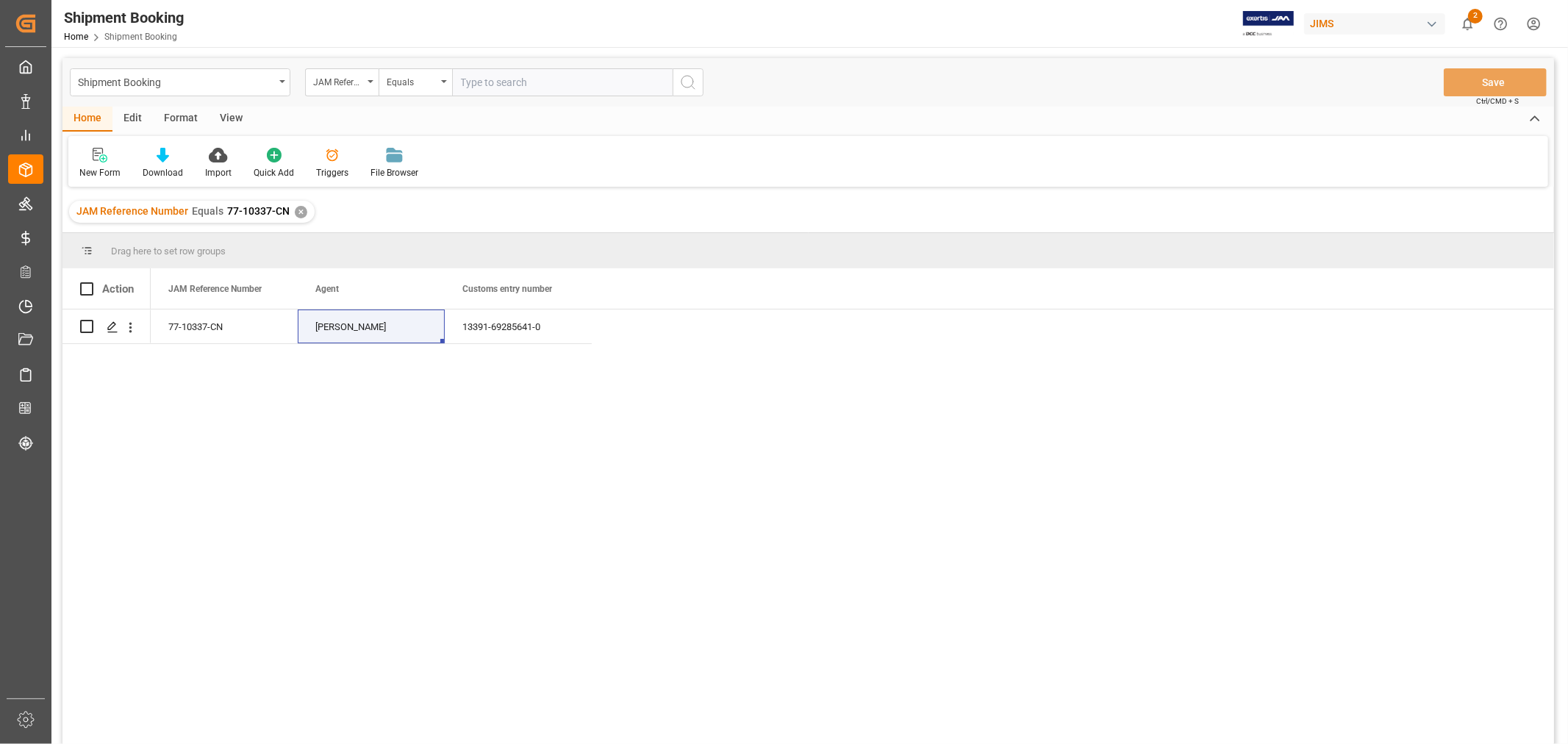
click at [863, 462] on div "77-10337-CN HuiXin Gao 13391-69285641-0" at bounding box center [852, 532] width 1403 height 444
